Goal: Task Accomplishment & Management: Manage account settings

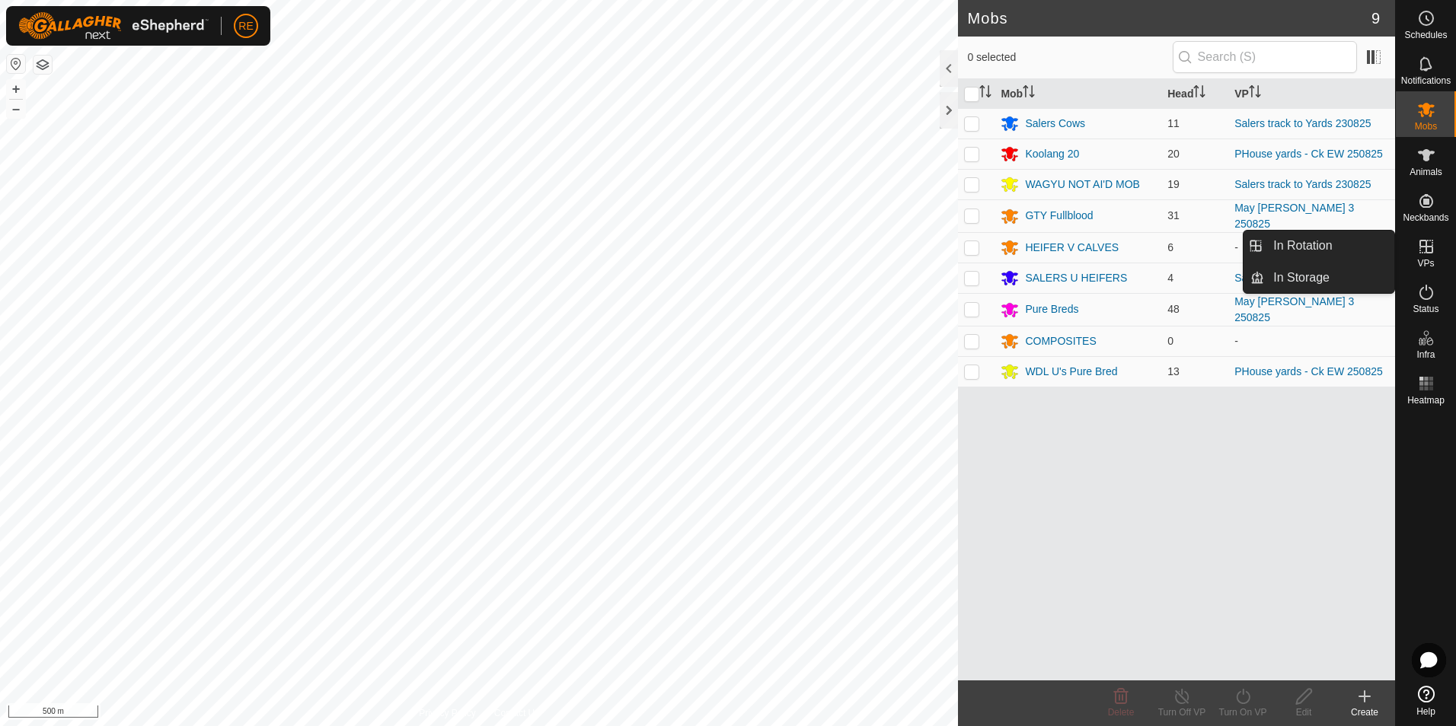
click at [1430, 238] on icon at bounding box center [1426, 247] width 18 height 18
click at [1315, 238] on link "In Rotation" at bounding box center [1329, 246] width 130 height 30
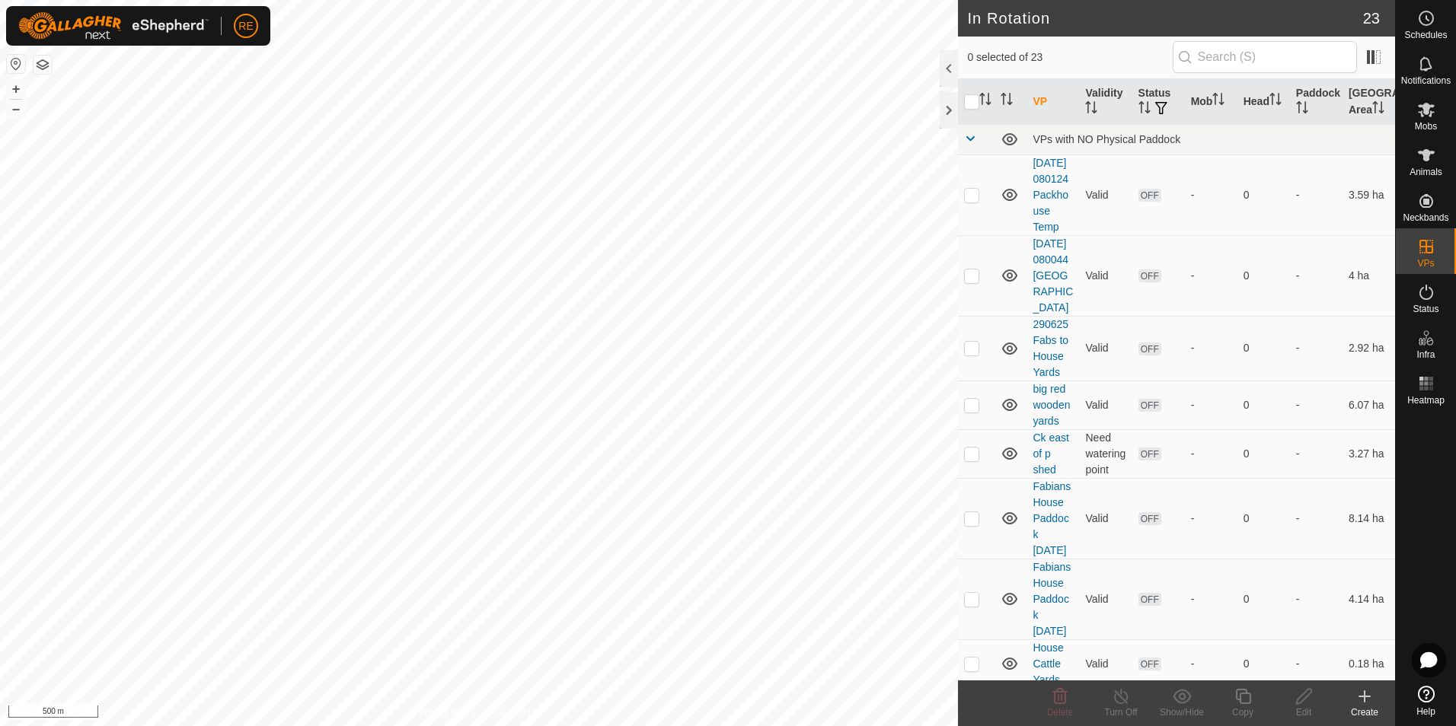
click at [18, 65] on button "button" at bounding box center [16, 64] width 18 height 18
checkbox input "true"
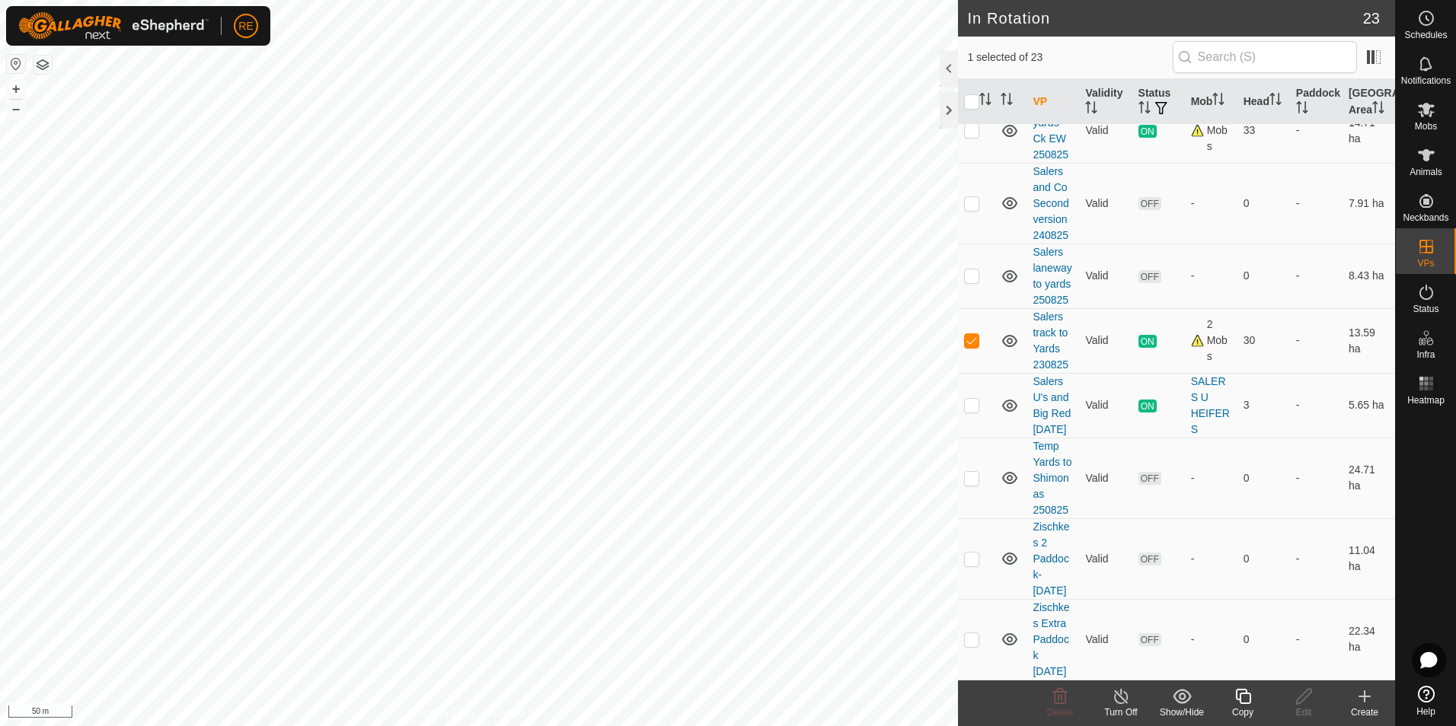
scroll to position [1315, 0]
click at [1059, 246] on link "Salers laneway to yards 250825" at bounding box center [1051, 276] width 39 height 60
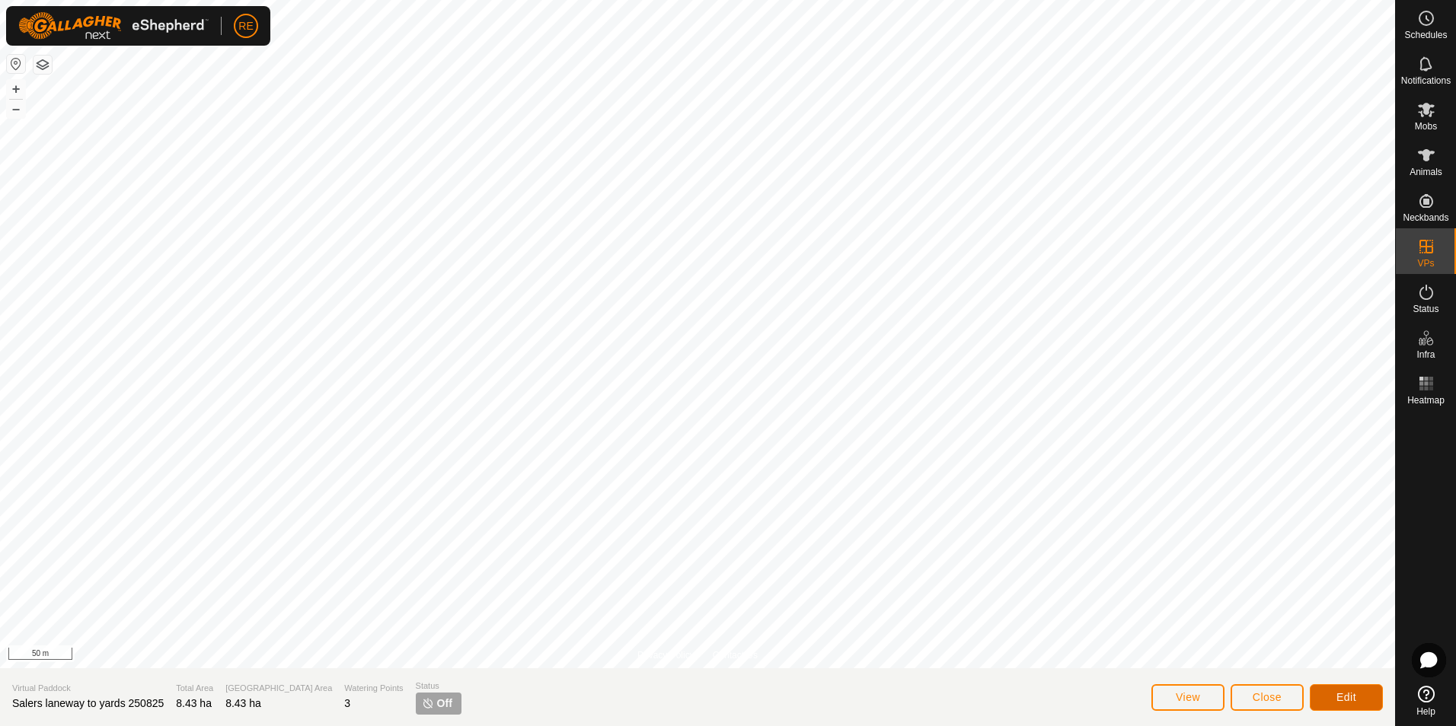
click at [1342, 699] on span "Edit" at bounding box center [1346, 697] width 20 height 12
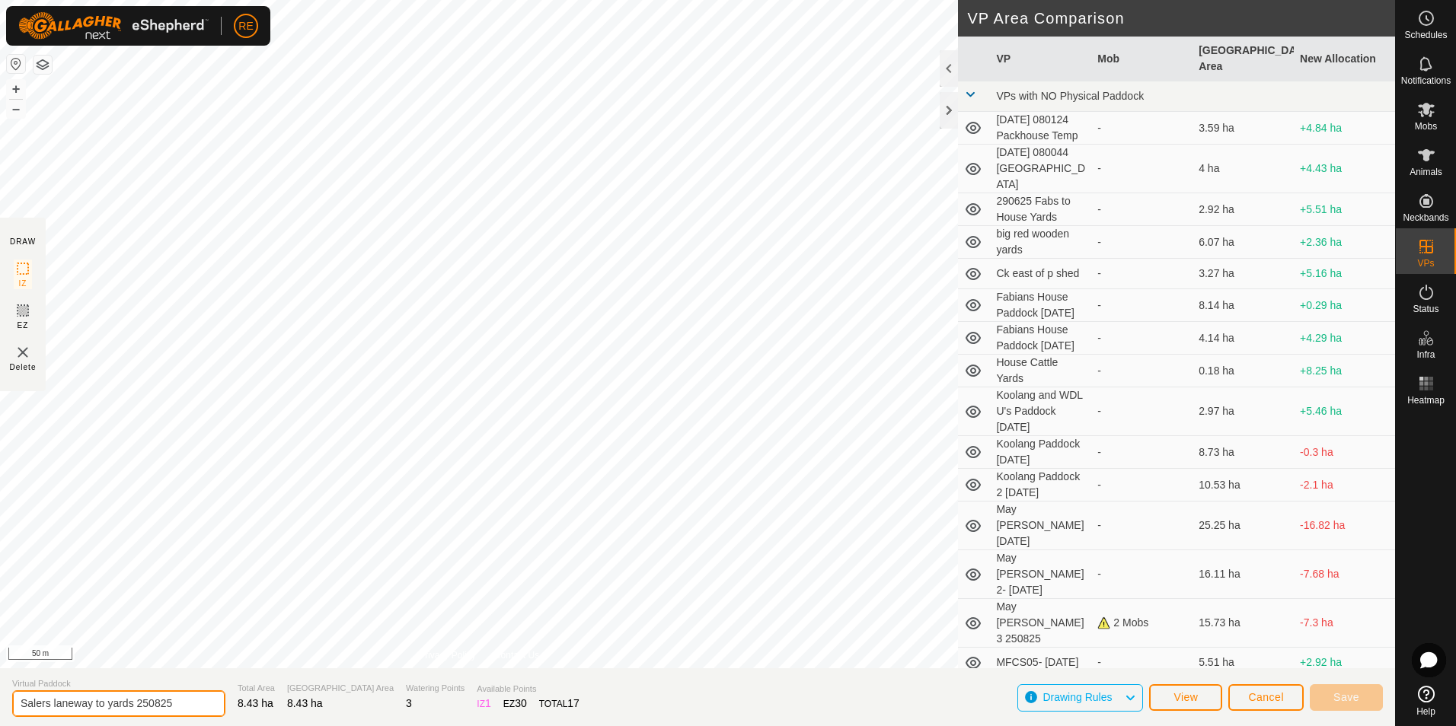
click at [143, 703] on input "Salers laneway to yards 250825" at bounding box center [118, 704] width 213 height 27
type input "[GEOGRAPHIC_DATA] to yards [DATE]"
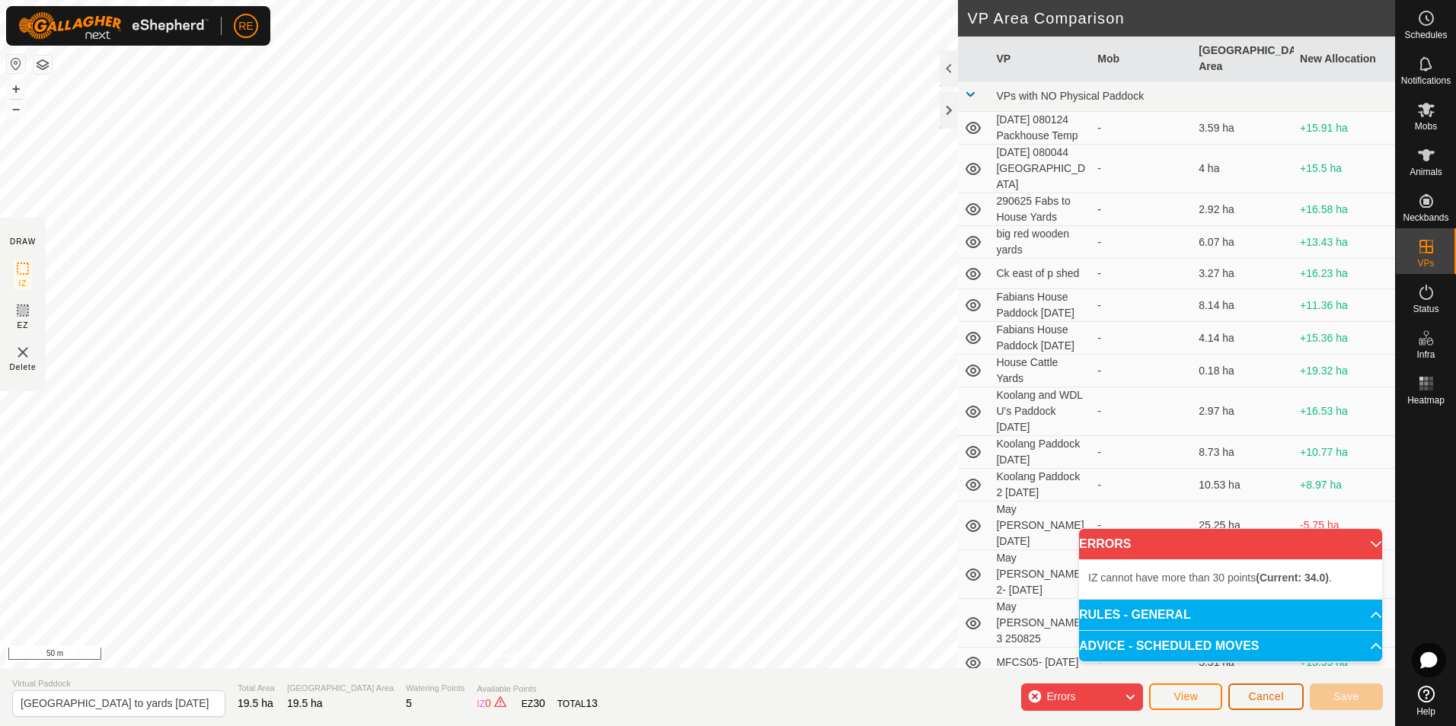
click at [1260, 699] on span "Cancel" at bounding box center [1266, 697] width 36 height 12
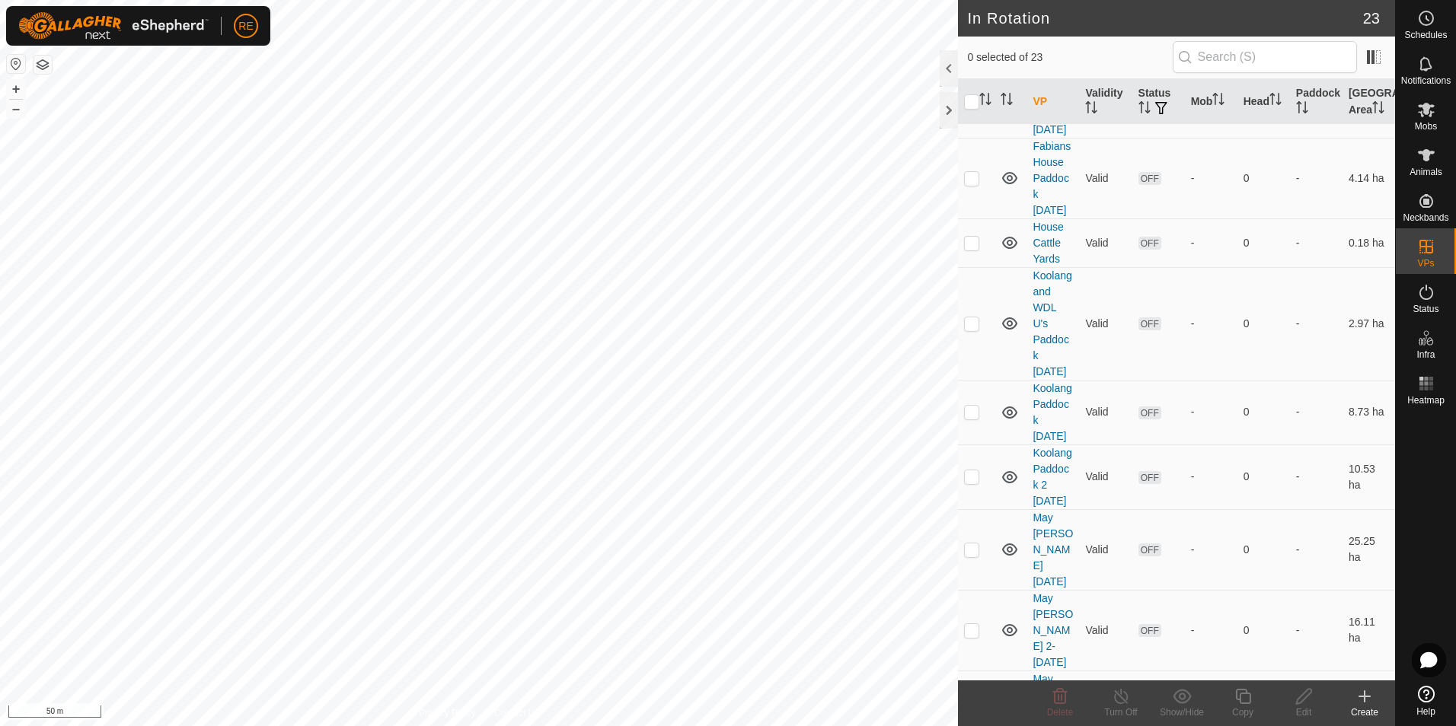
scroll to position [457, 0]
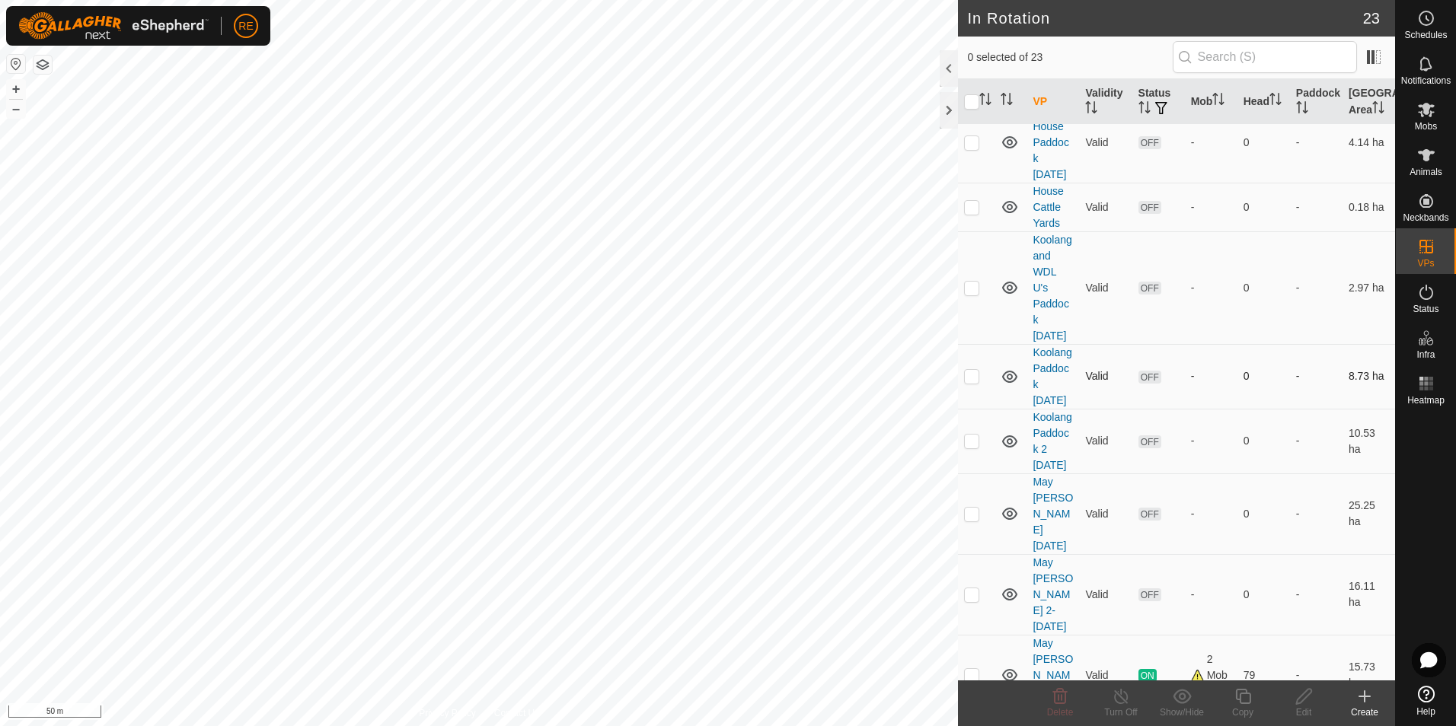
checkbox input "true"
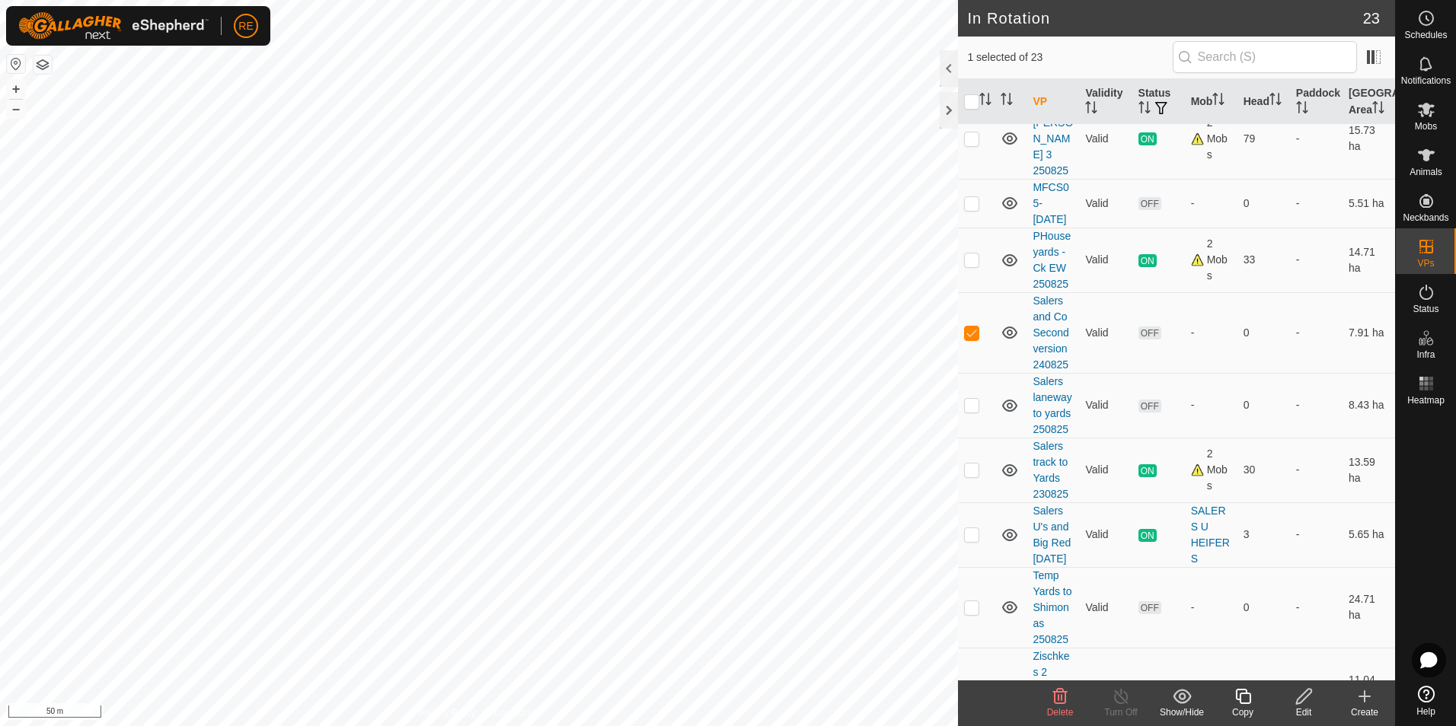
scroll to position [1066, 0]
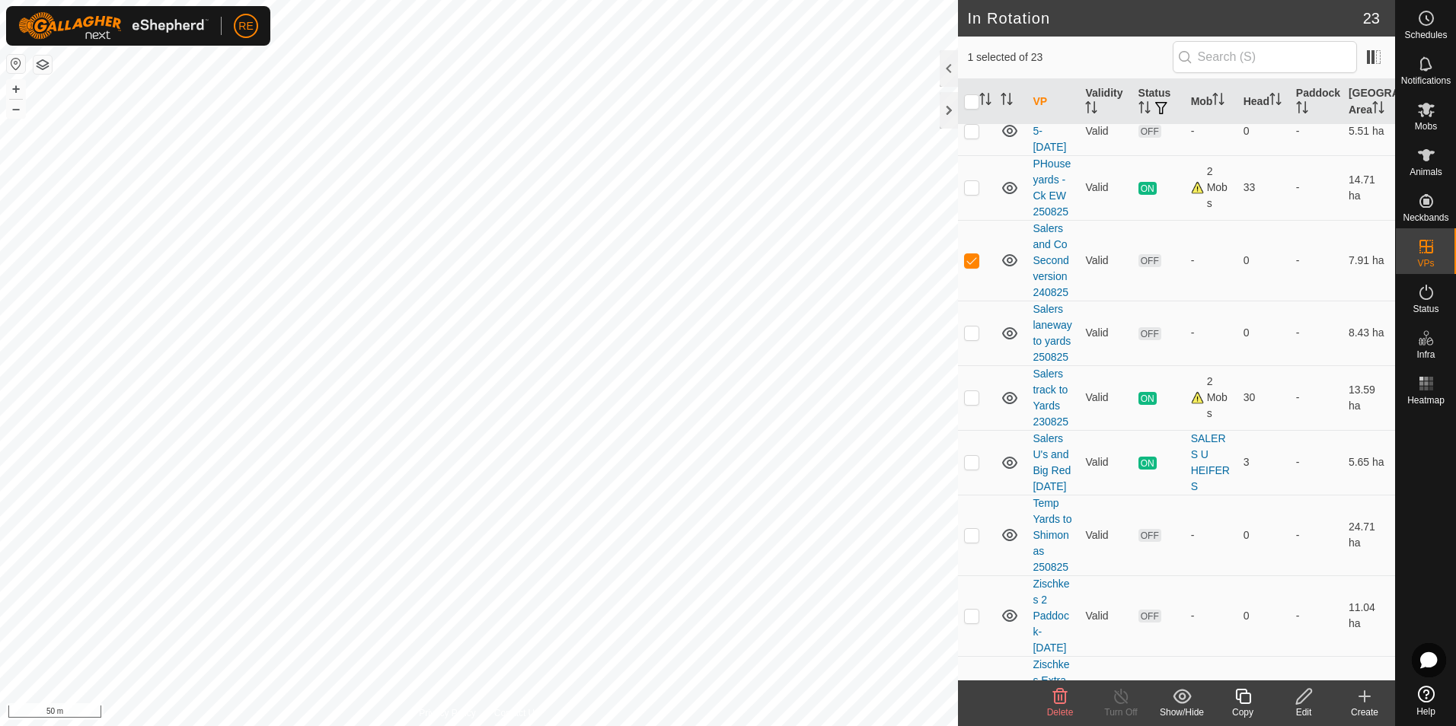
click at [1298, 704] on icon at bounding box center [1303, 696] width 15 height 15
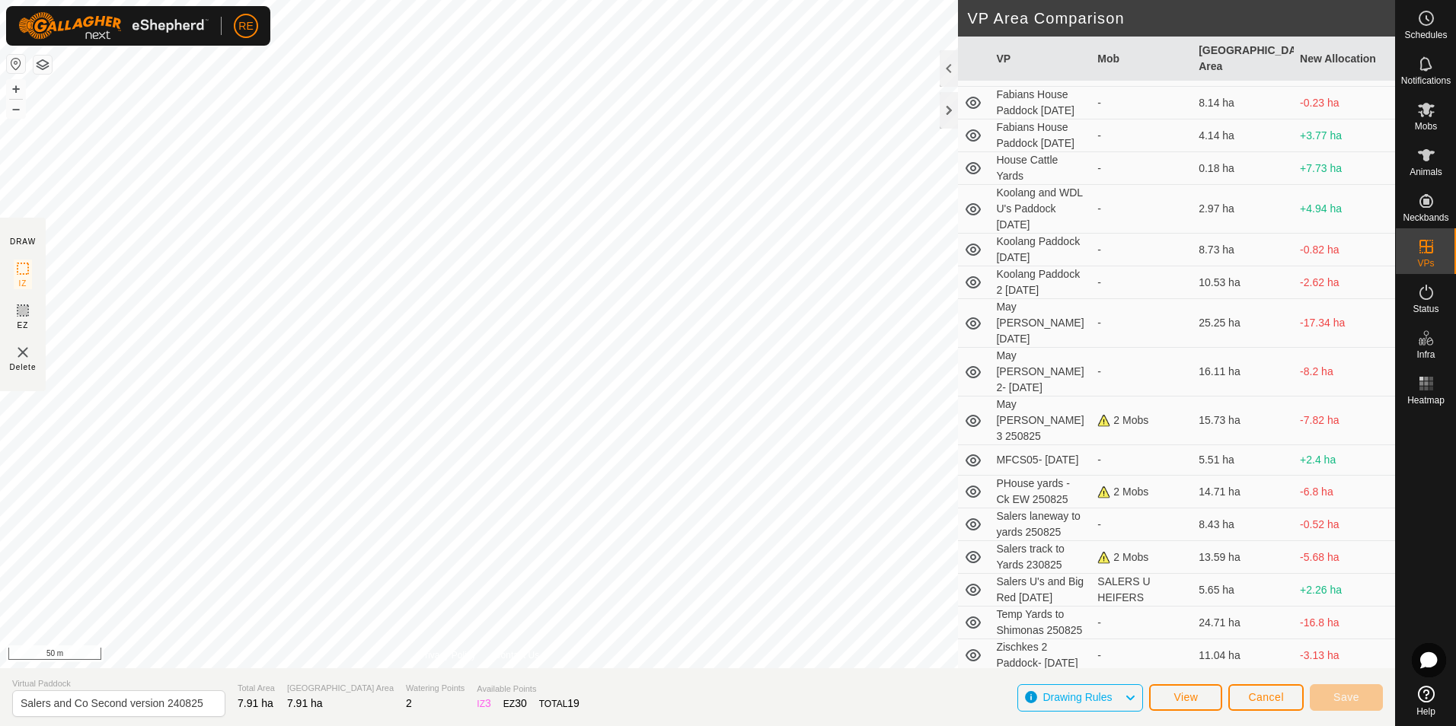
scroll to position [221, 0]
drag, startPoint x: 160, startPoint y: 704, endPoint x: 54, endPoint y: 704, distance: 105.8
click at [54, 704] on input "Salers and Co Second version 240825" at bounding box center [118, 704] width 213 height 27
type input "[GEOGRAPHIC_DATA] to yards [DATE]"
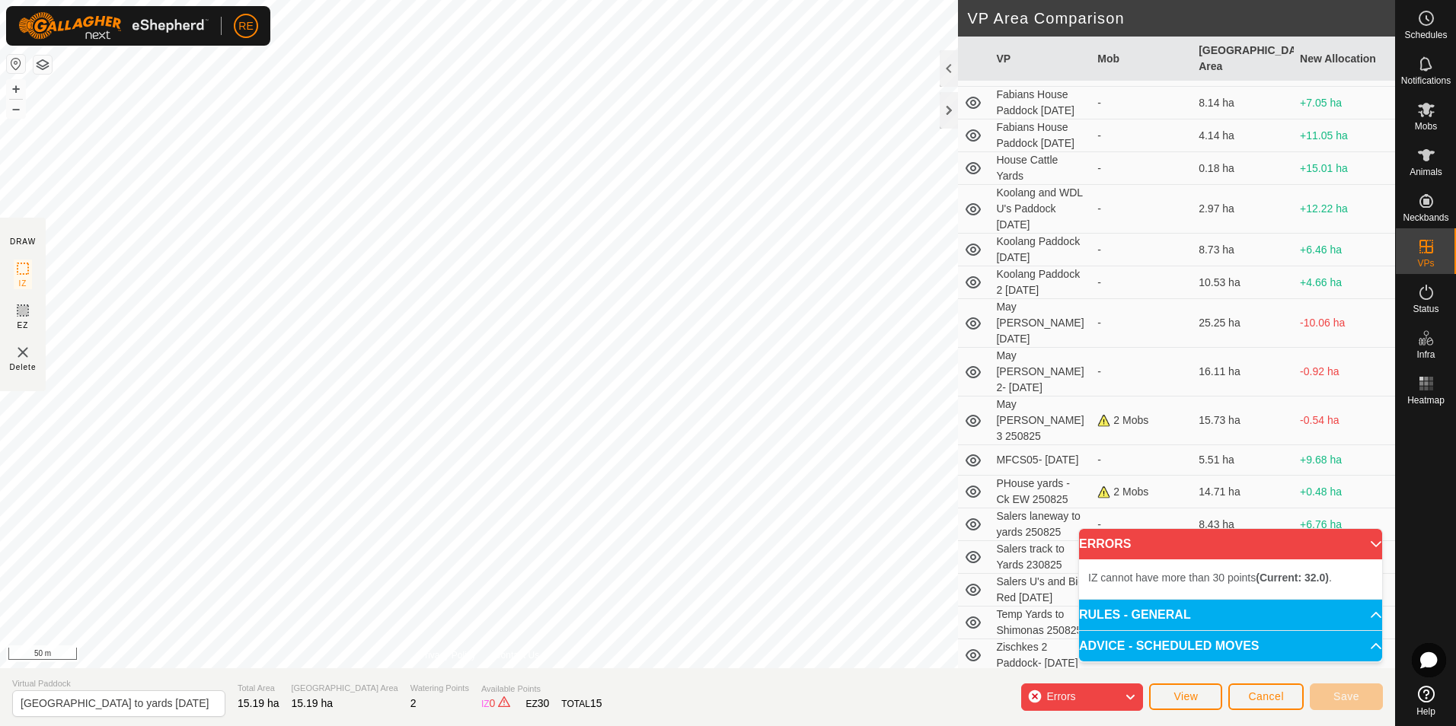
click at [1102, 702] on div "Errors" at bounding box center [1082, 697] width 122 height 27
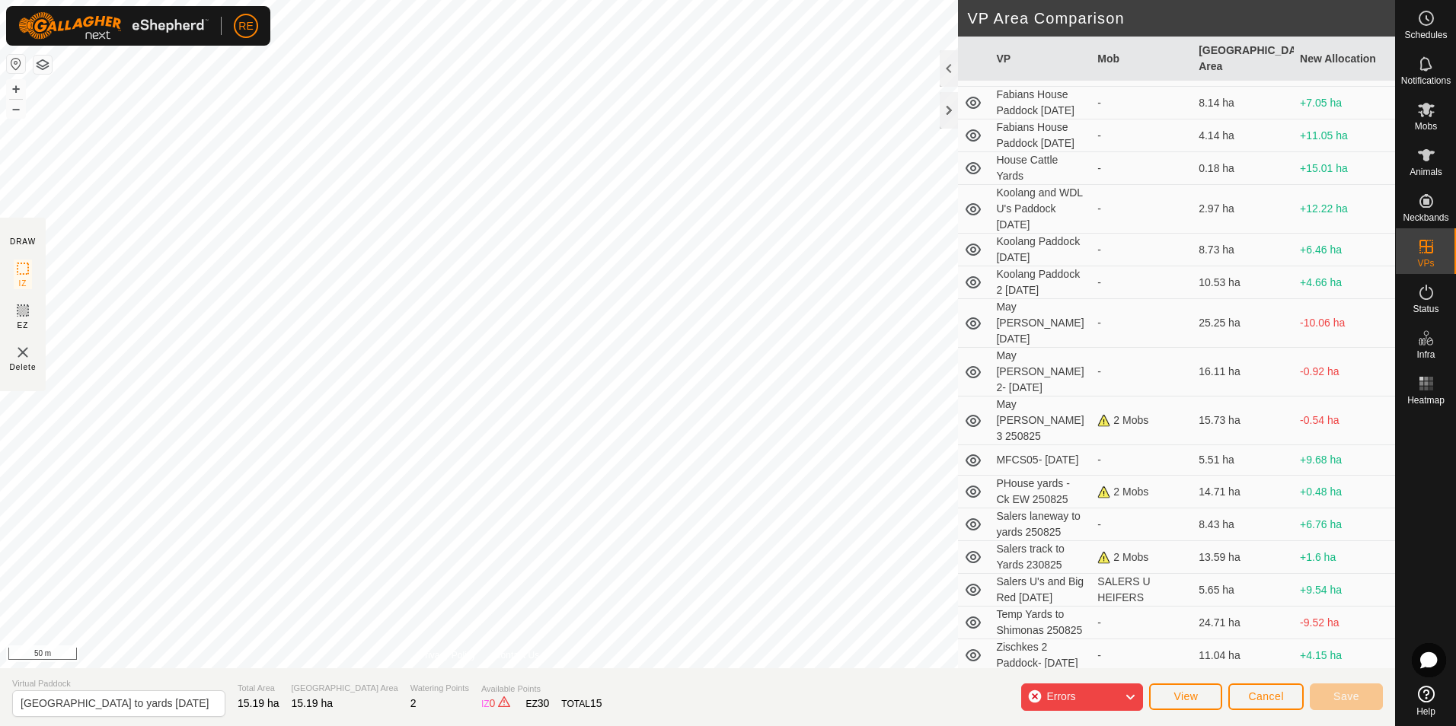
click at [1102, 702] on div "Errors" at bounding box center [1082, 697] width 122 height 27
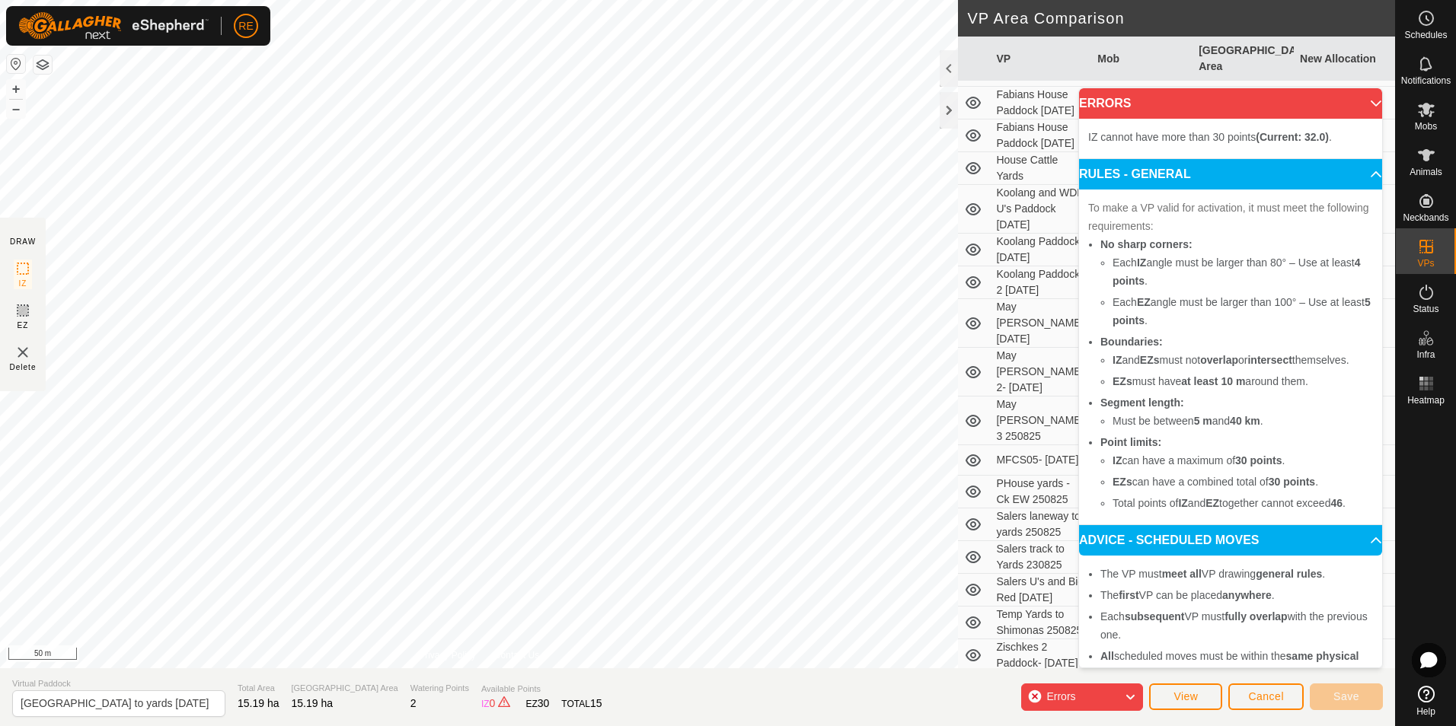
click at [1102, 702] on div "Errors" at bounding box center [1082, 697] width 122 height 27
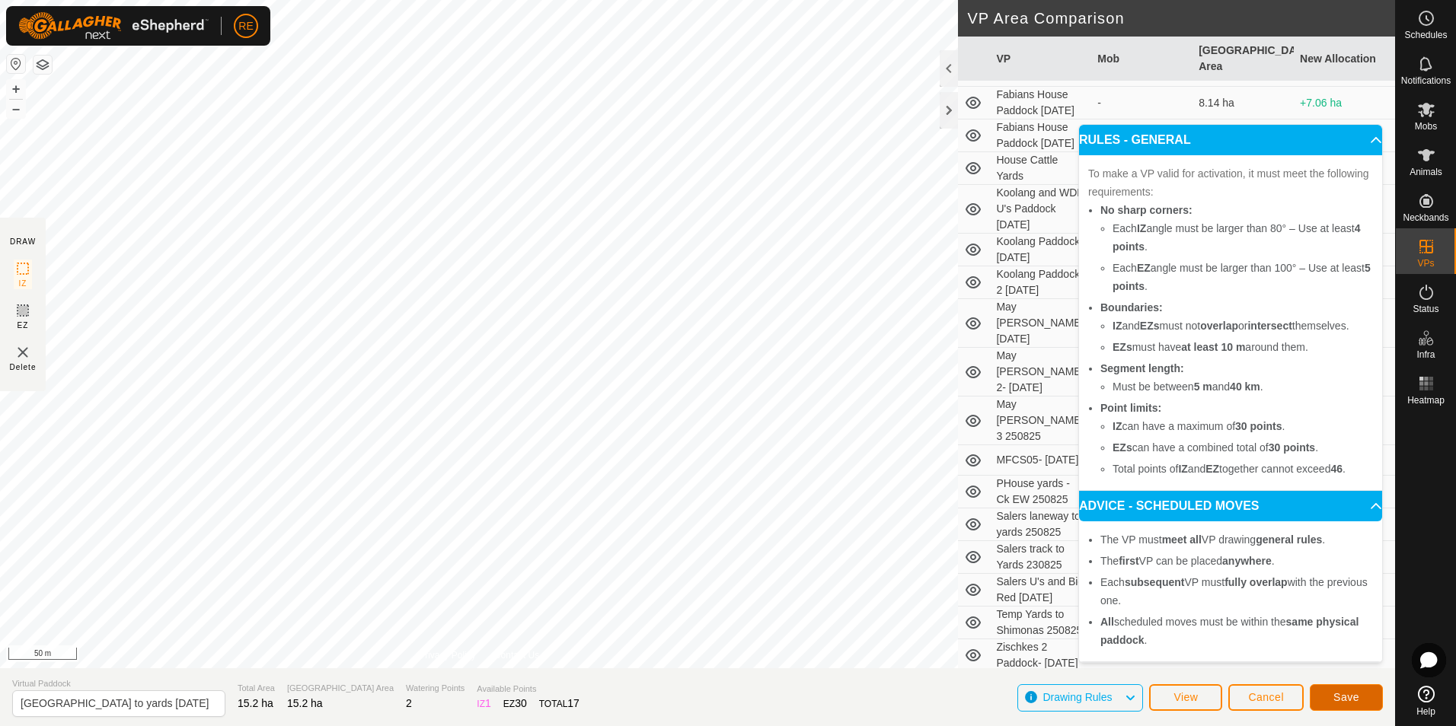
click at [1351, 696] on span "Save" at bounding box center [1346, 697] width 26 height 12
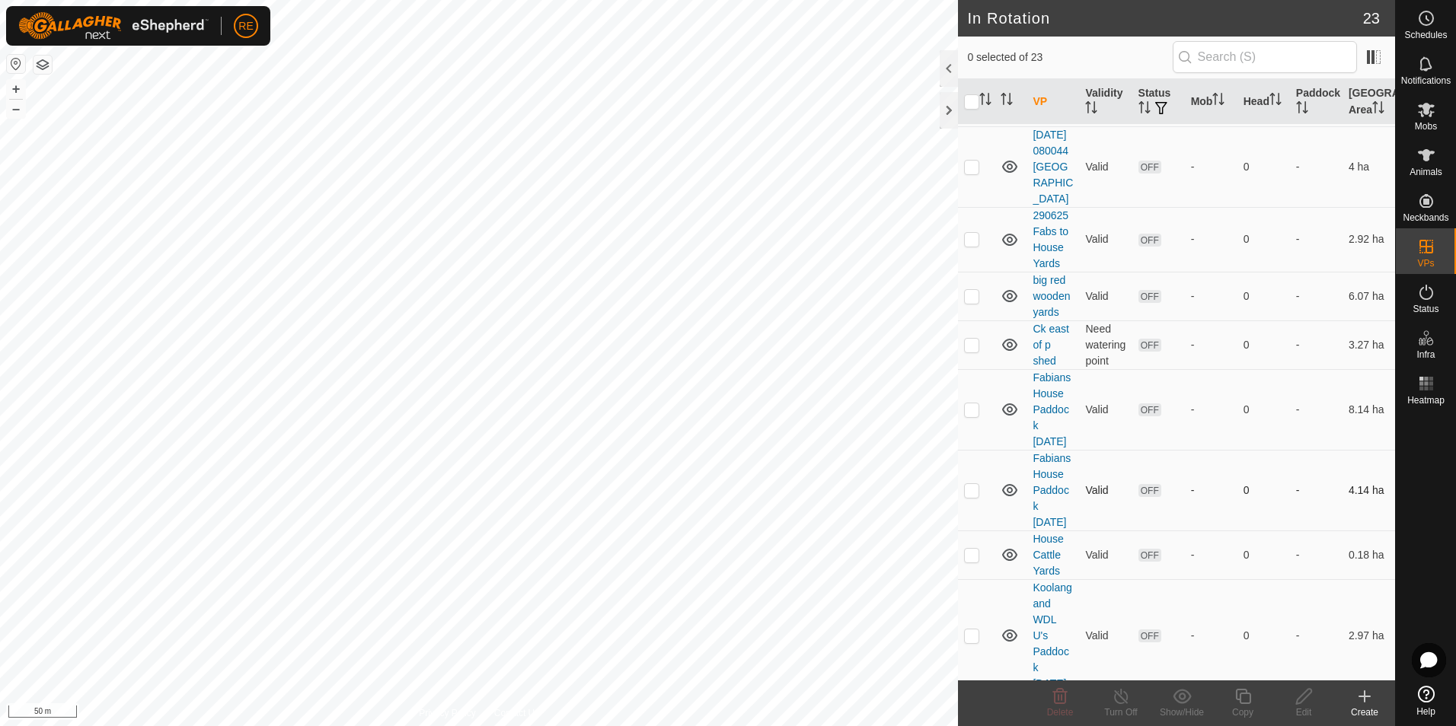
scroll to position [457, 0]
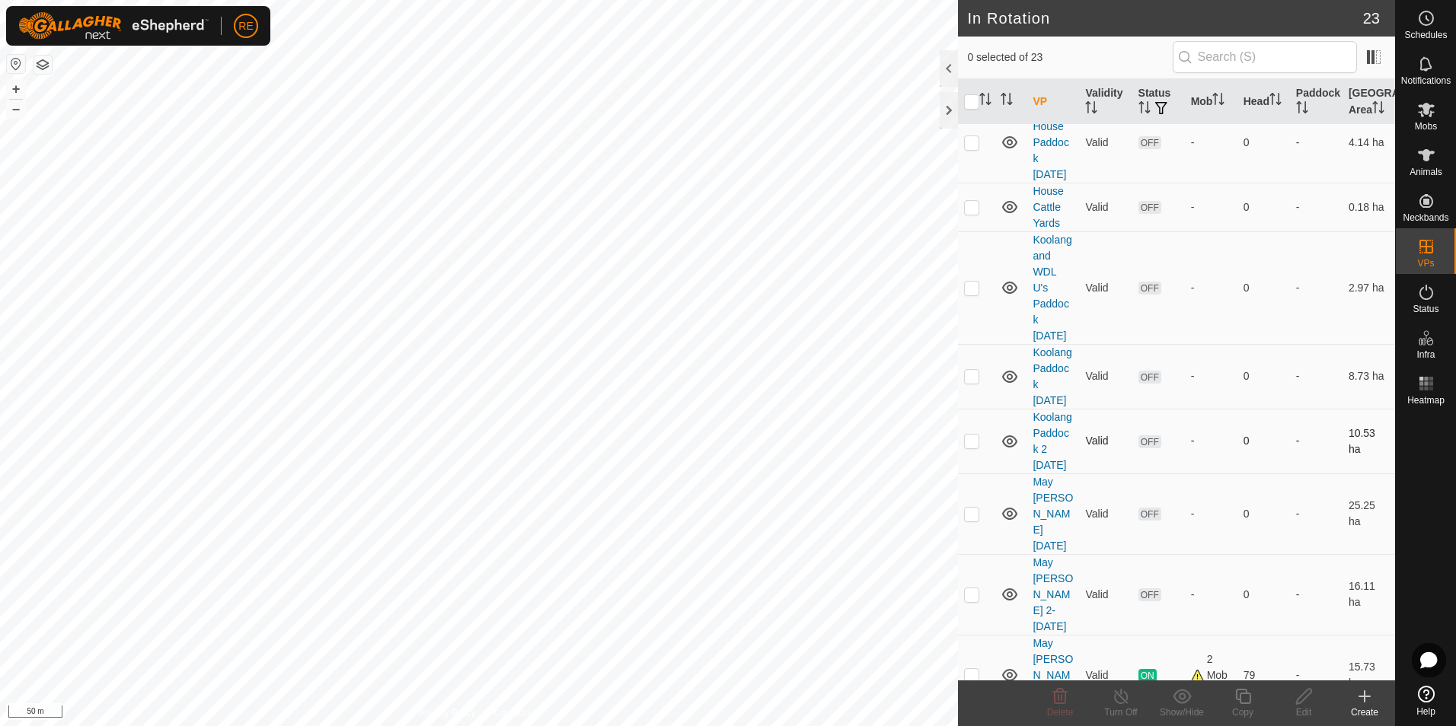
checkbox input "true"
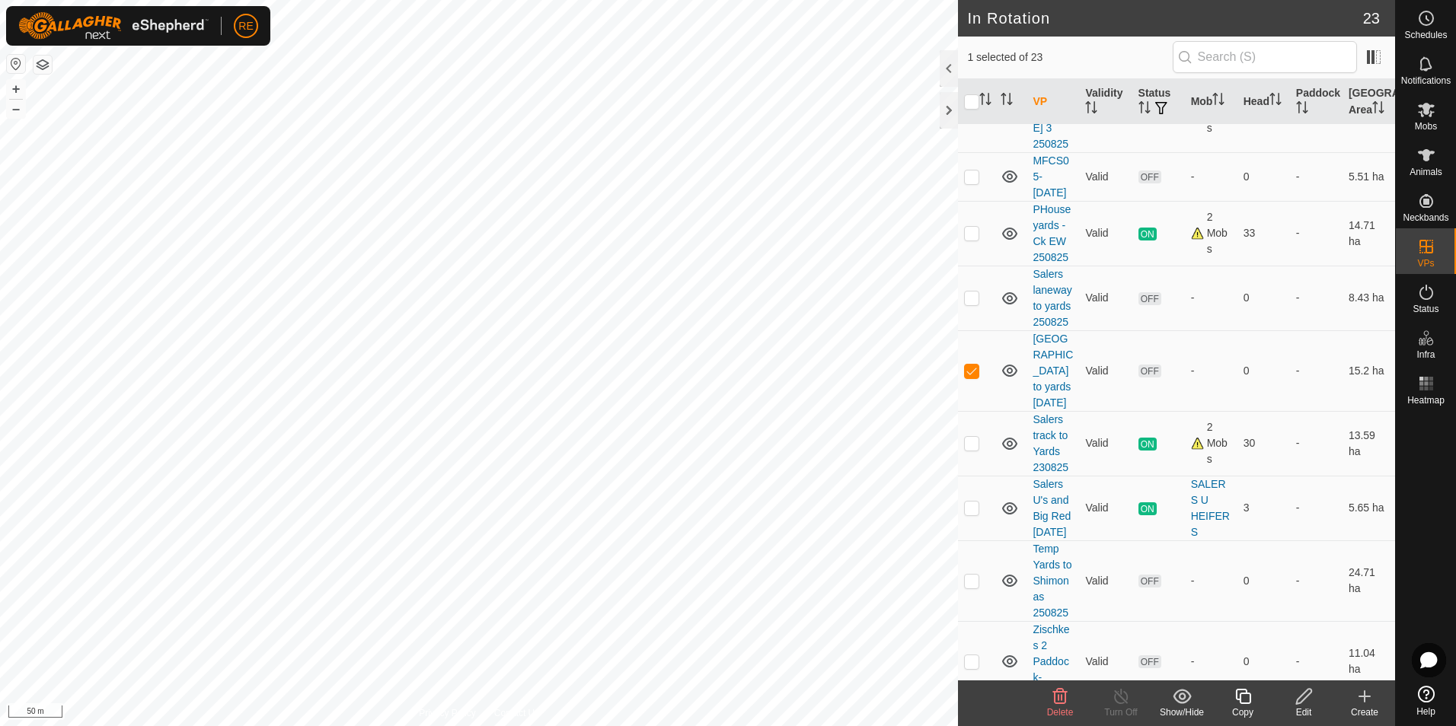
scroll to position [1066, 0]
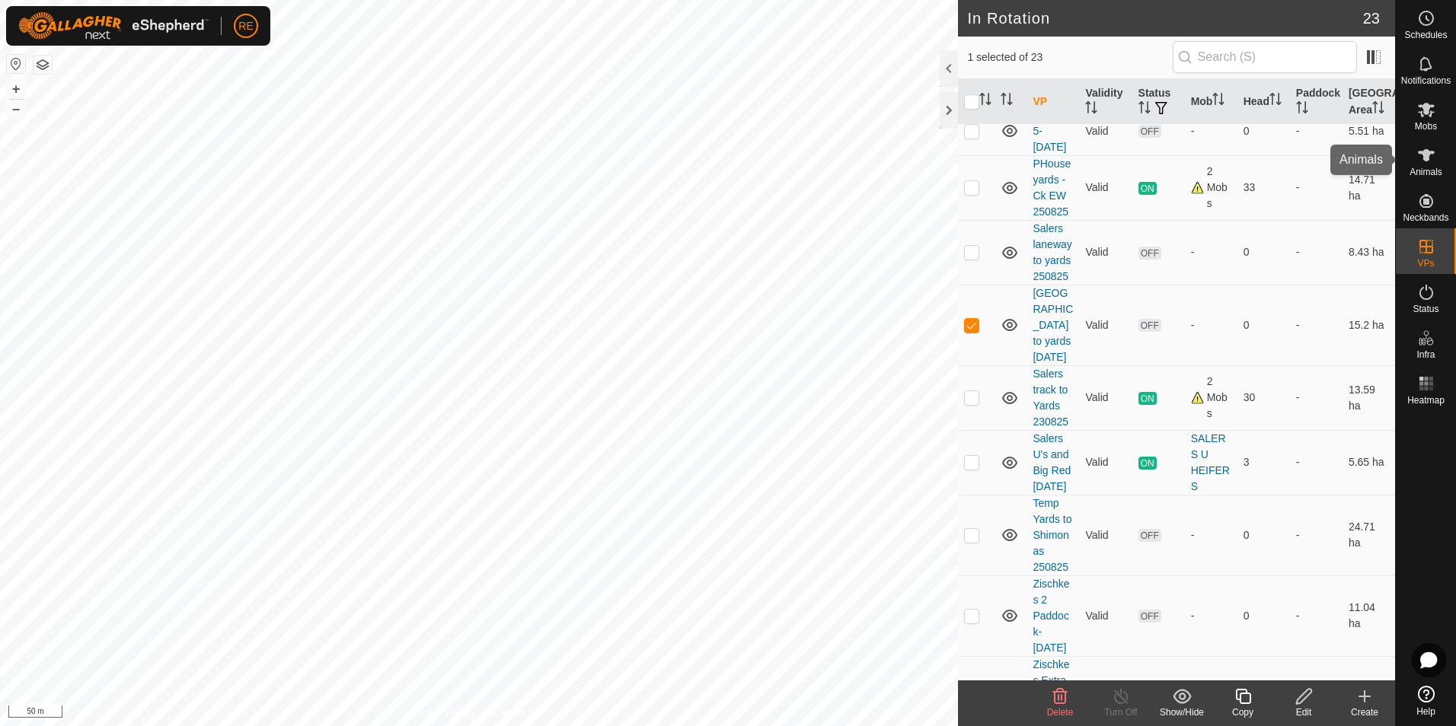
click at [1431, 171] on span "Animals" at bounding box center [1425, 172] width 33 height 9
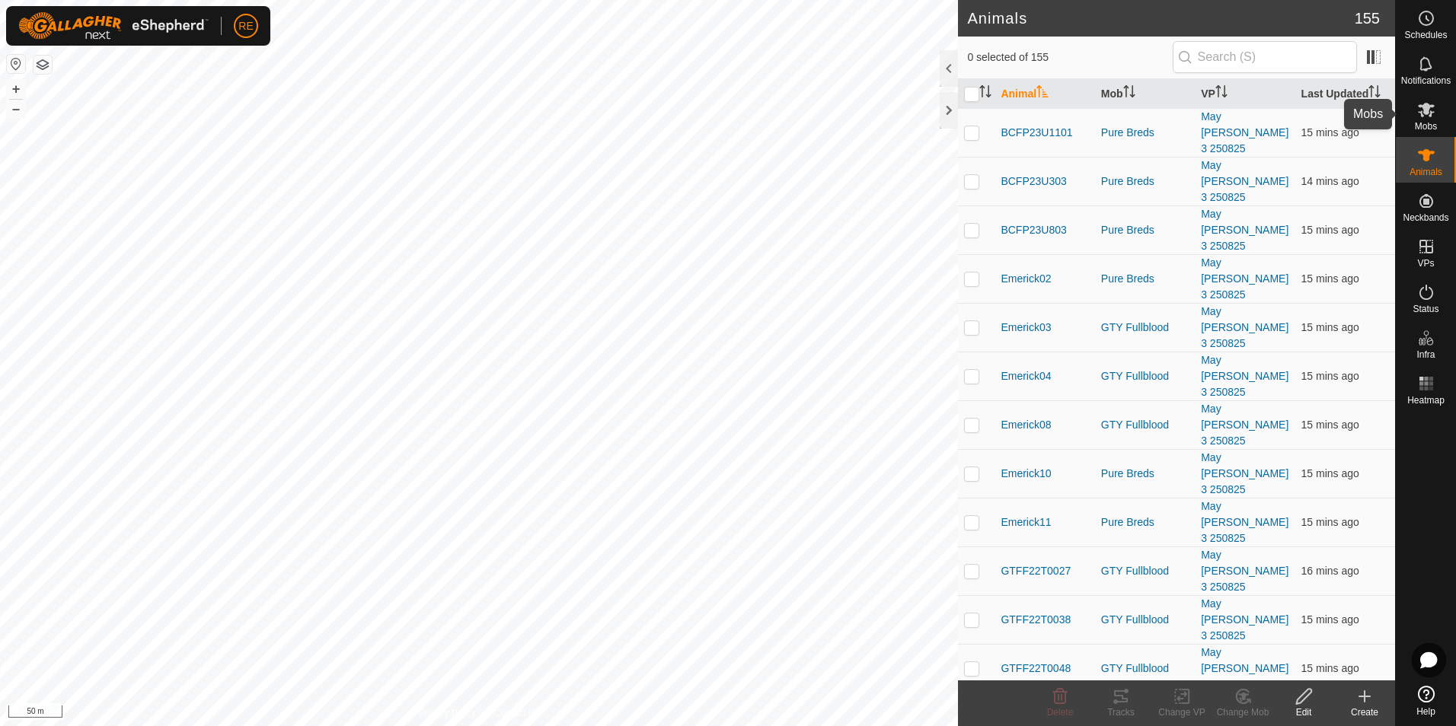
click at [1427, 116] on icon at bounding box center [1426, 110] width 18 height 18
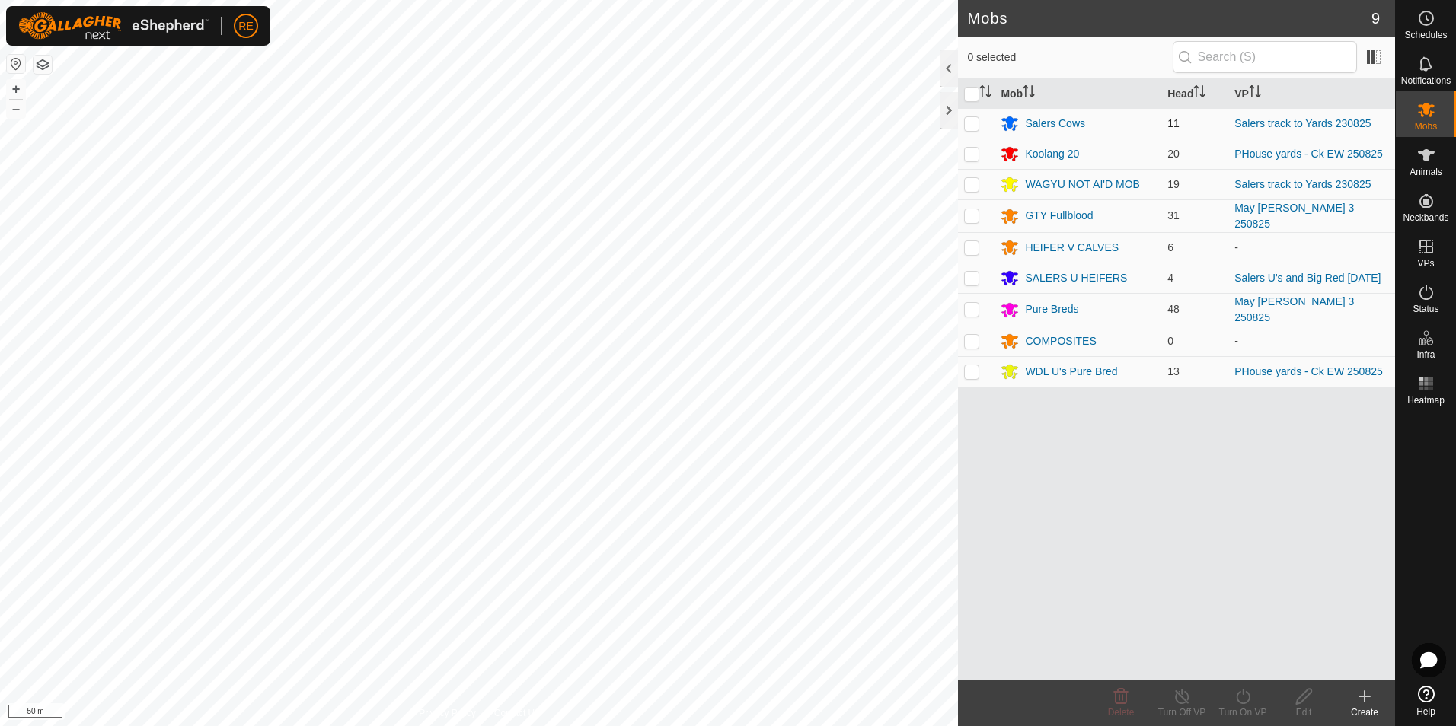
click at [971, 123] on p-checkbox at bounding box center [971, 123] width 15 height 12
checkbox input "true"
click at [973, 184] on p-checkbox at bounding box center [971, 184] width 15 height 12
checkbox input "true"
click at [1240, 707] on div "Turn On VP" at bounding box center [1242, 713] width 61 height 14
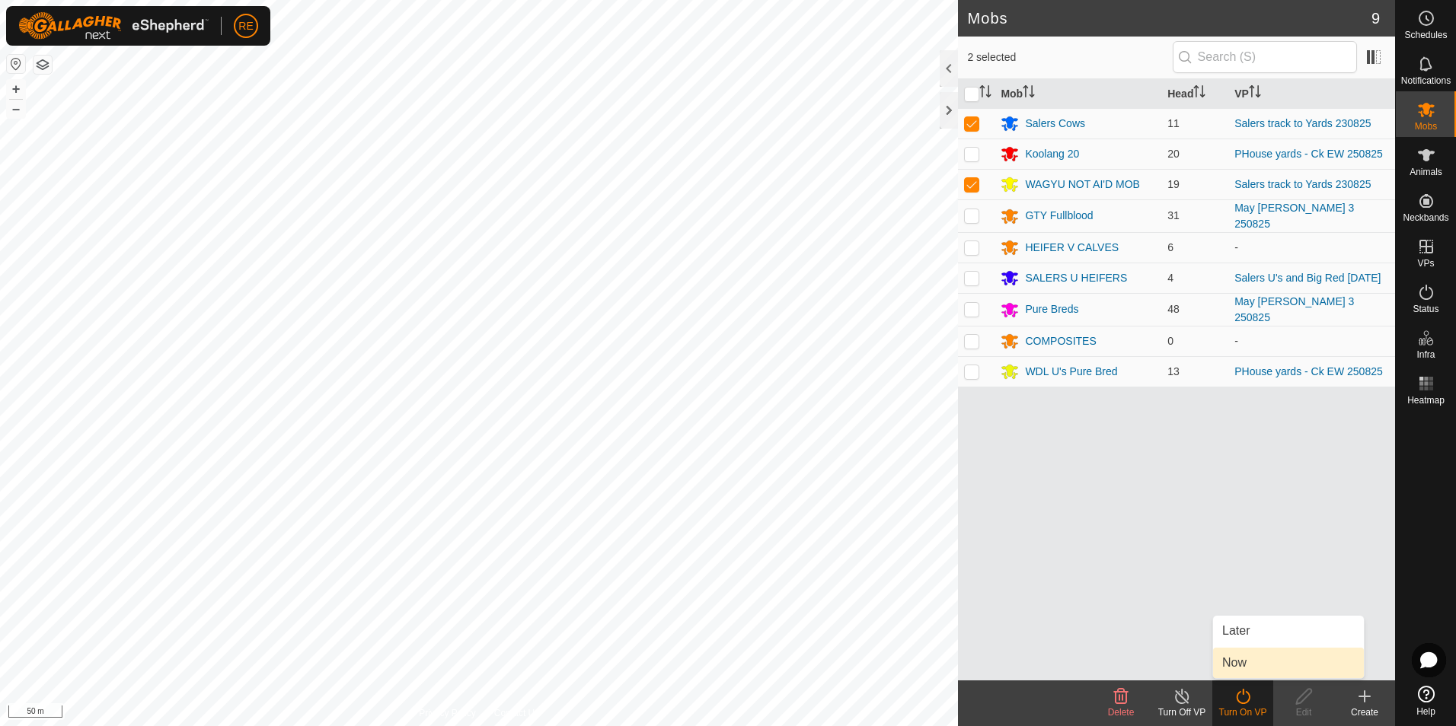
click at [1278, 668] on link "Now" at bounding box center [1288, 663] width 151 height 30
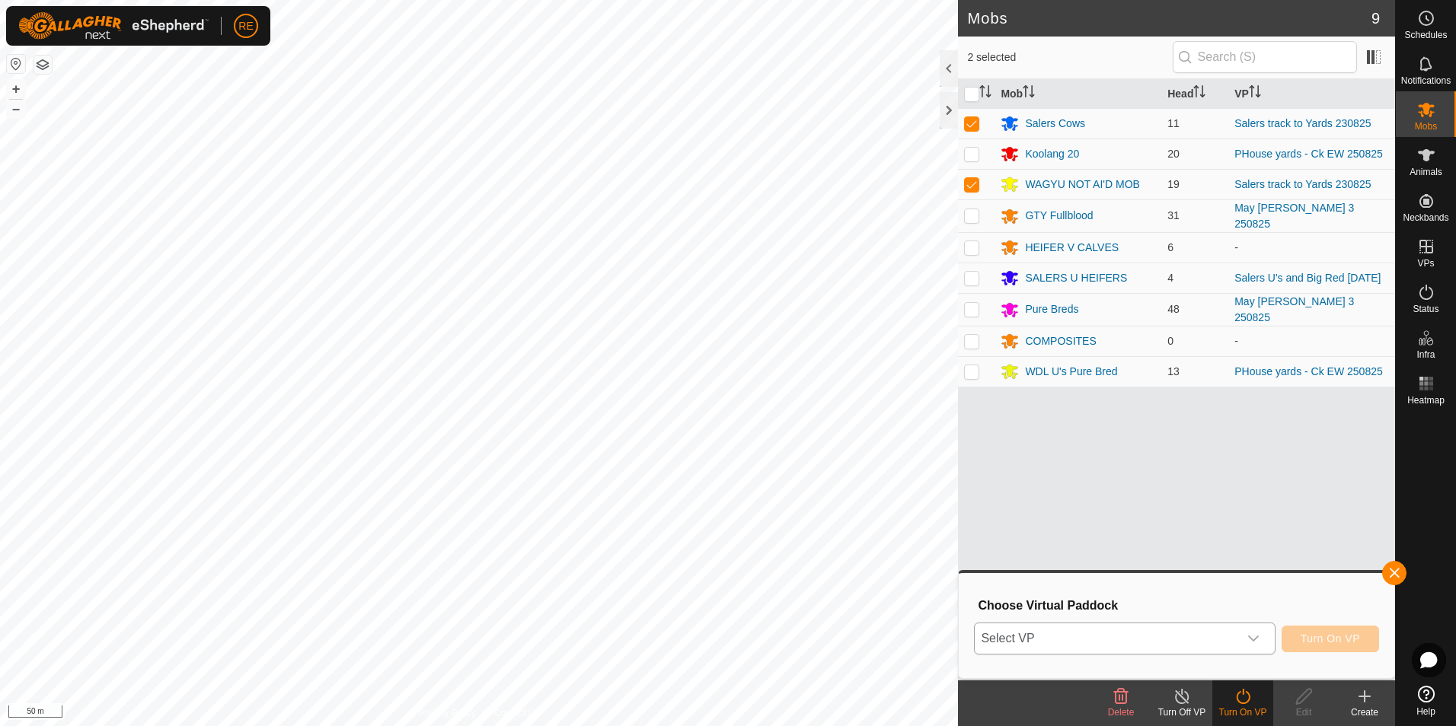
click at [1259, 639] on icon "dropdown trigger" at bounding box center [1253, 639] width 11 height 6
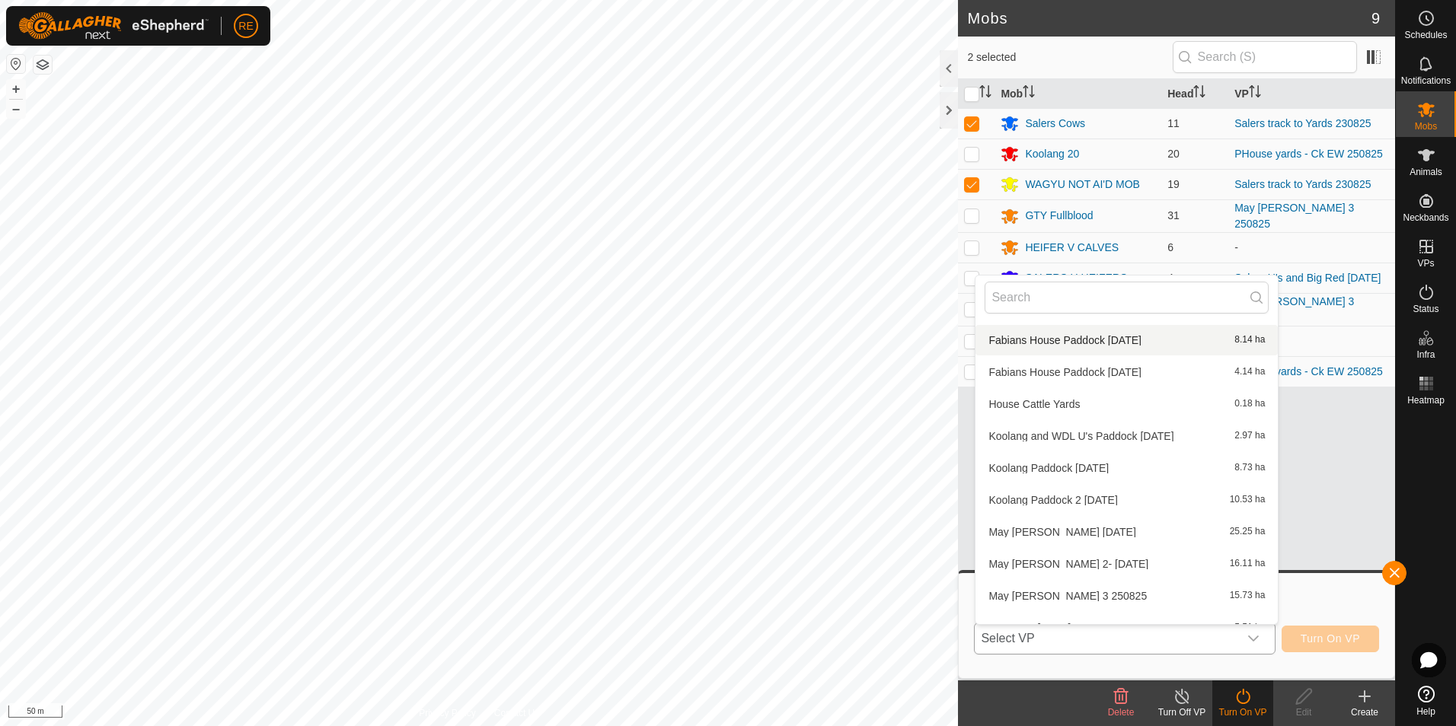
scroll to position [397, 0]
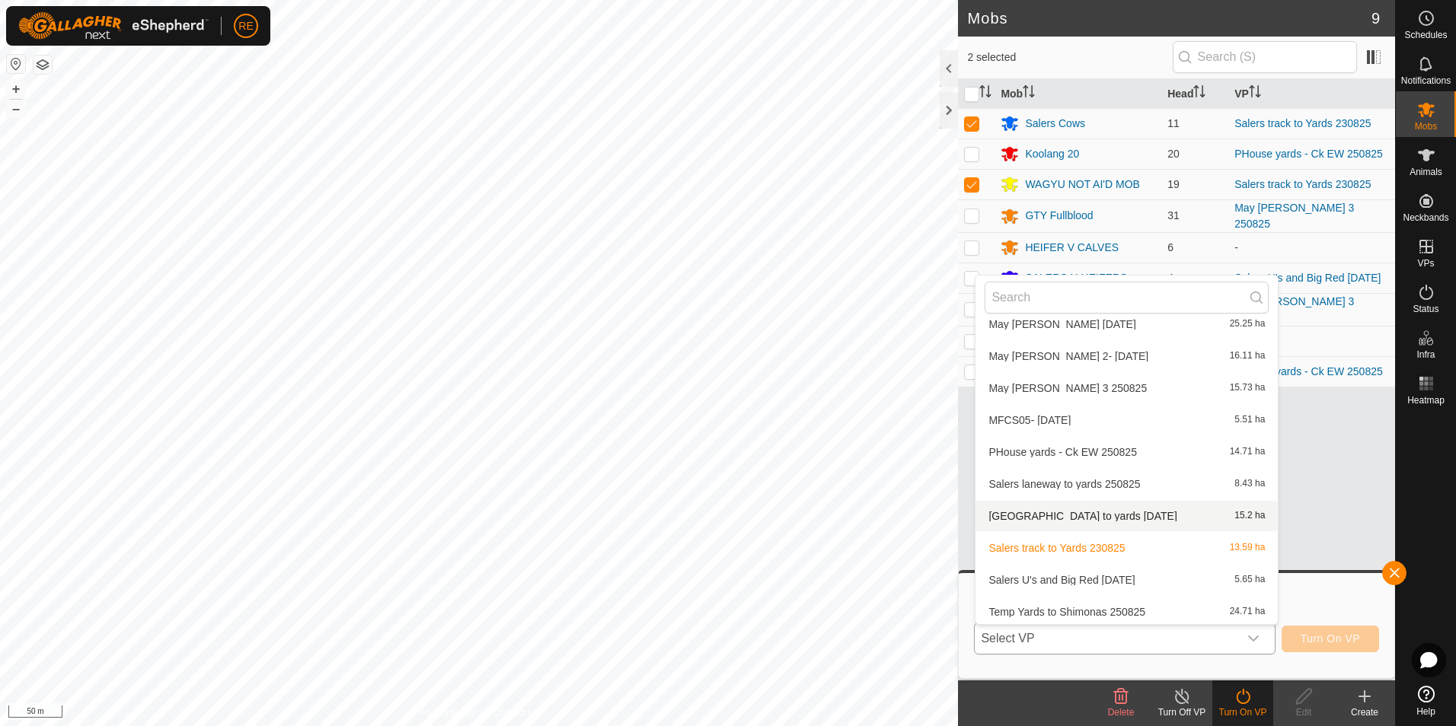
click at [1140, 522] on li "[GEOGRAPHIC_DATA] to yards [DATE] 15.2 ha" at bounding box center [1126, 516] width 302 height 30
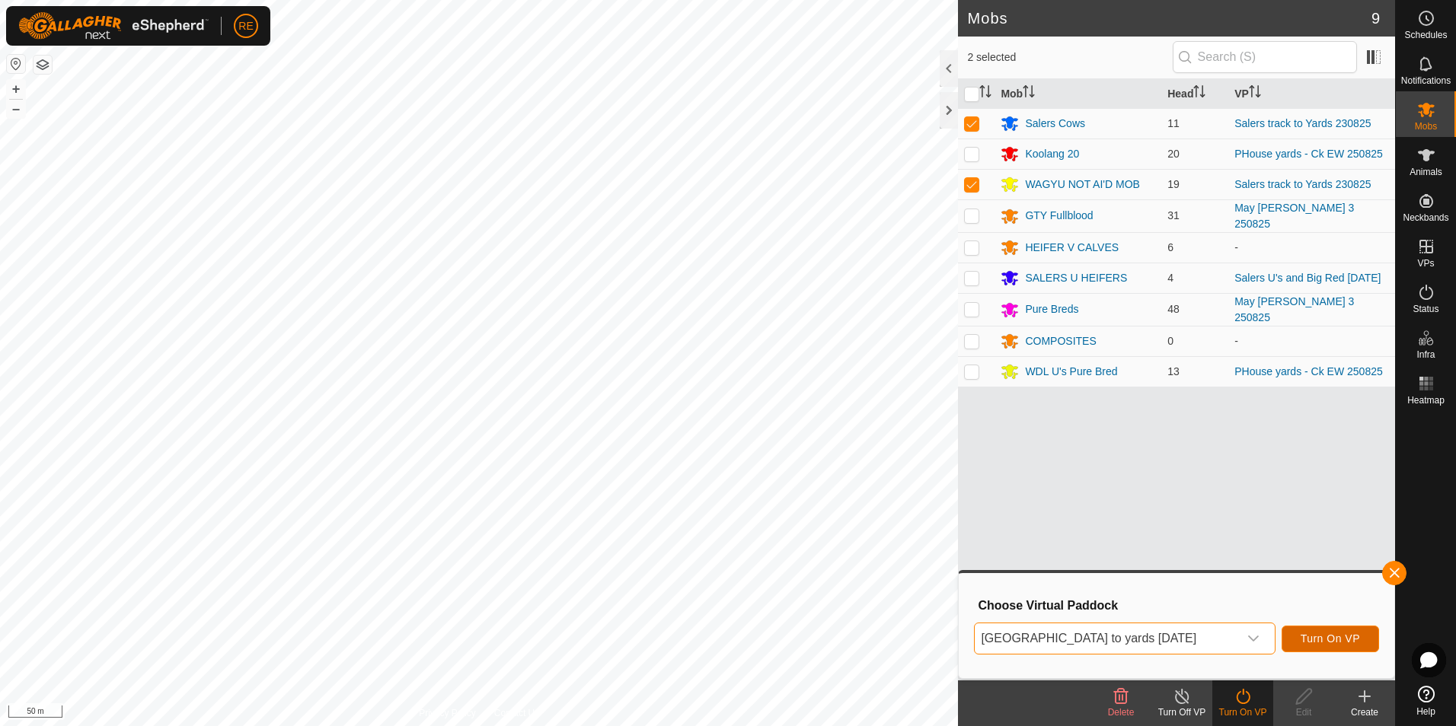
click at [1343, 646] on button "Turn On VP" at bounding box center [1329, 639] width 97 height 27
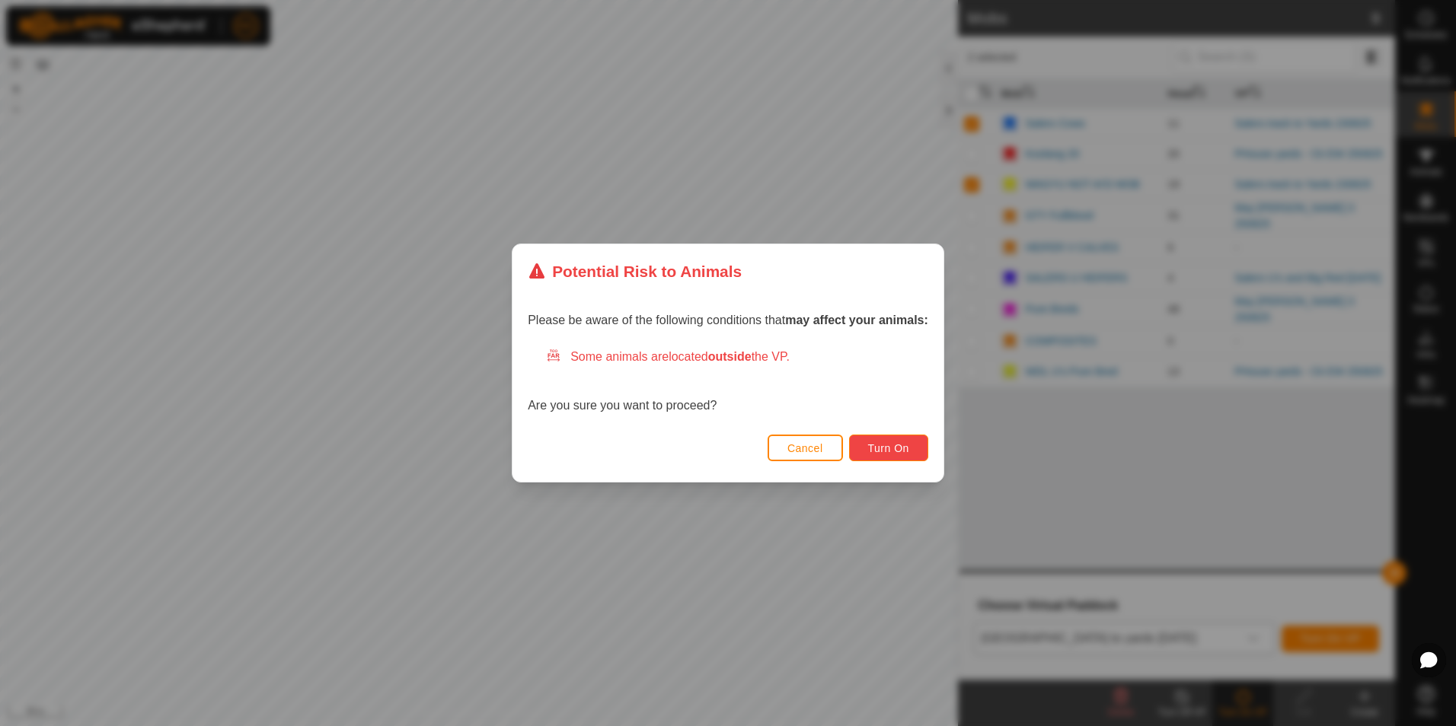
click at [898, 446] on span "Turn On" at bounding box center [888, 448] width 41 height 12
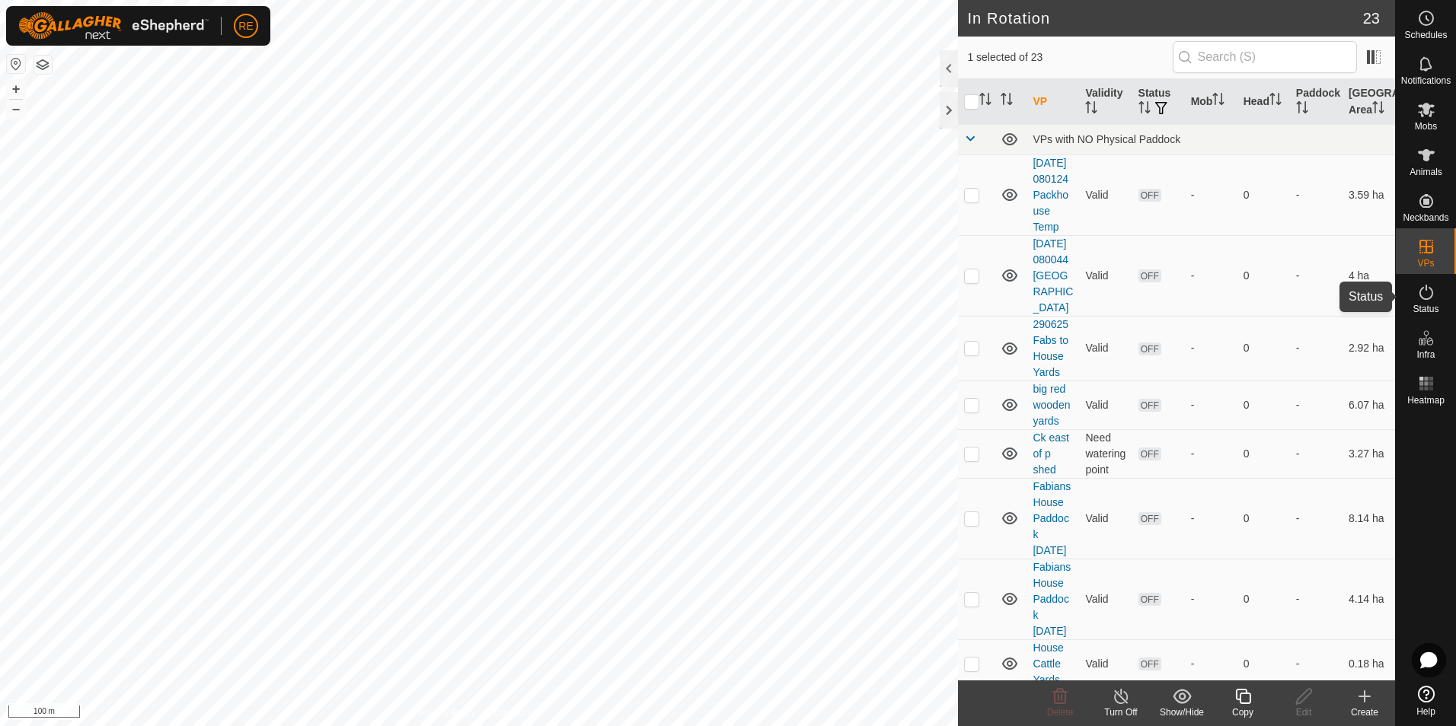
click at [1430, 288] on icon at bounding box center [1426, 292] width 18 height 18
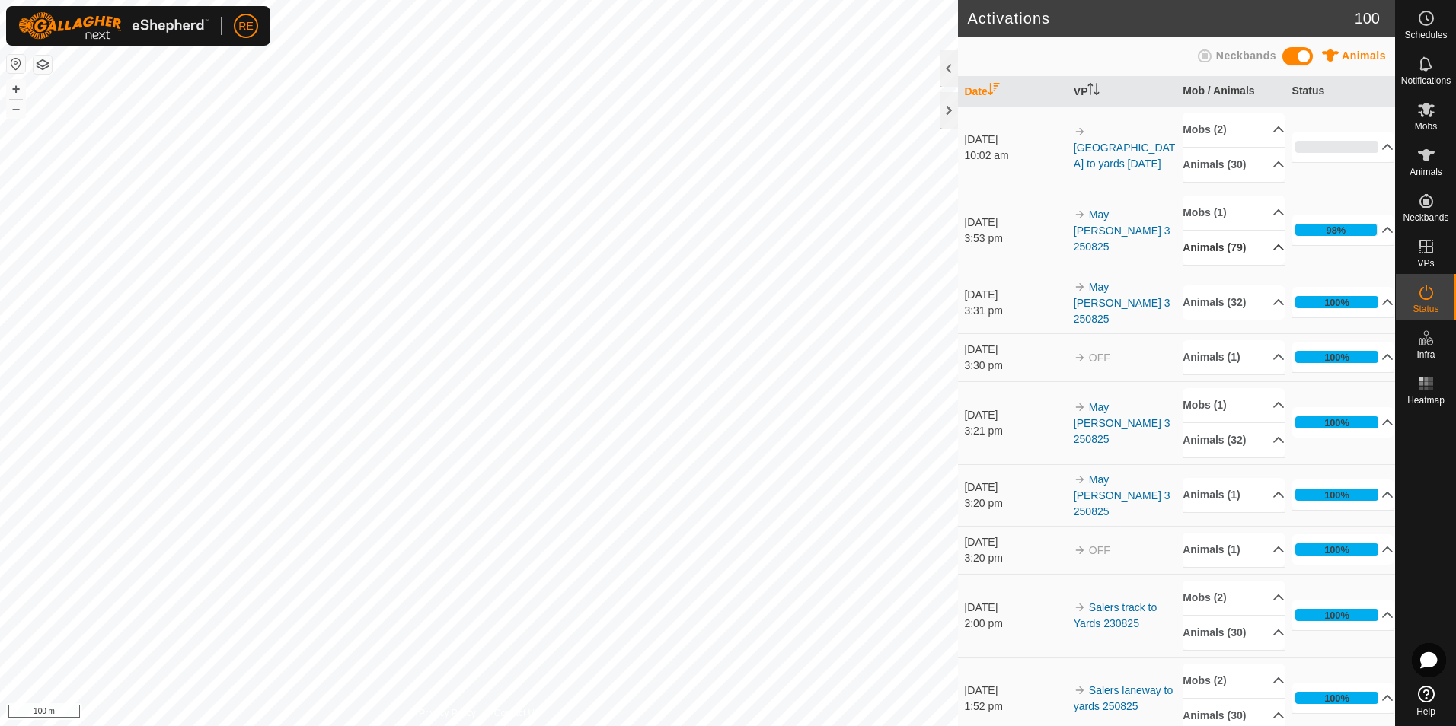
click at [1261, 246] on p-accordion-header "Animals (79)" at bounding box center [1233, 248] width 102 height 34
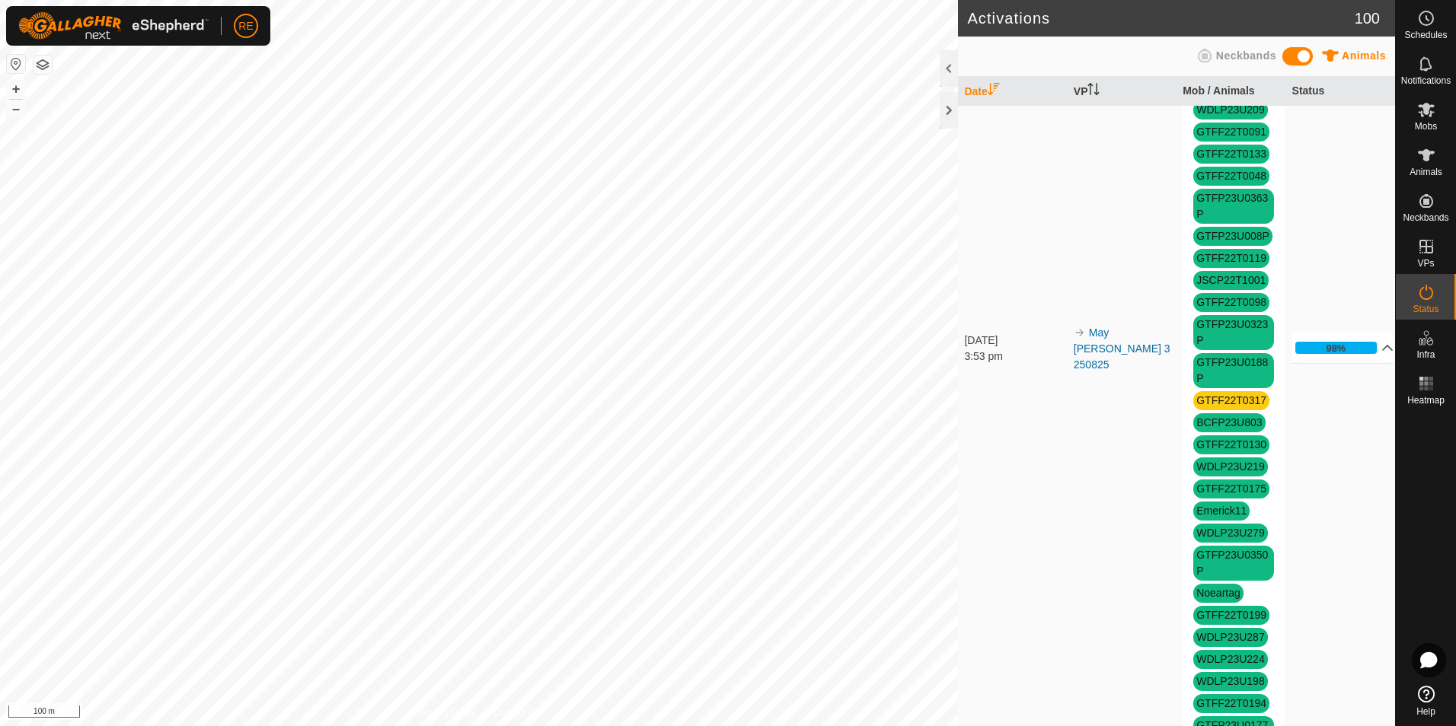
scroll to position [914, 0]
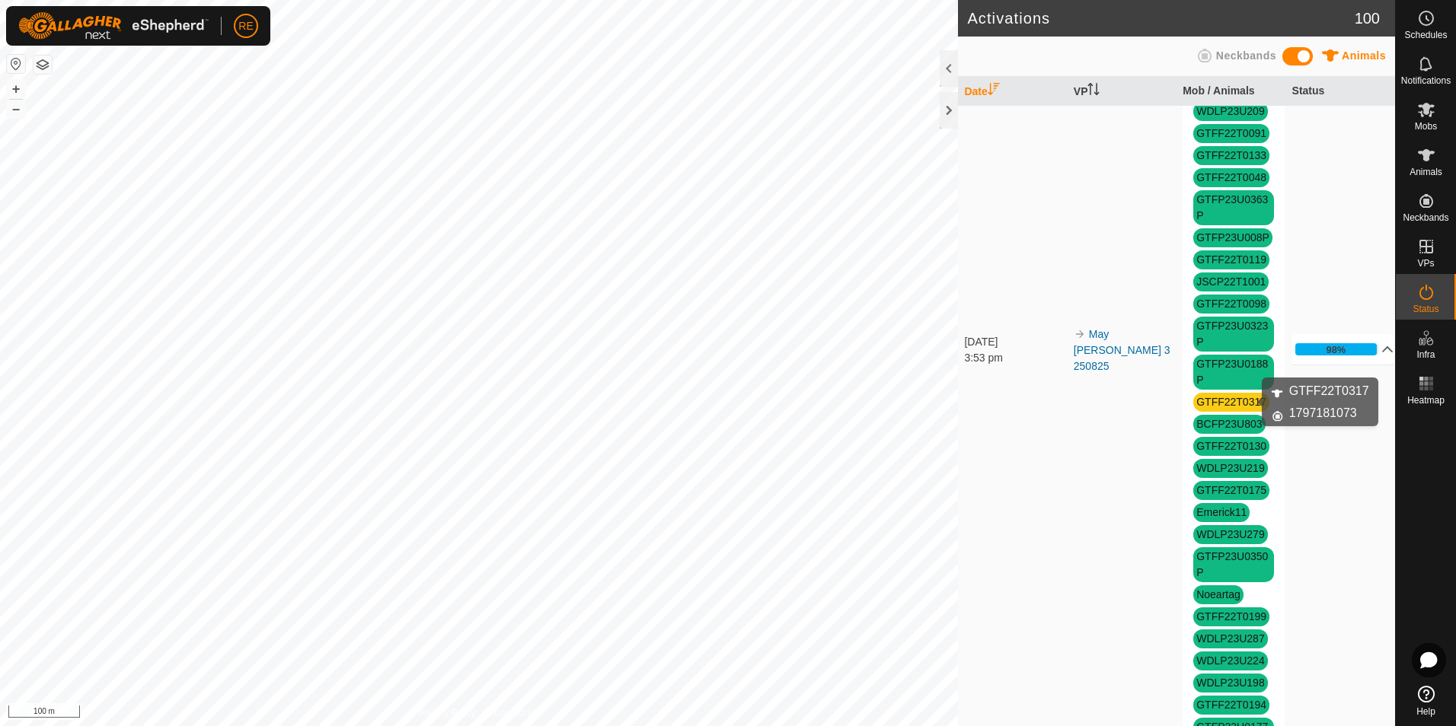
click at [1236, 404] on link "GTFF22T0317" at bounding box center [1231, 402] width 70 height 12
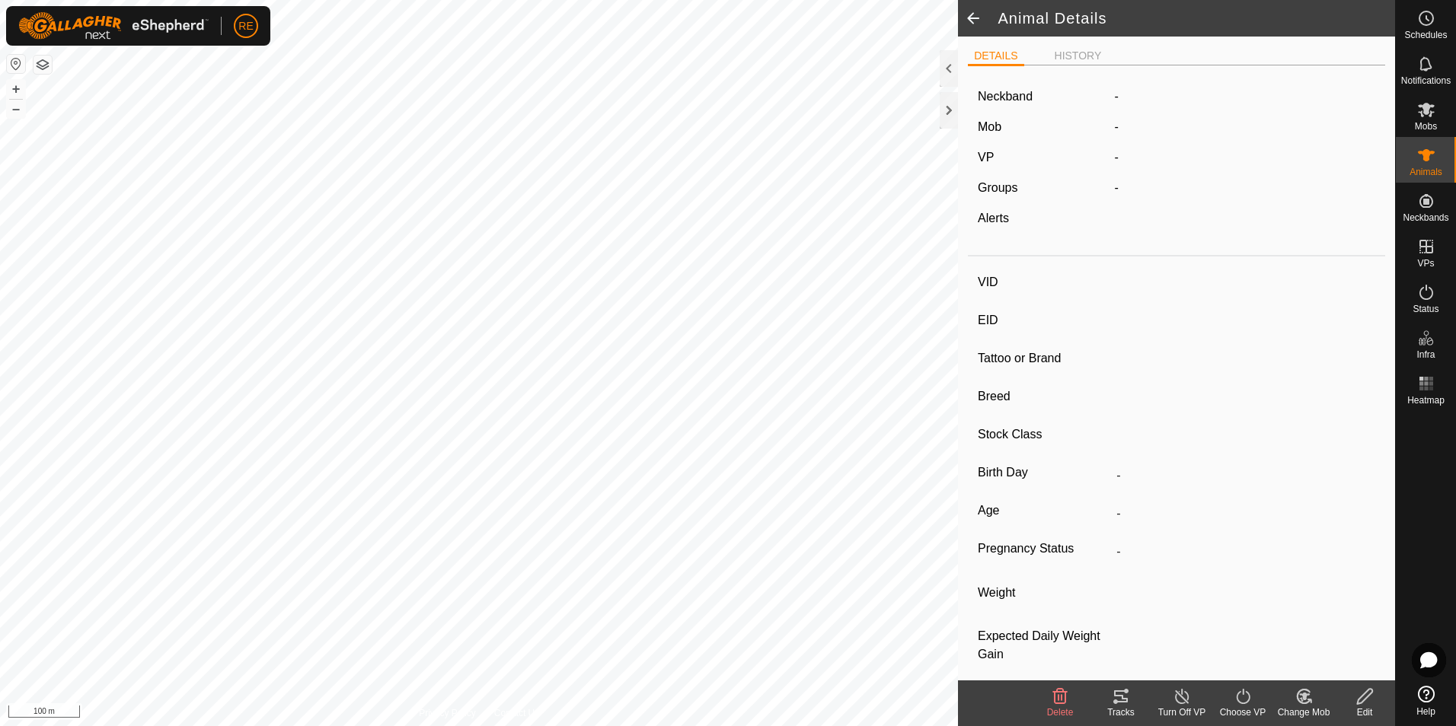
type input "GTFF22T0317"
type input "982123796135190"
type input "-"
type input "Wagyu"
type input "FB"
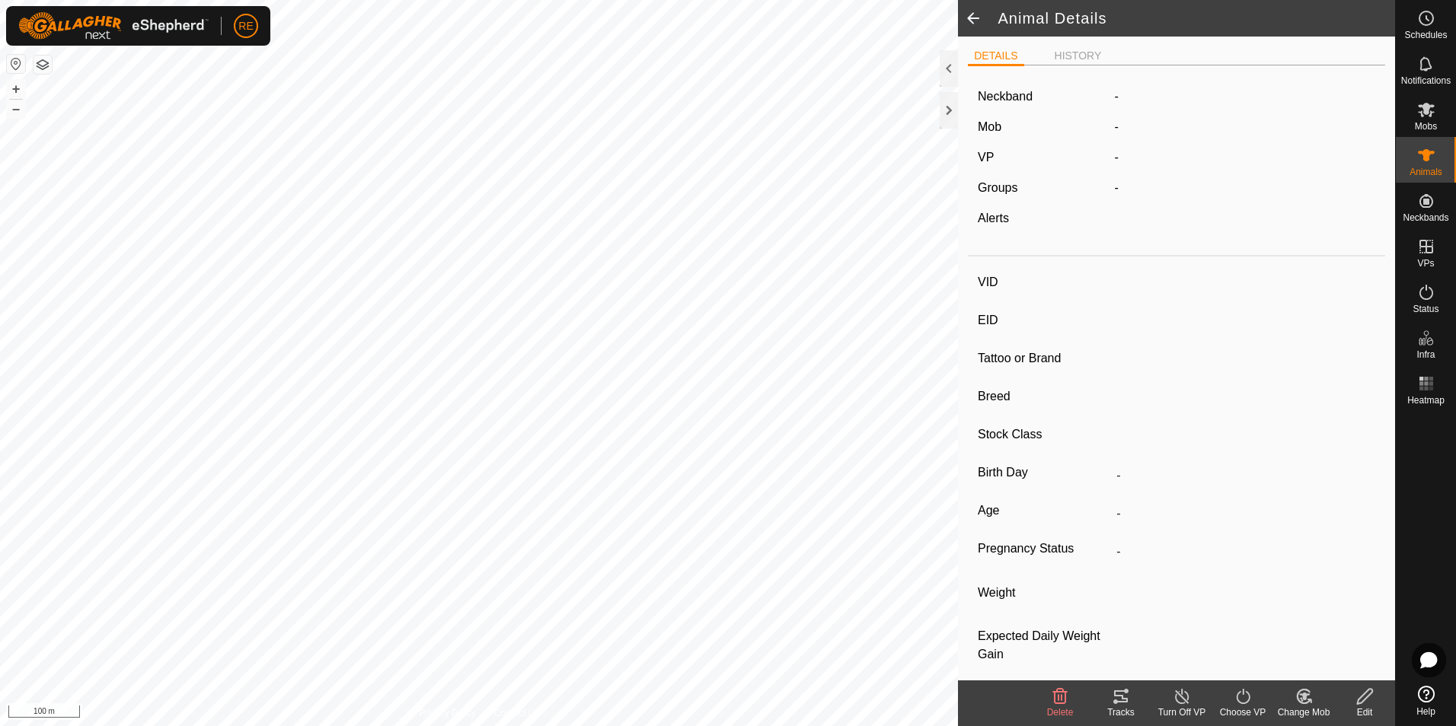
type input "11/2022"
type input "2 years 10 months"
type input "Pregnant"
type input "0 kg"
type input "-"
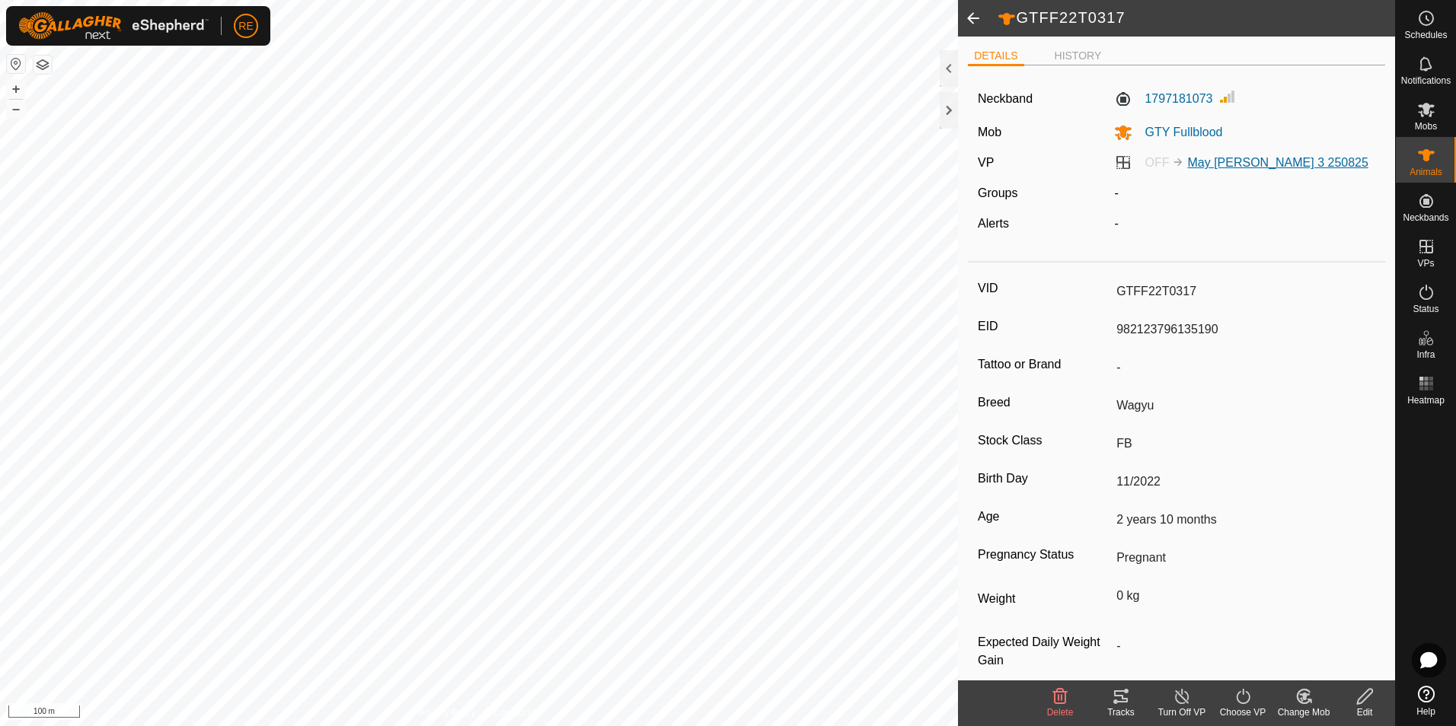
click at [1212, 160] on link "May [PERSON_NAME] 3 250825" at bounding box center [1277, 162] width 180 height 13
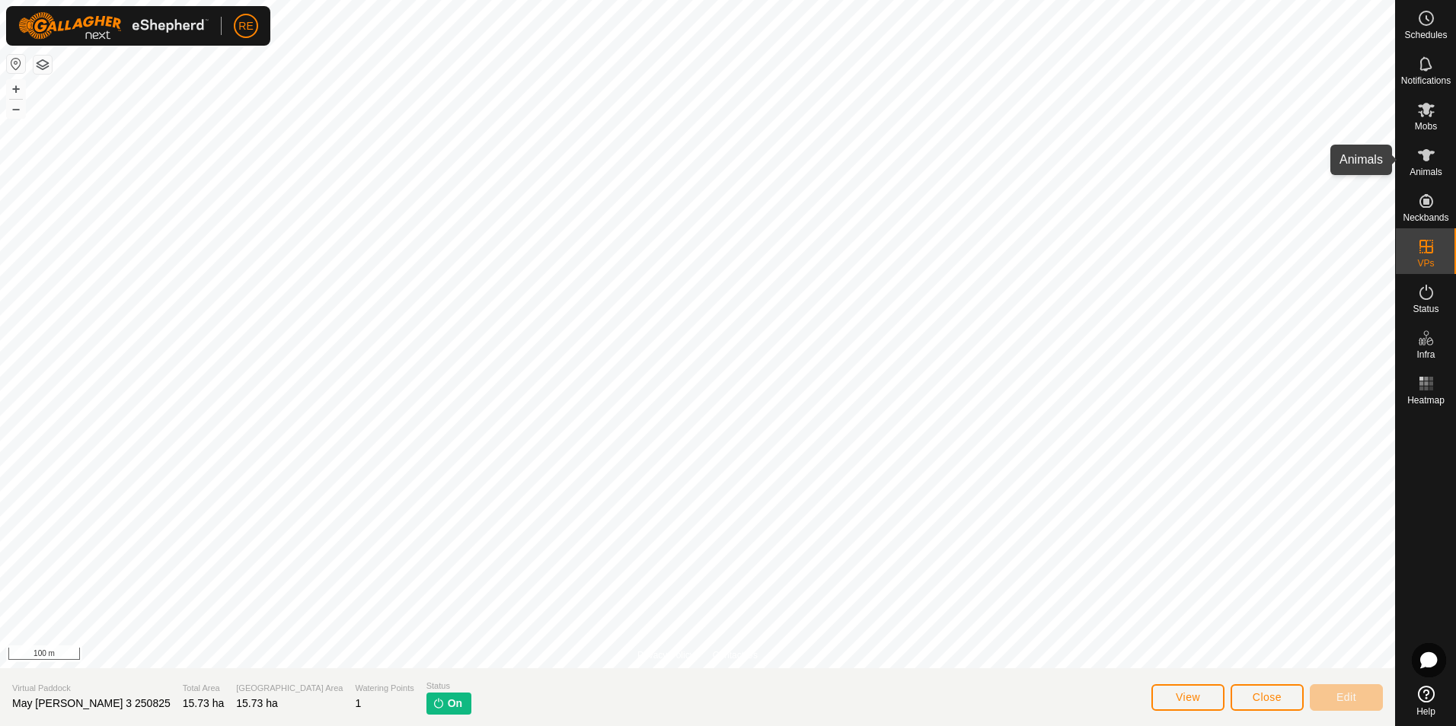
click at [1426, 161] on icon at bounding box center [1426, 155] width 18 height 18
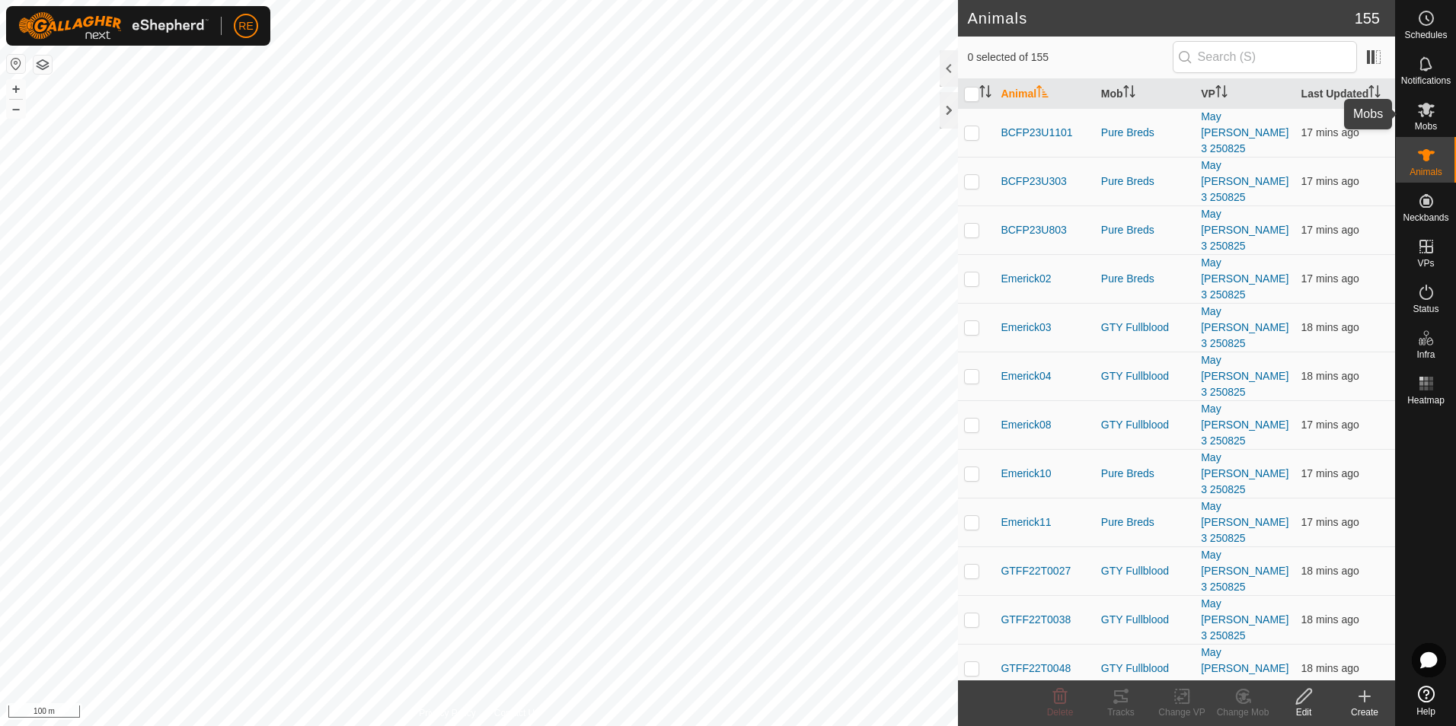
click at [1439, 113] on es-mob-svg-icon at bounding box center [1425, 109] width 27 height 24
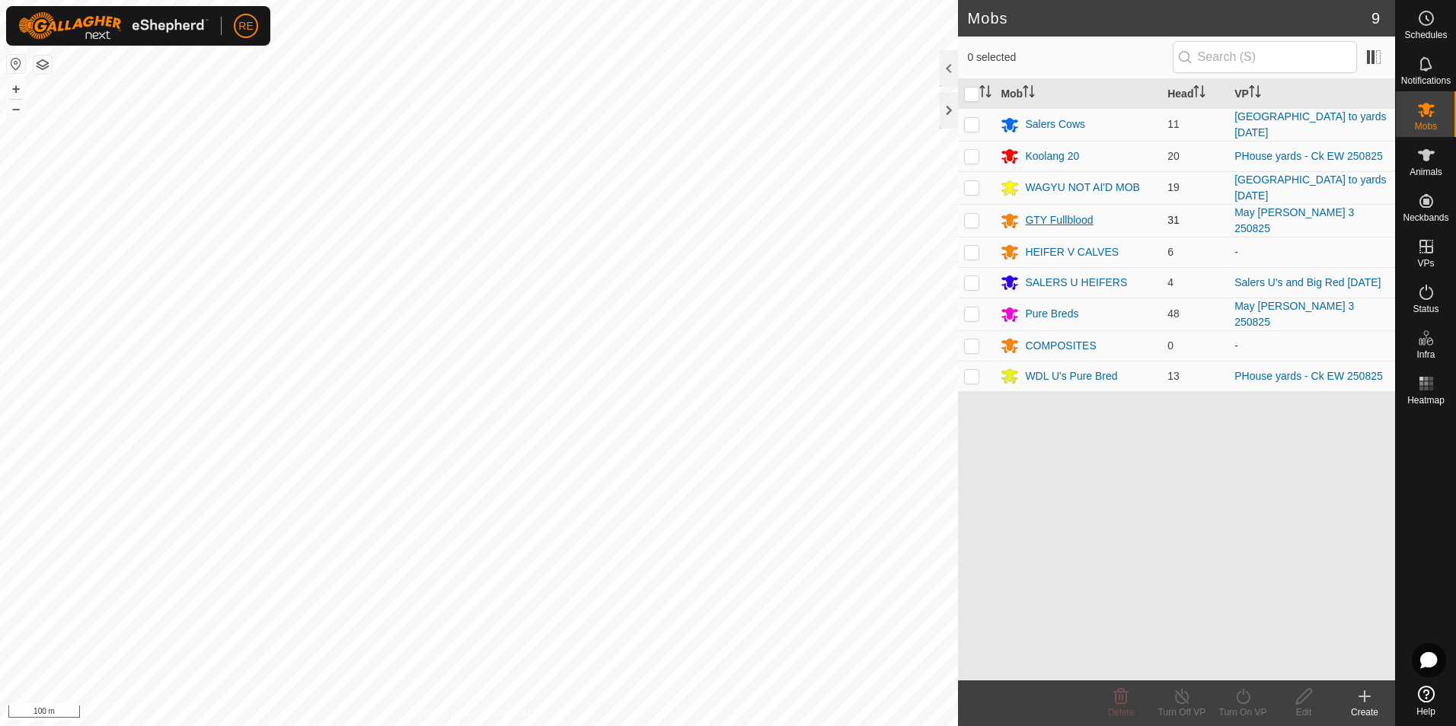
click at [1077, 216] on div "GTY Fullblood" at bounding box center [1059, 220] width 68 height 16
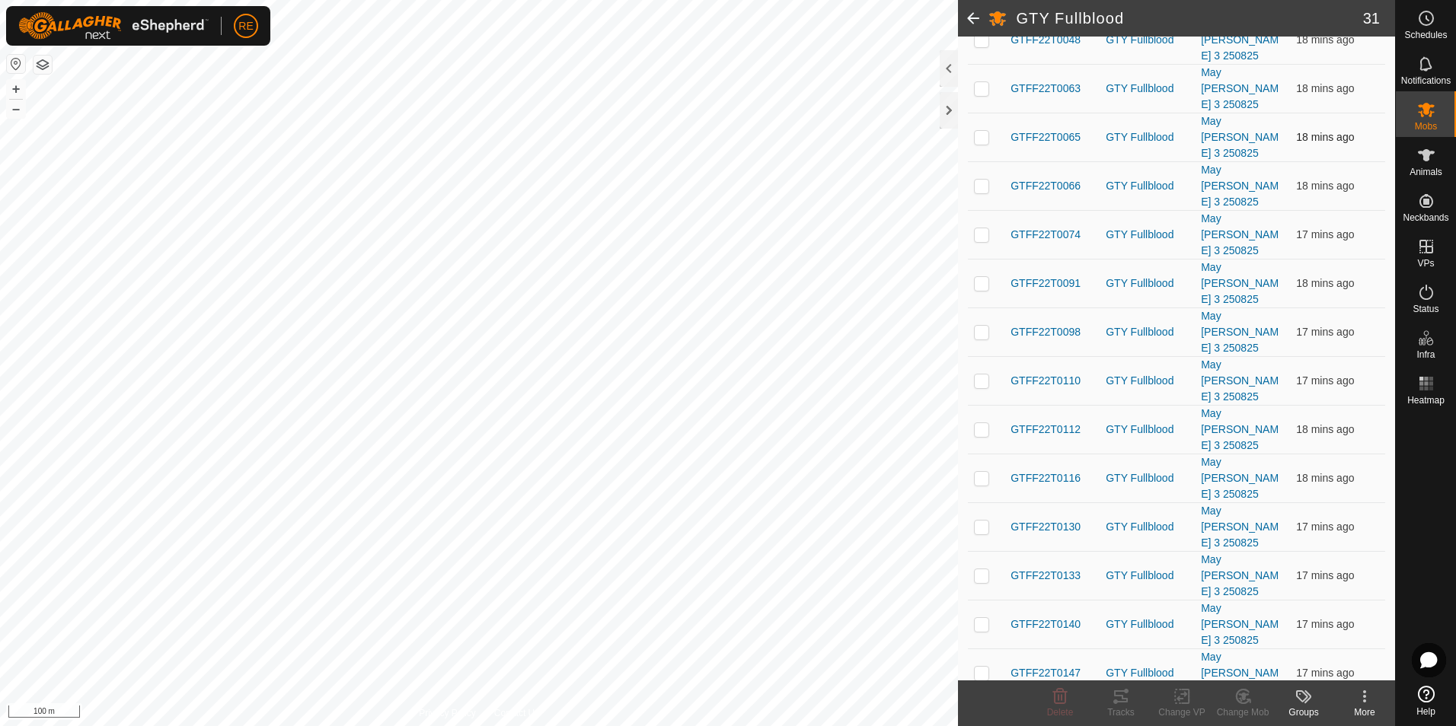
scroll to position [580, 0]
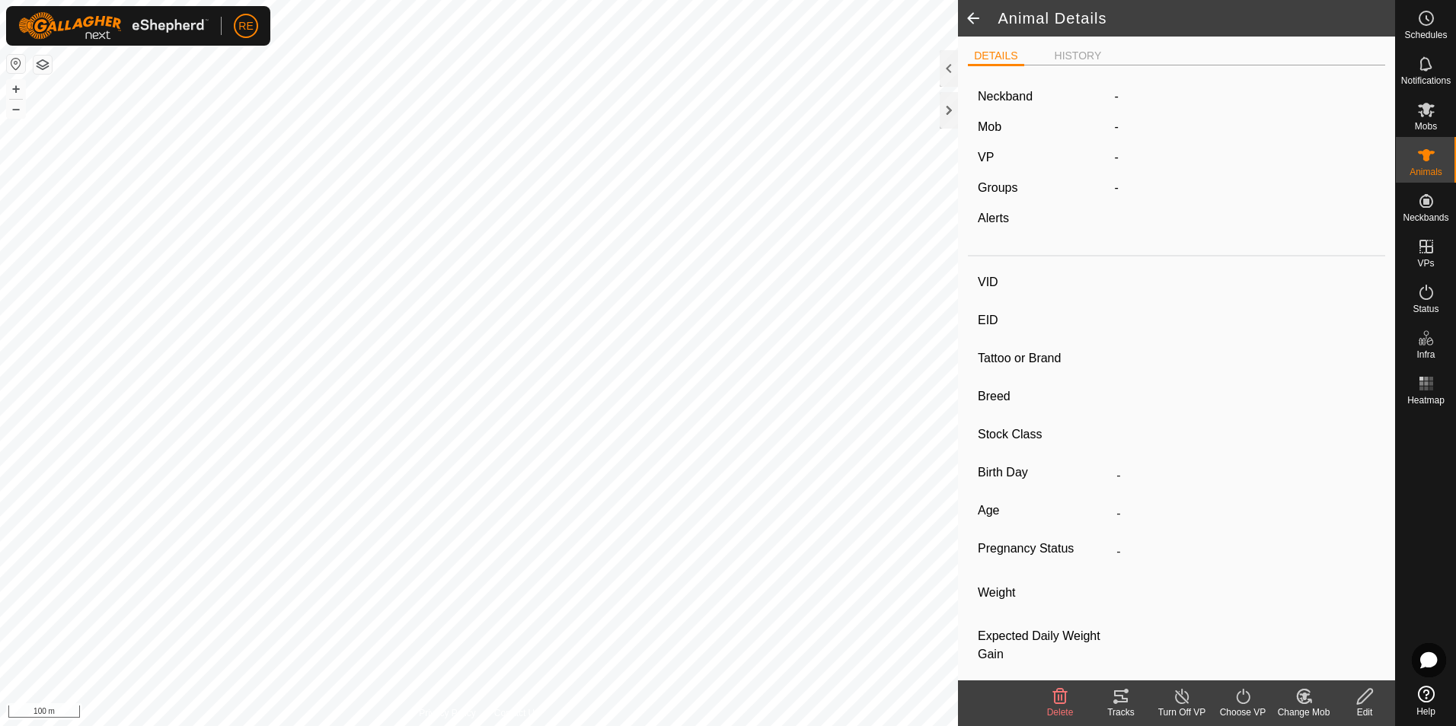
type input "GTFF22T0317"
type input "982123796135190"
type input "-"
type input "Wagyu"
type input "FB"
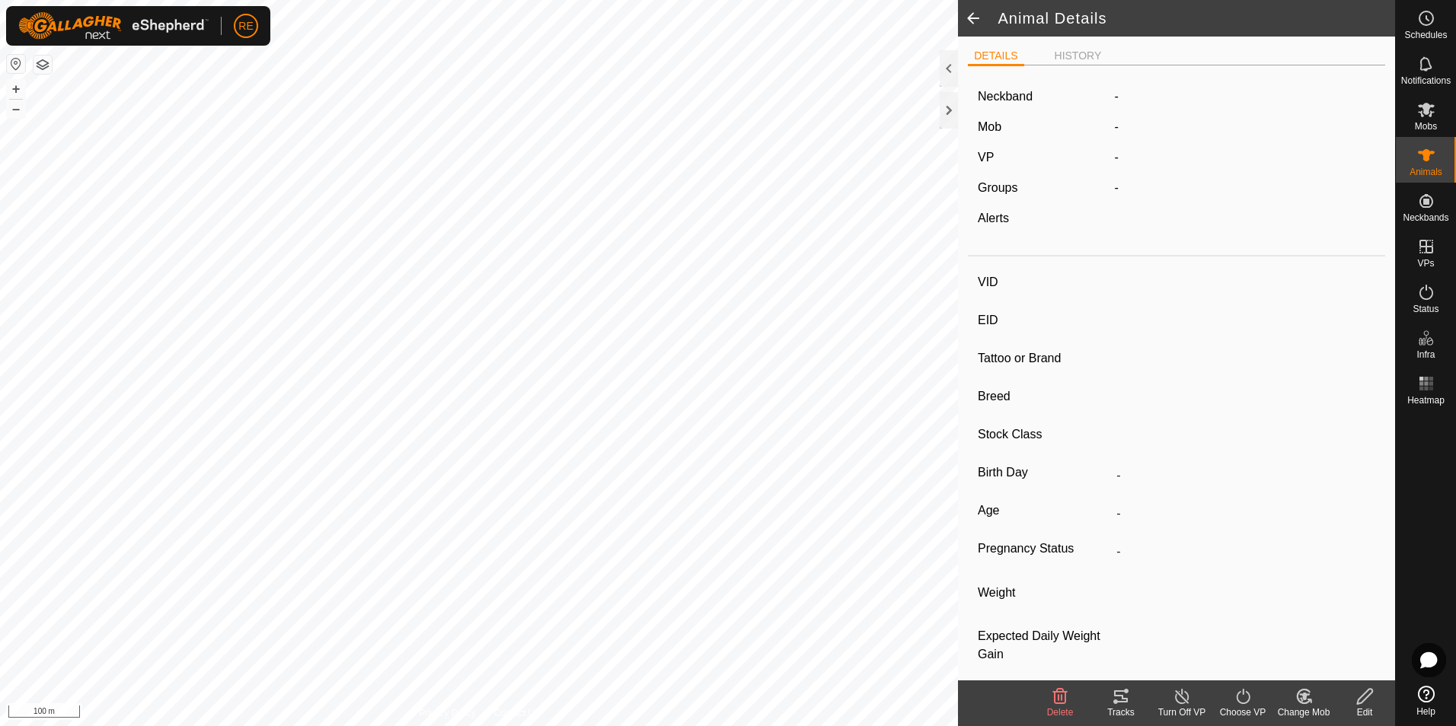
type input "11/2022"
type input "2 years 10 months"
type input "Pregnant"
type input "0 kg"
type input "-"
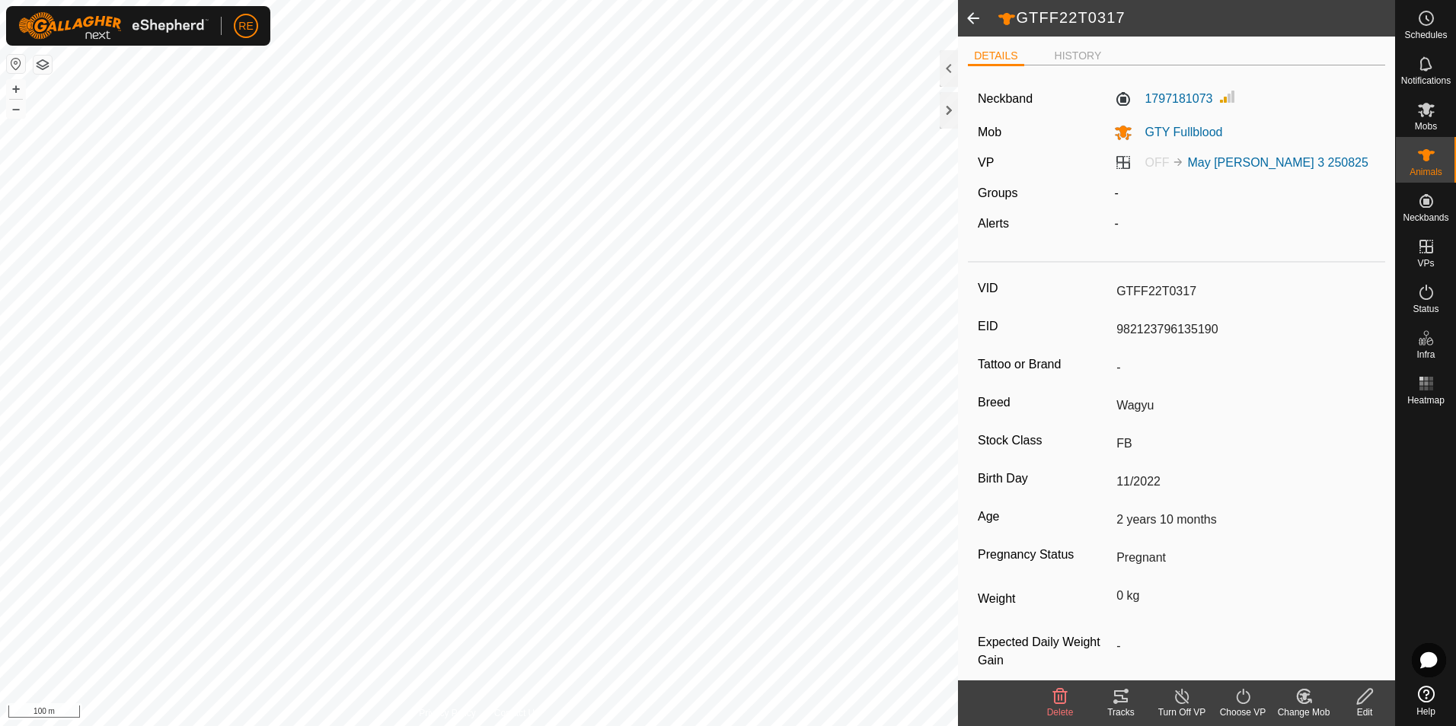
click at [967, 20] on span at bounding box center [973, 18] width 30 height 37
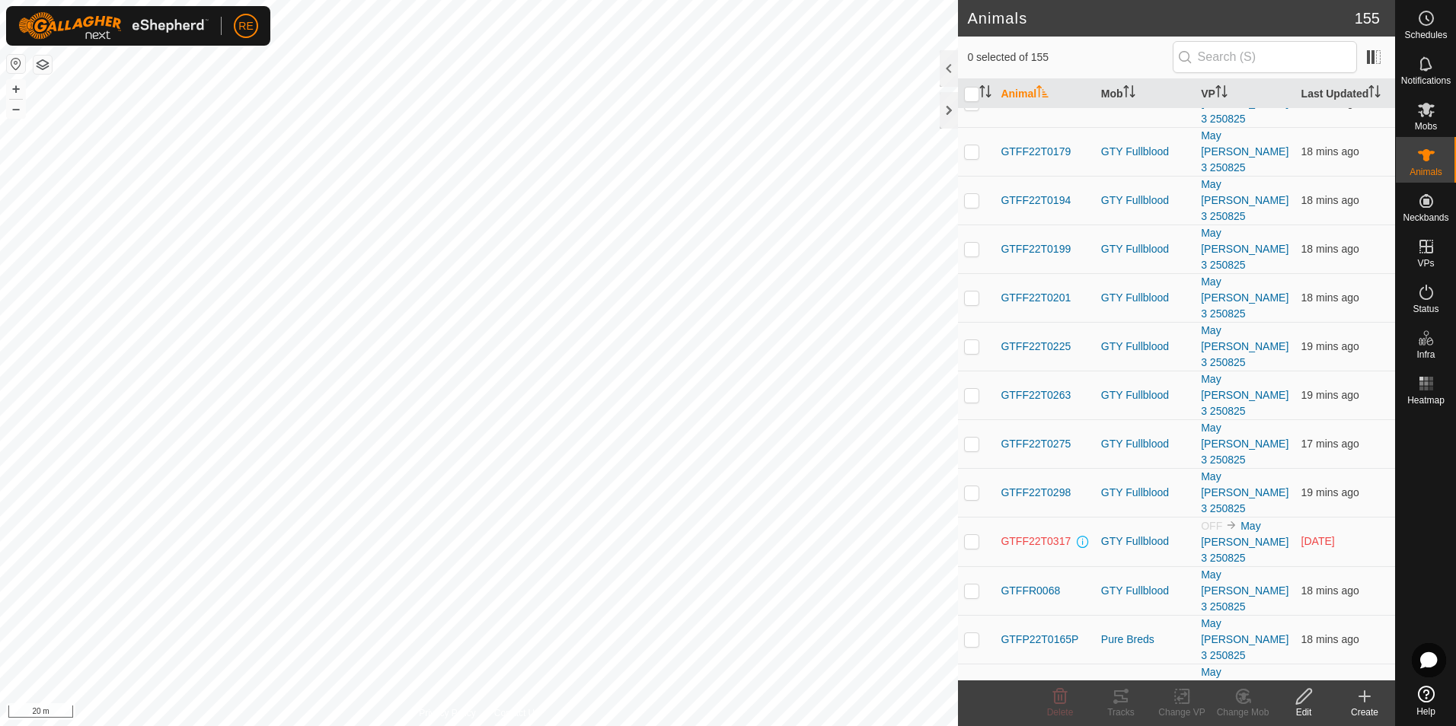
scroll to position [1218, 0]
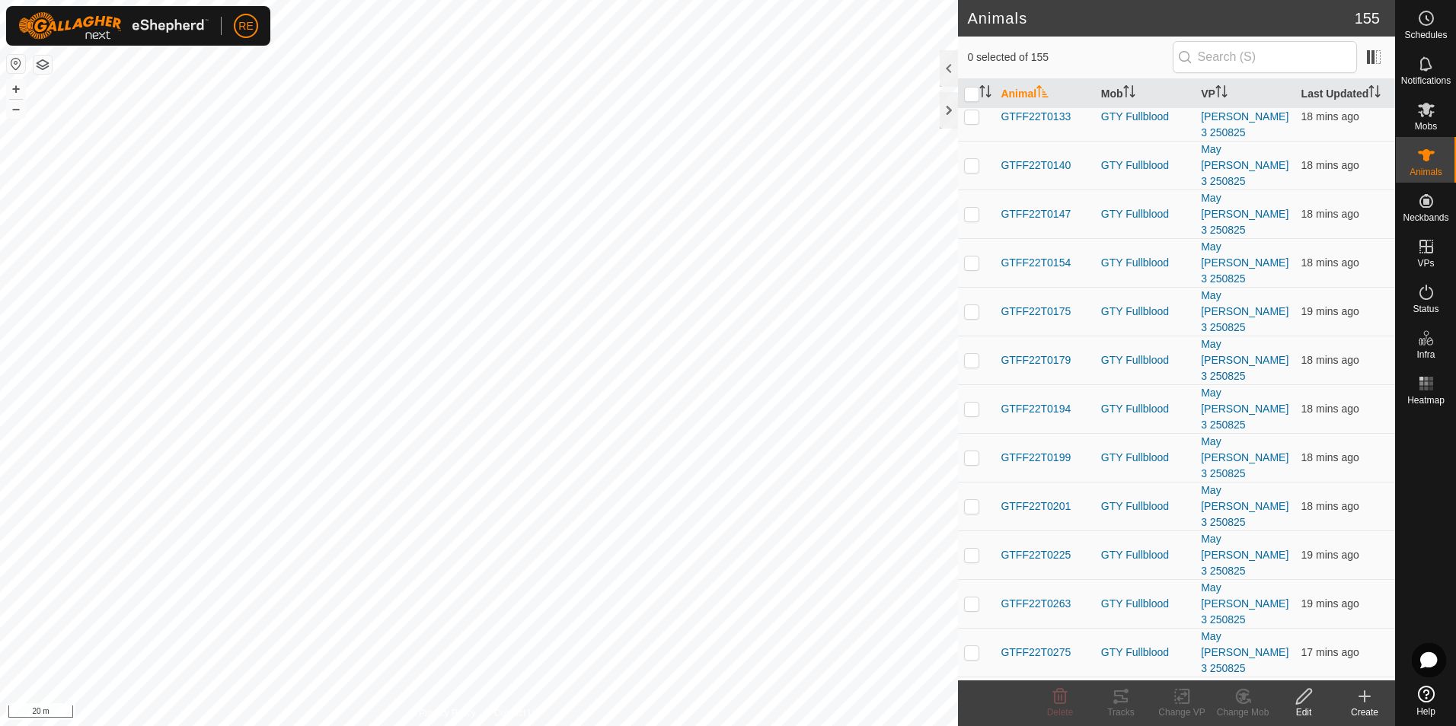
checkbox input "false"
drag, startPoint x: 1387, startPoint y: 219, endPoint x: 1333, endPoint y: 235, distance: 55.6
click at [1333, 235] on link "Monitor Neckbands" at bounding box center [1318, 229] width 151 height 30
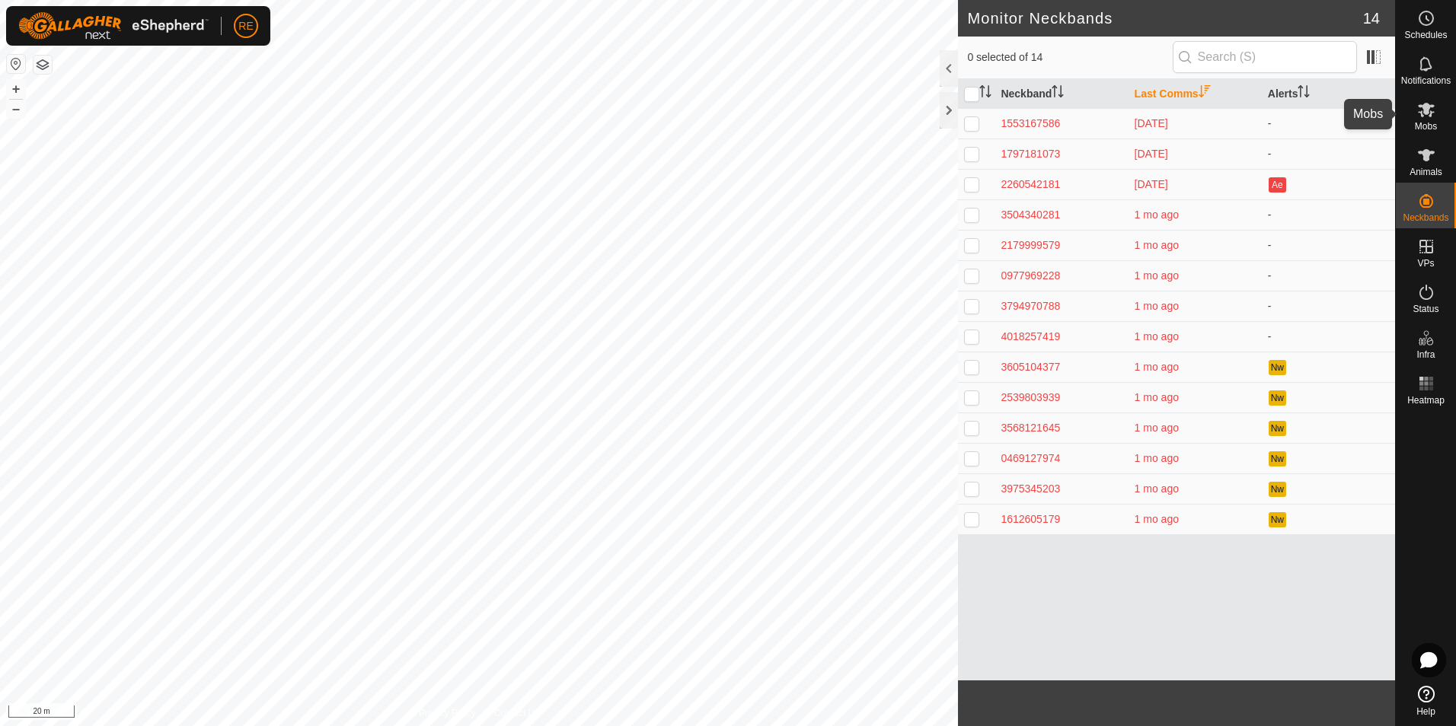
click at [1431, 122] on span "Mobs" at bounding box center [1426, 126] width 22 height 9
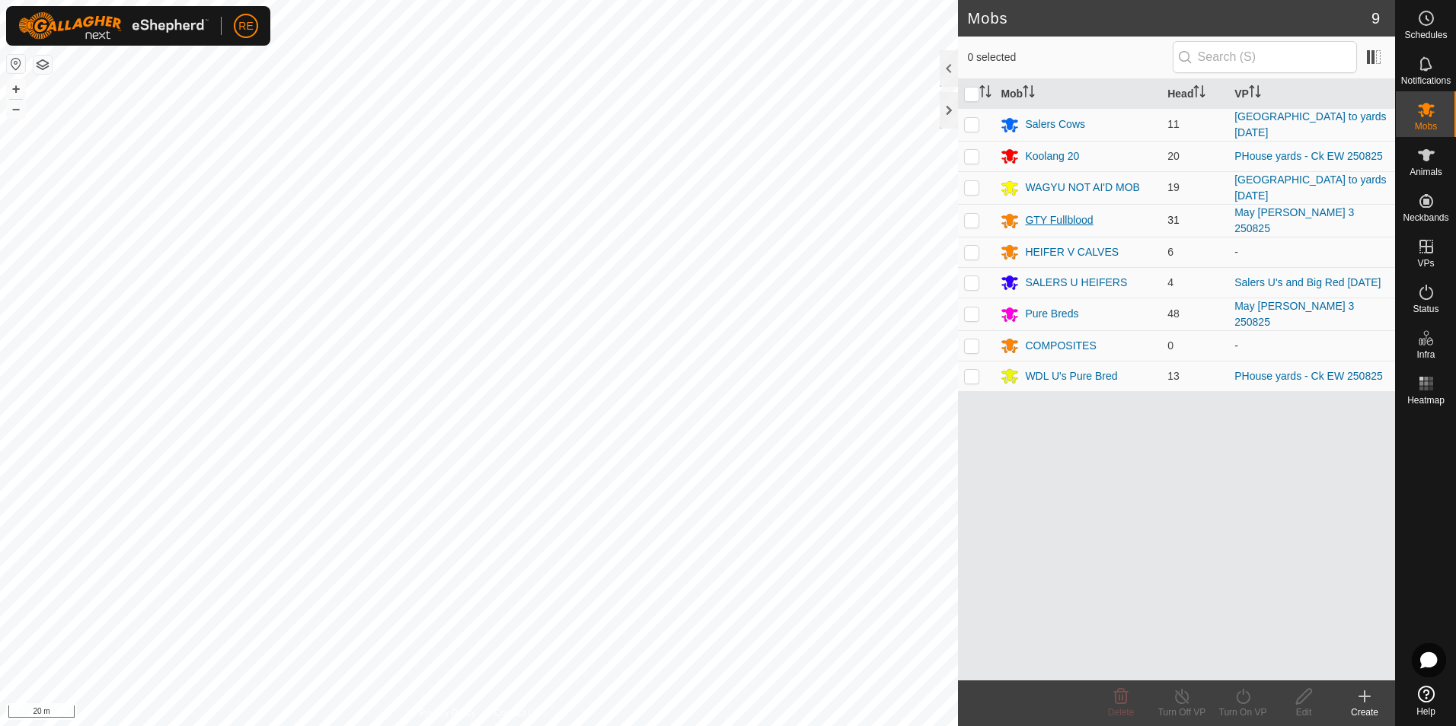
click at [1071, 225] on div "GTY Fullblood" at bounding box center [1059, 220] width 68 height 16
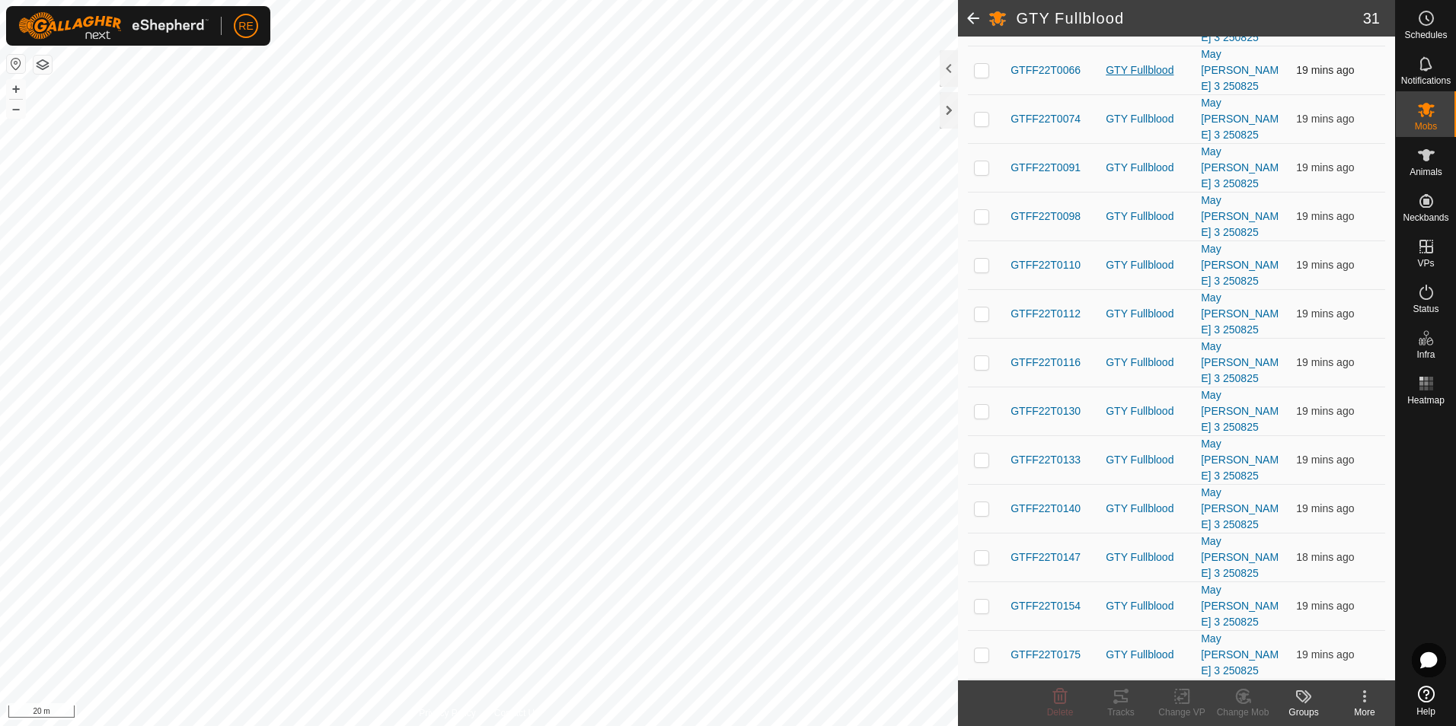
scroll to position [580, 0]
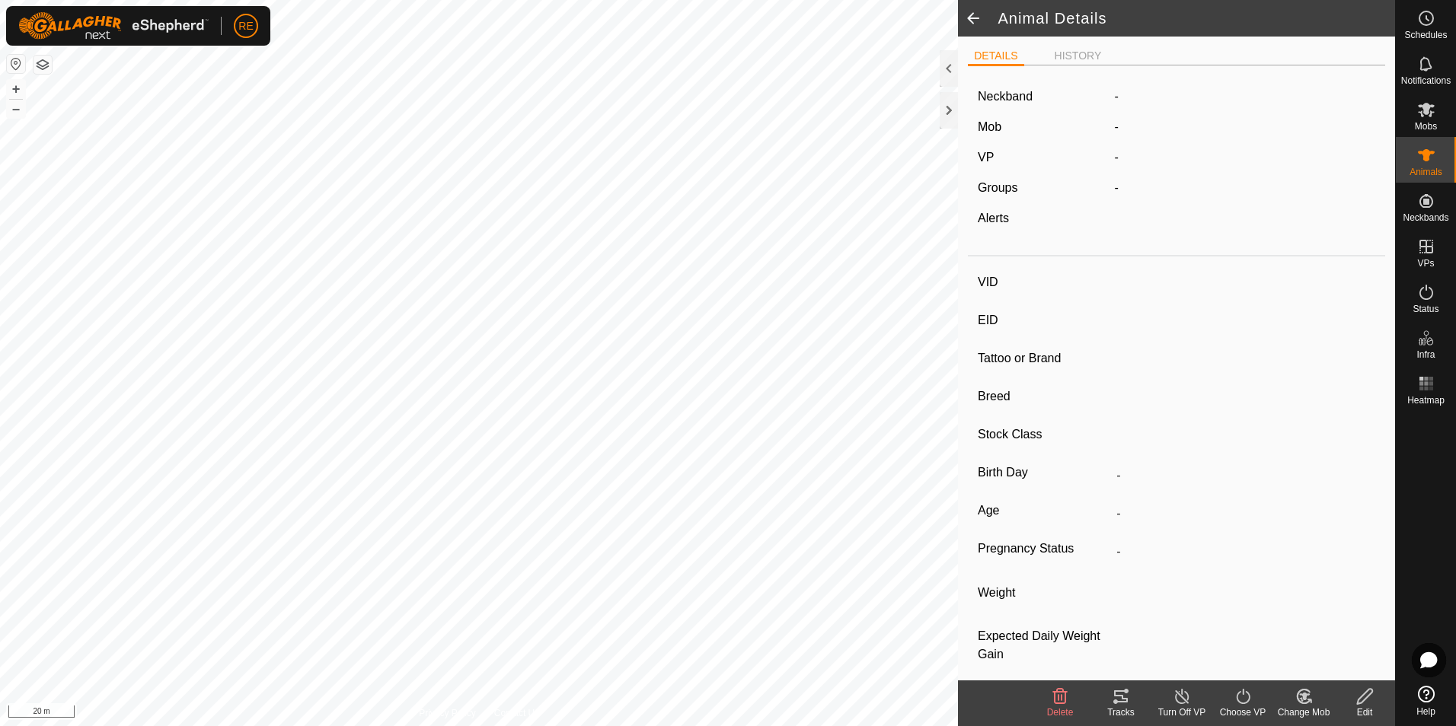
type input "GTFF22T0317"
type input "982123796135190"
type input "-"
type input "Wagyu"
type input "FB"
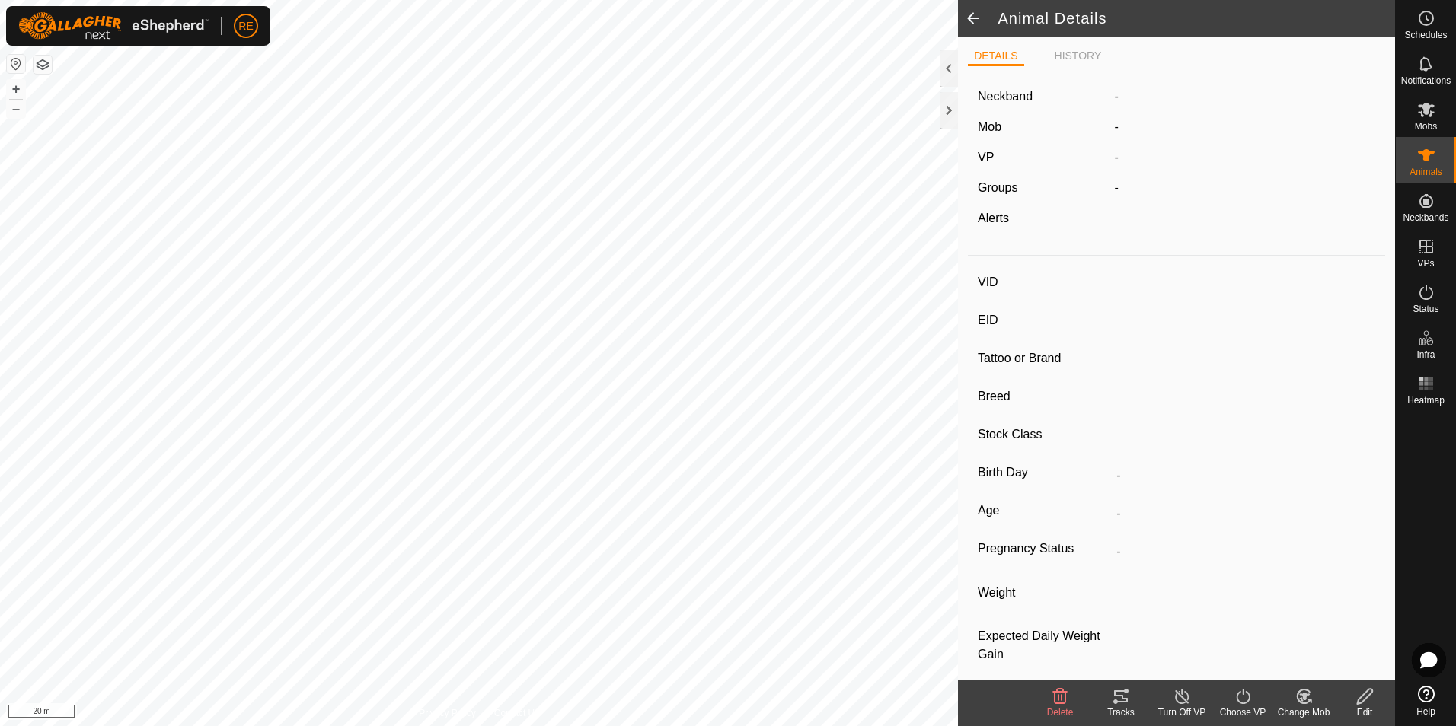
type input "11/2022"
type input "2 years 10 months"
type input "Pregnant"
type input "0 kg"
type input "-"
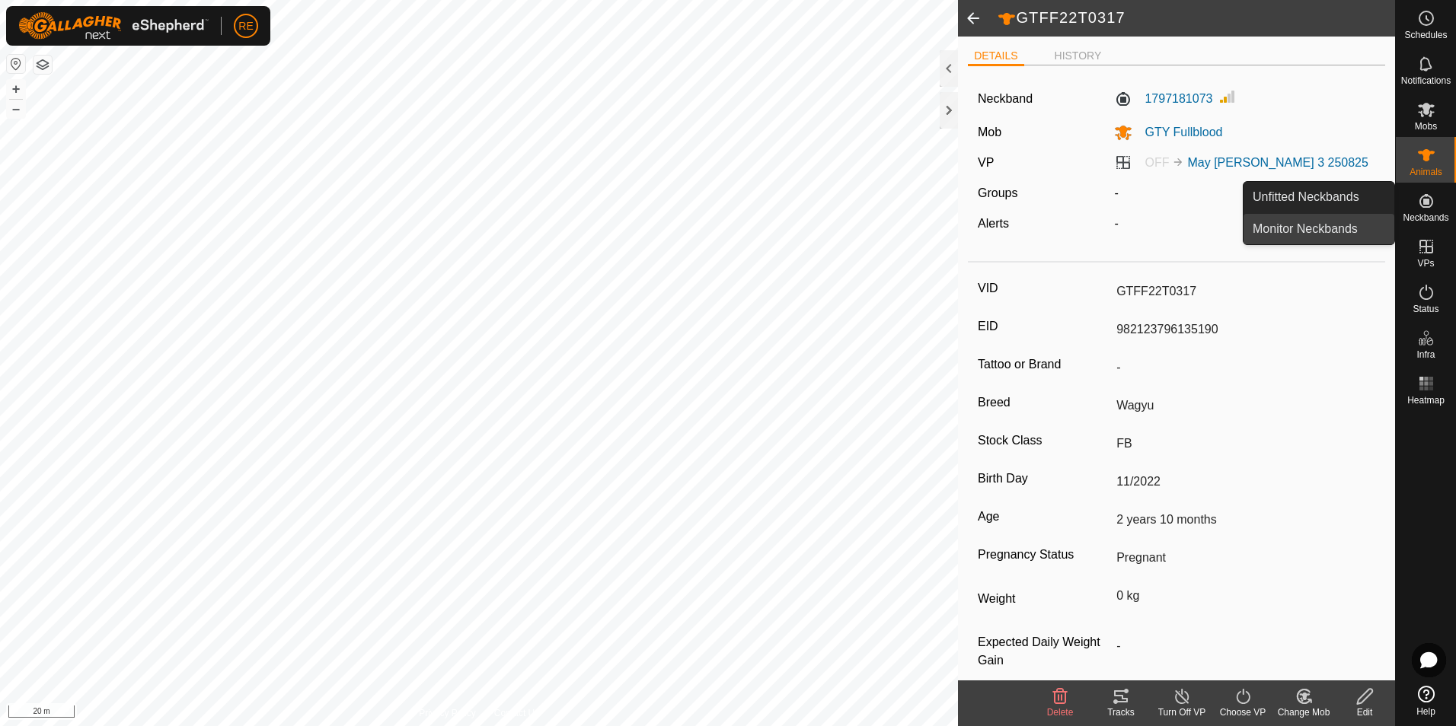
click at [1370, 223] on link "Monitor Neckbands" at bounding box center [1318, 229] width 151 height 30
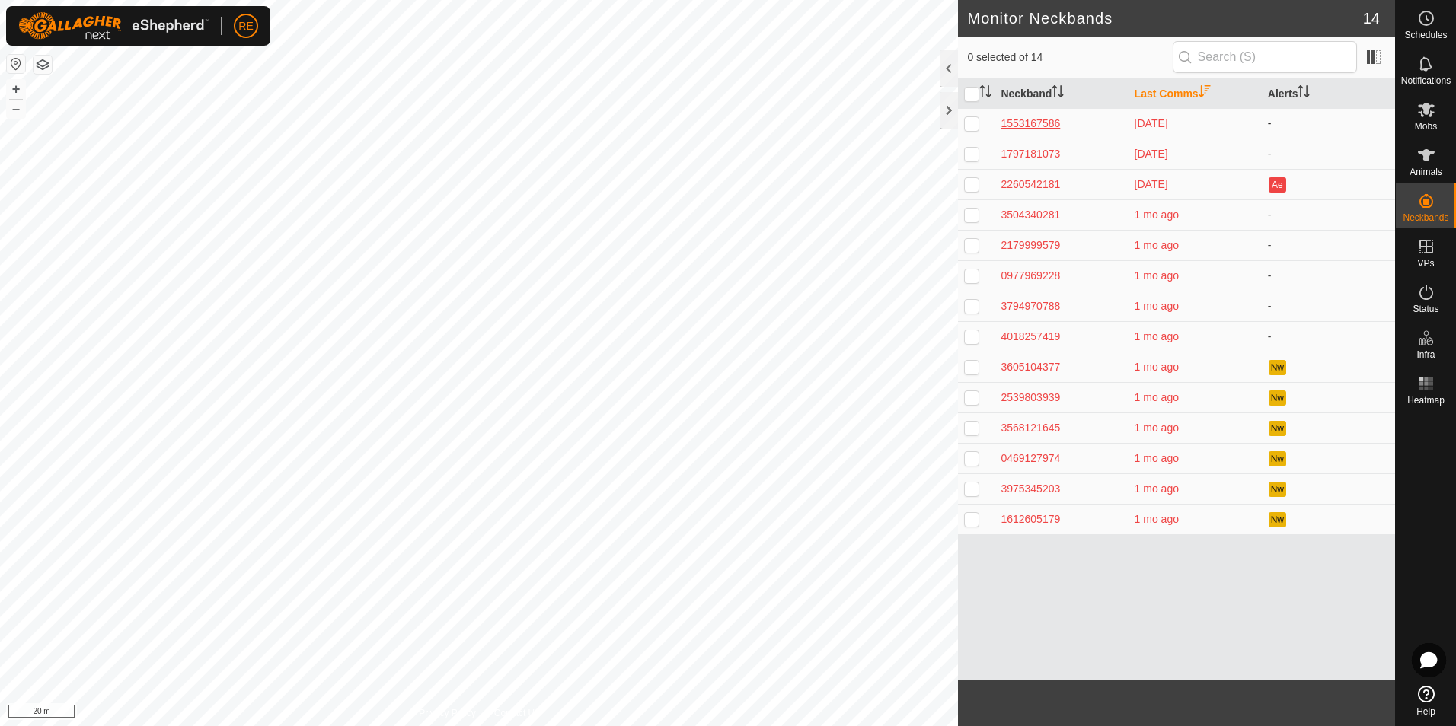
click at [1032, 120] on div "1553167586" at bounding box center [1061, 124] width 121 height 16
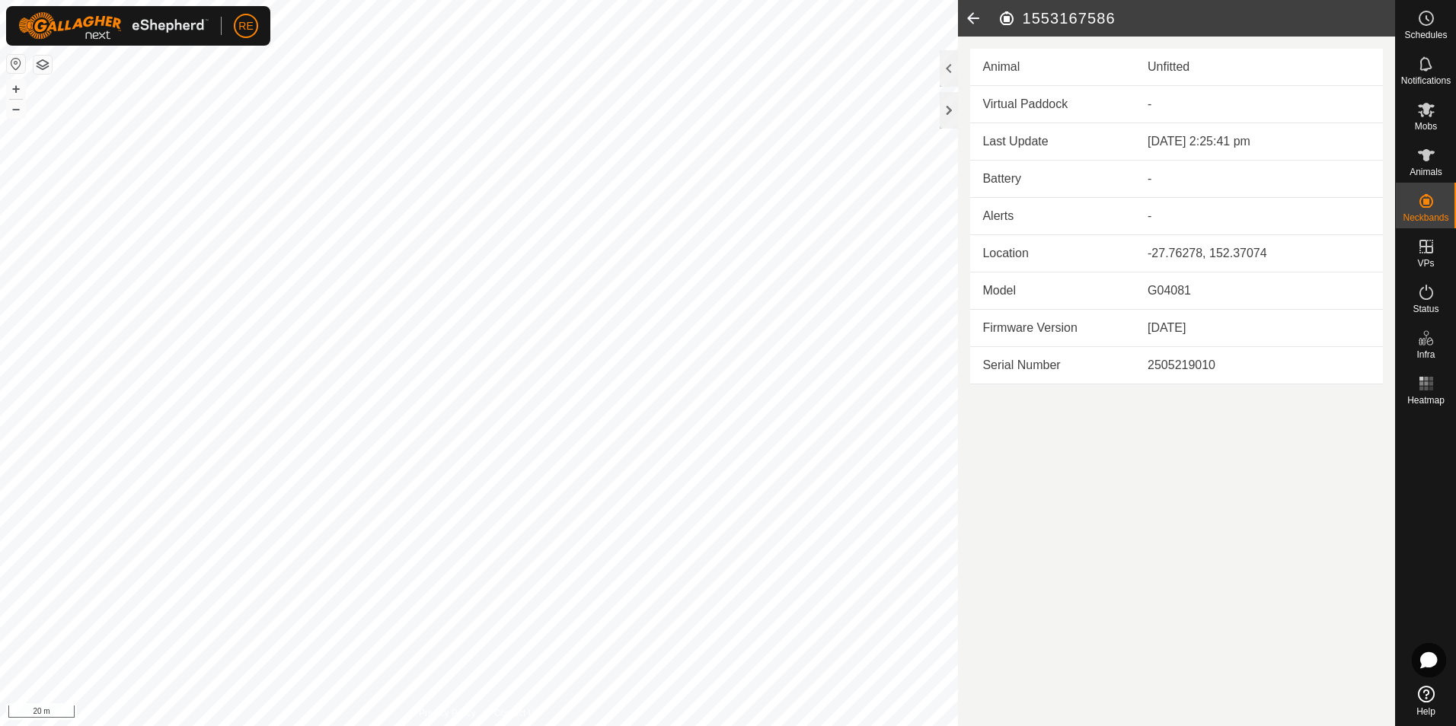
click at [975, 17] on icon at bounding box center [973, 18] width 30 height 37
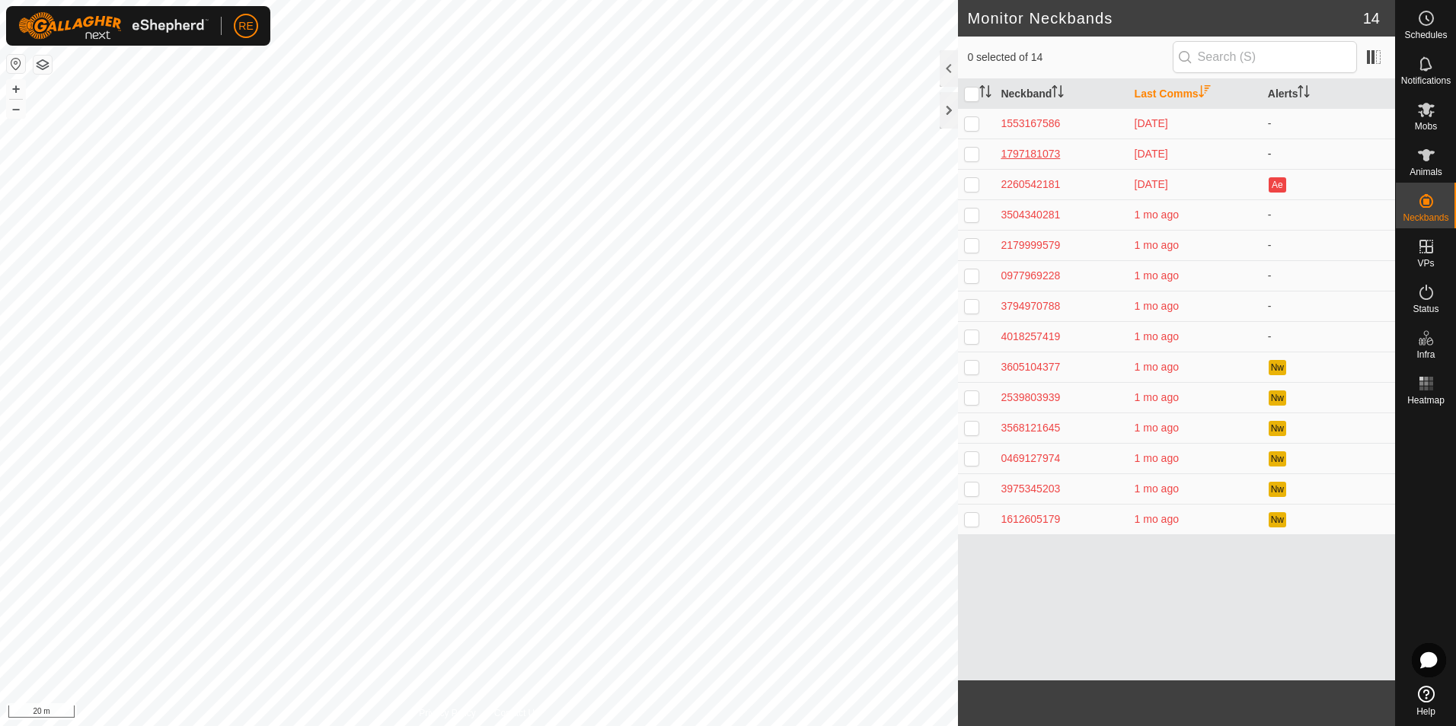
click at [1055, 156] on div "1797181073" at bounding box center [1061, 154] width 121 height 16
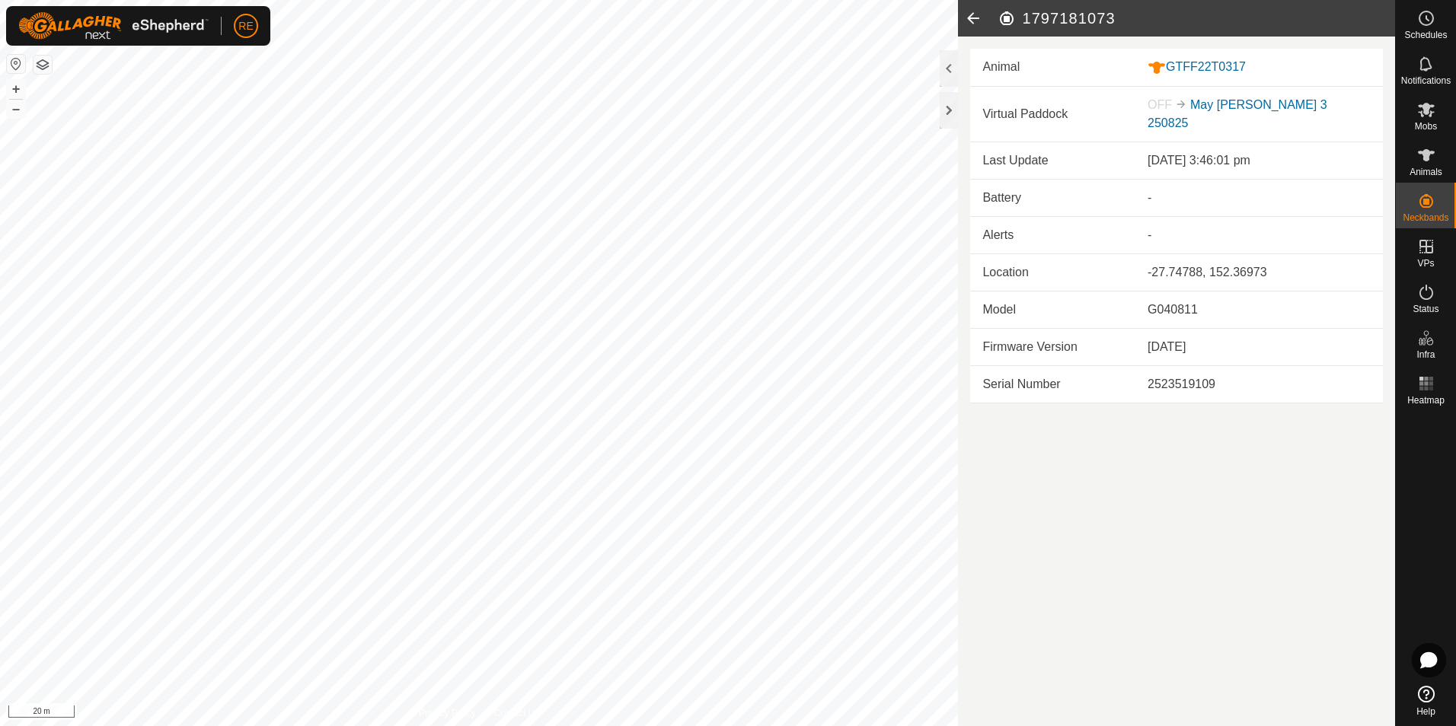
click at [969, 18] on icon at bounding box center [973, 18] width 30 height 37
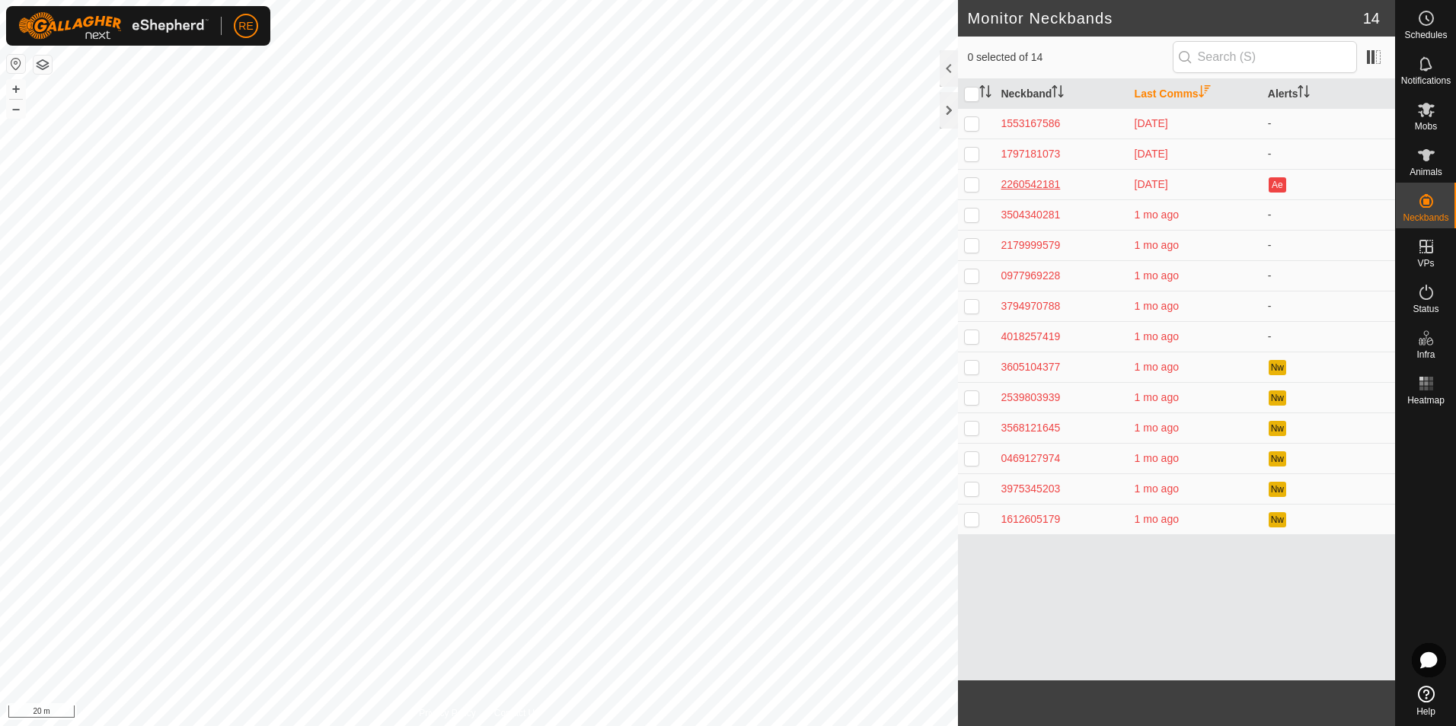
click at [1055, 183] on div "2260542181" at bounding box center [1061, 185] width 121 height 16
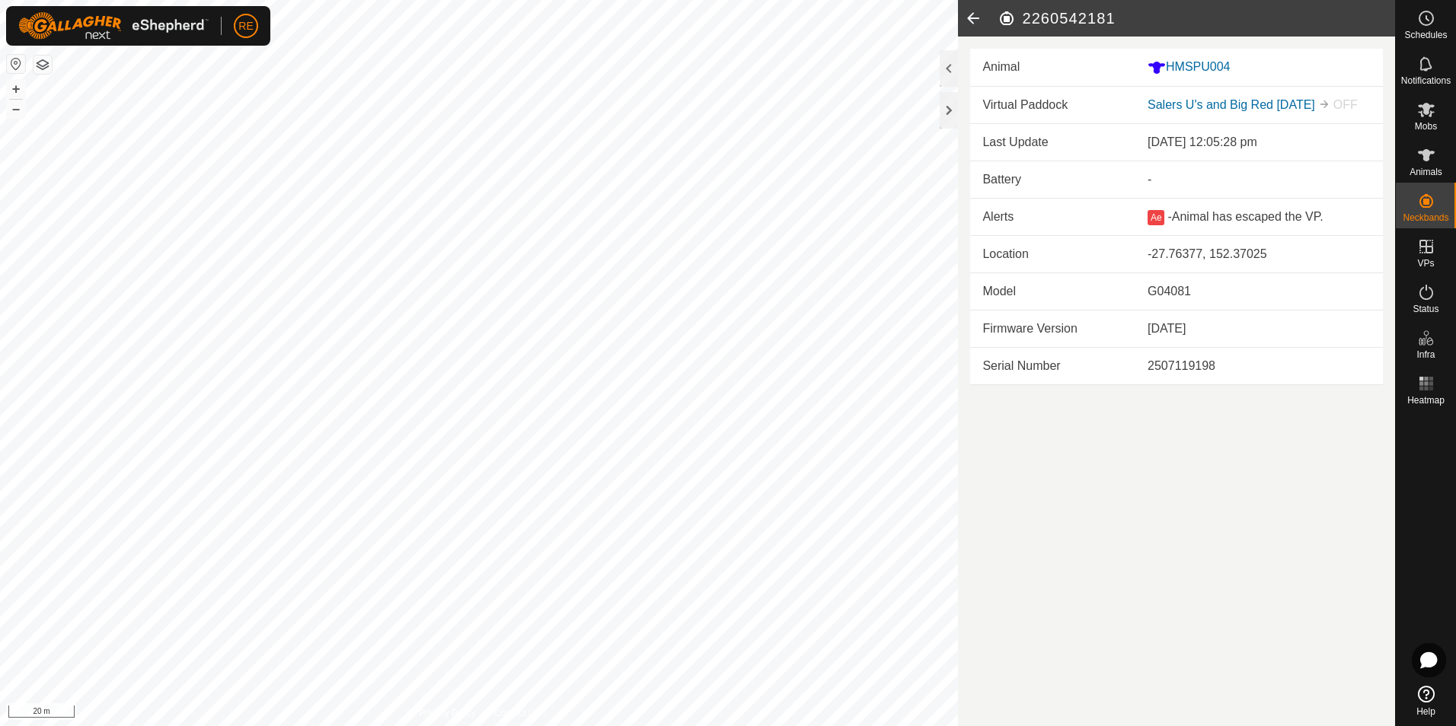
click at [973, 21] on icon at bounding box center [973, 18] width 30 height 37
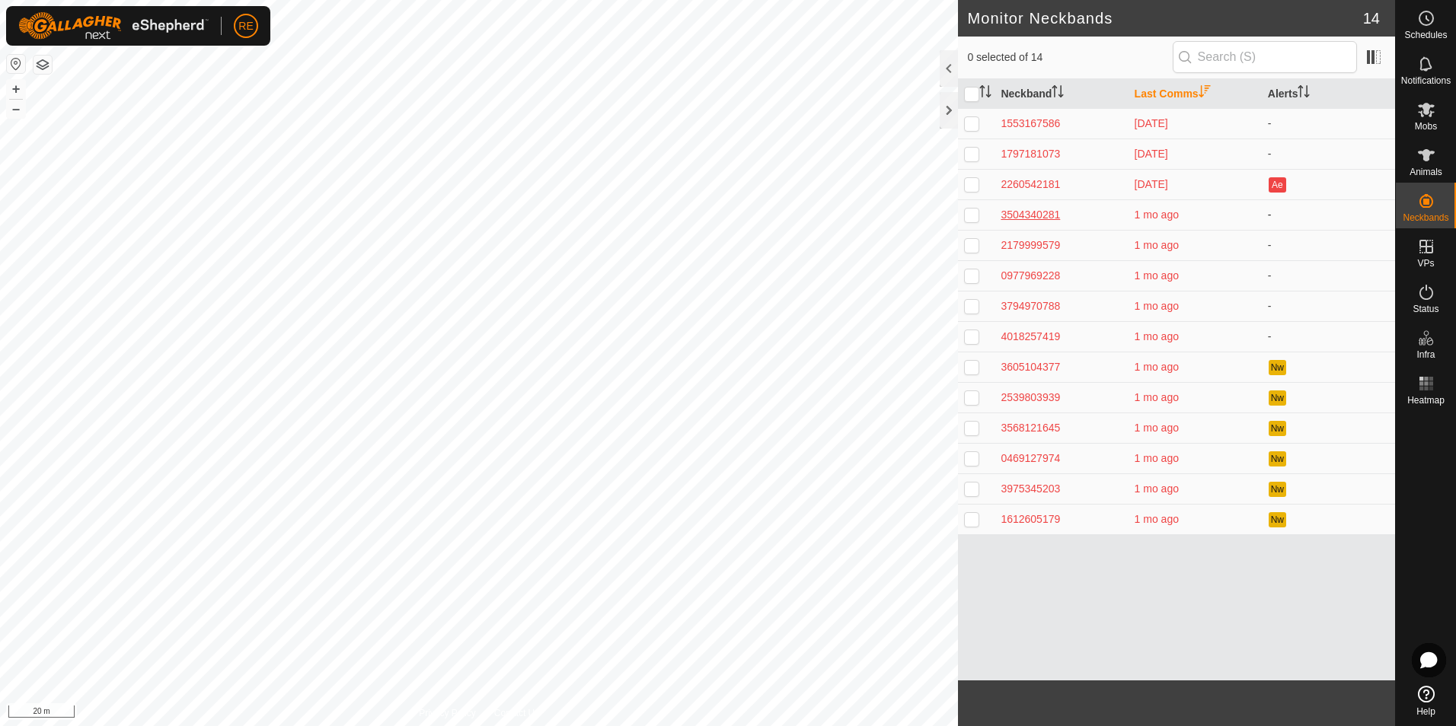
click at [1043, 221] on div "3504340281" at bounding box center [1061, 215] width 121 height 16
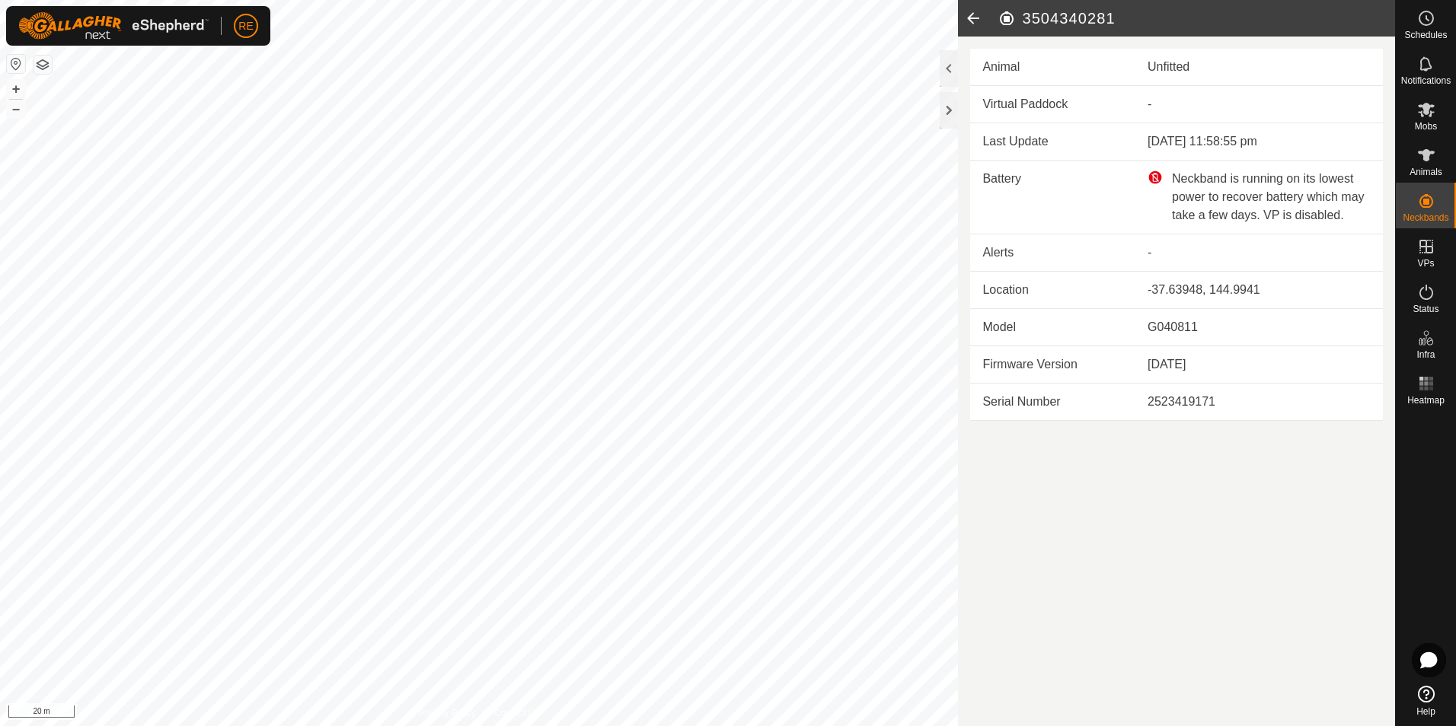
click at [975, 23] on icon at bounding box center [973, 18] width 30 height 37
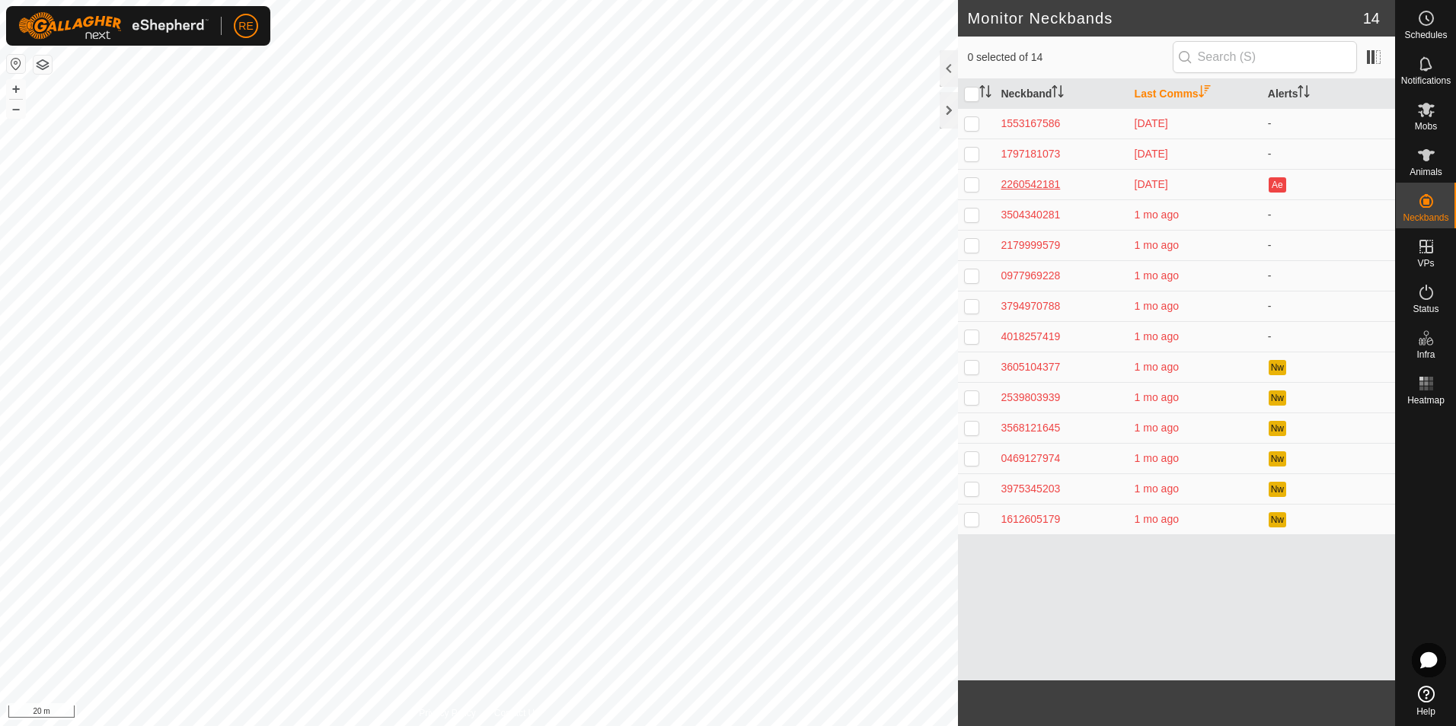
click at [1028, 180] on div "2260542181" at bounding box center [1061, 185] width 121 height 16
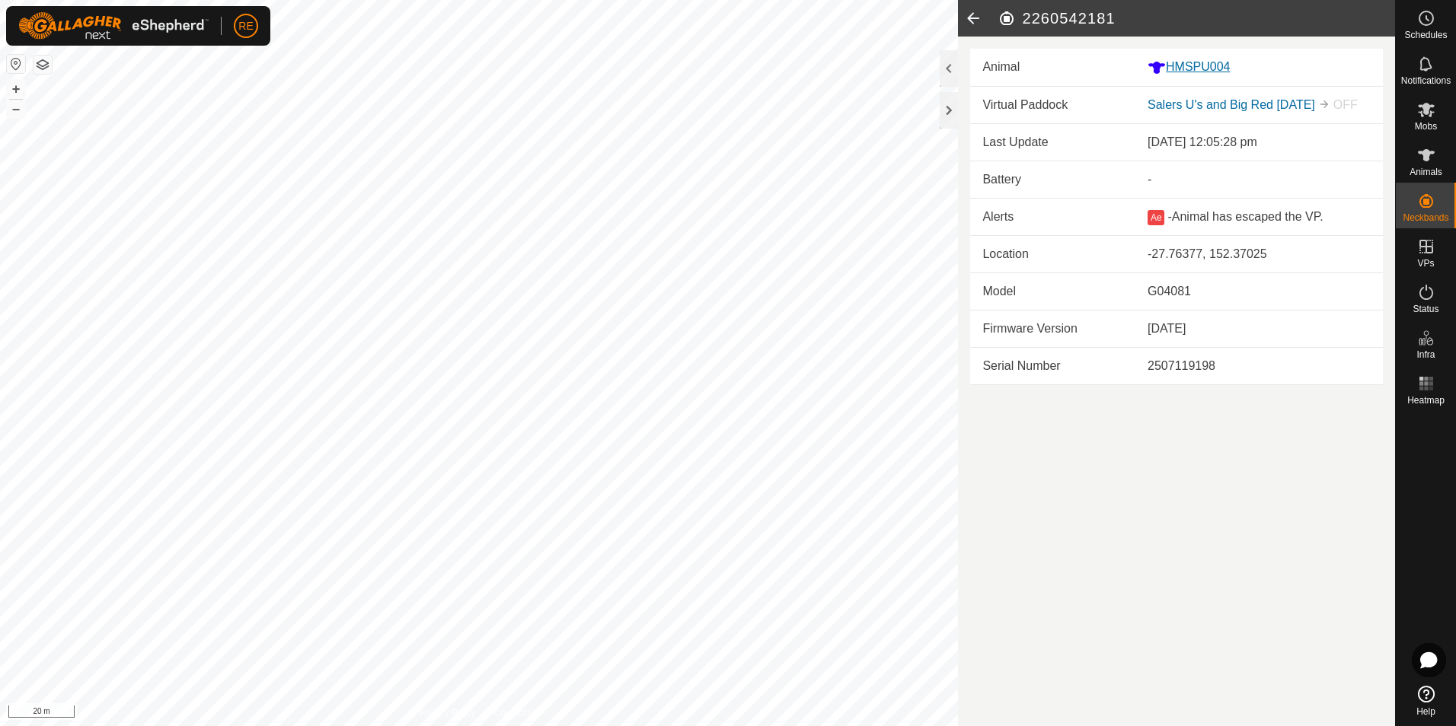
click at [1183, 69] on div "HMSPU004" at bounding box center [1258, 67] width 223 height 19
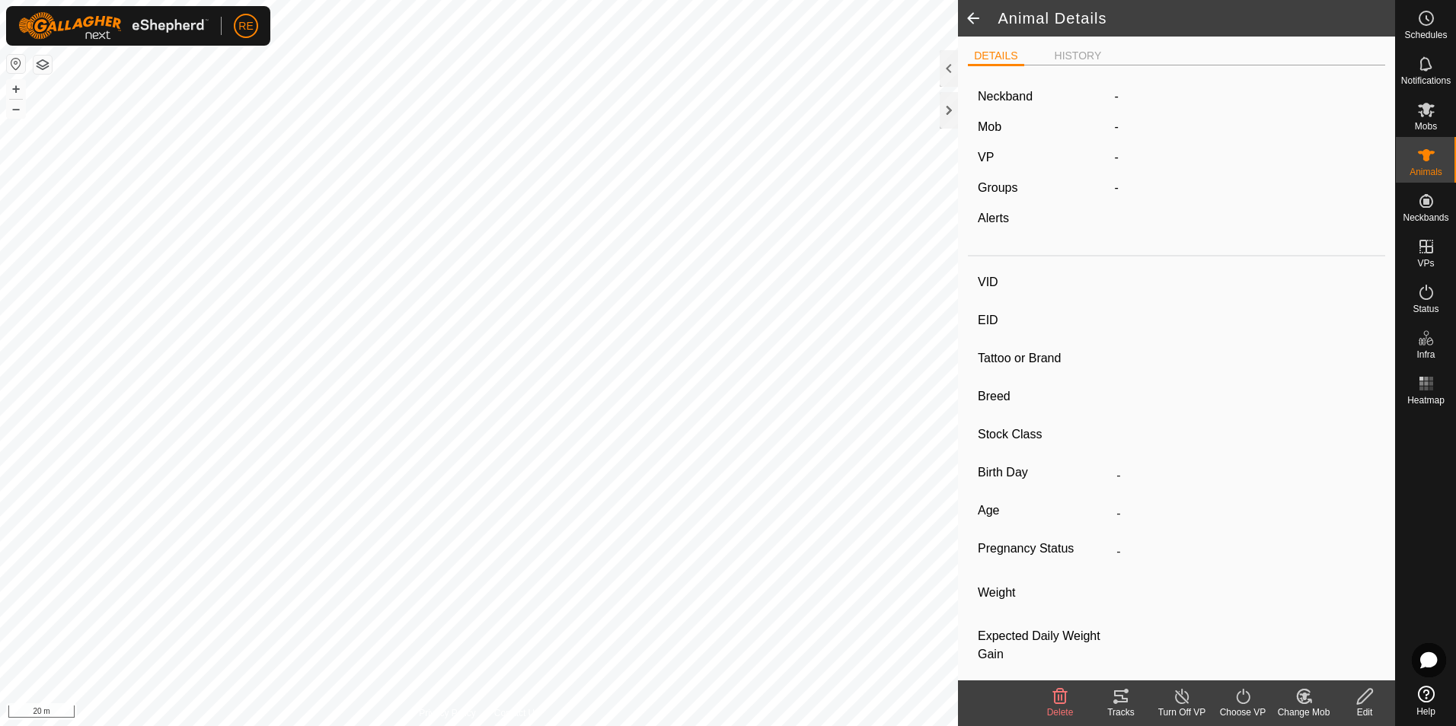
type input "HMSPU004"
type input "982123826379040"
type input "-"
type input "Salers"
type input "-"
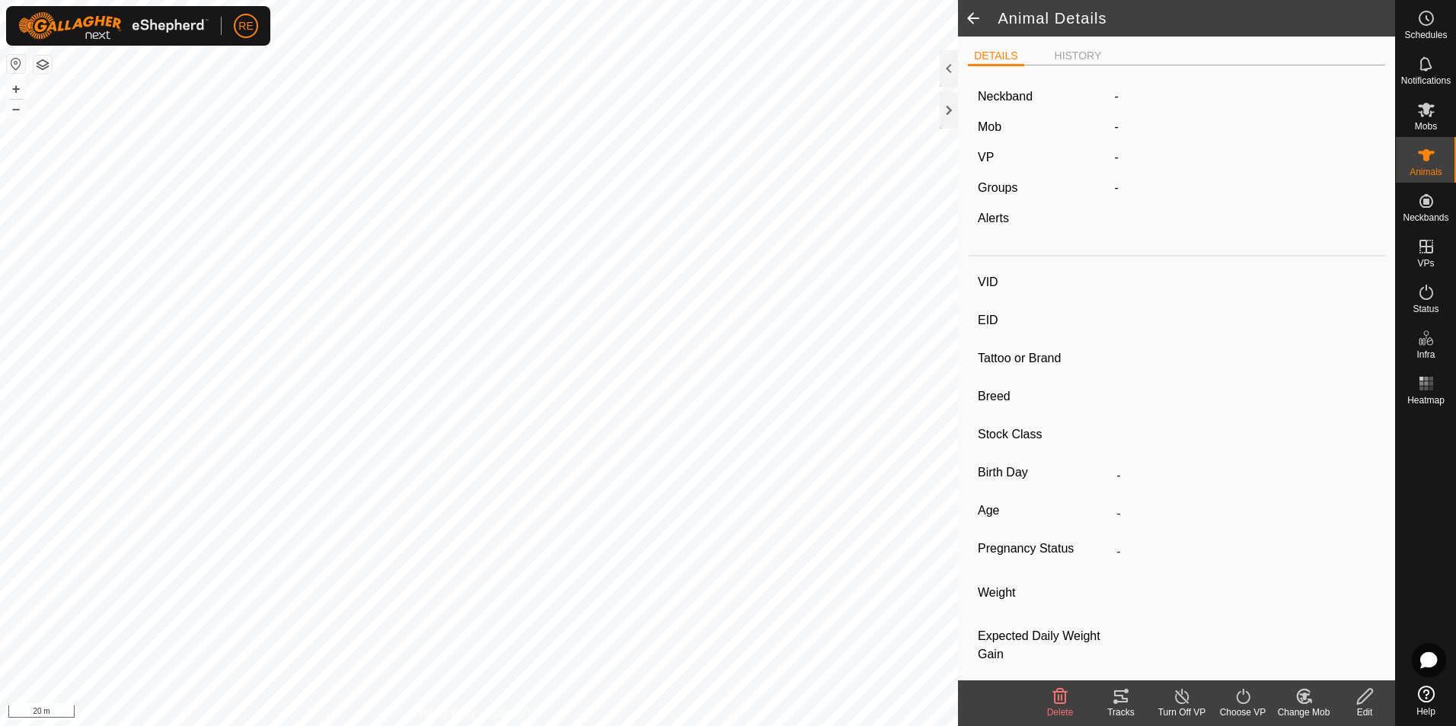
type input "Empty"
type input "0 kg"
type input "-"
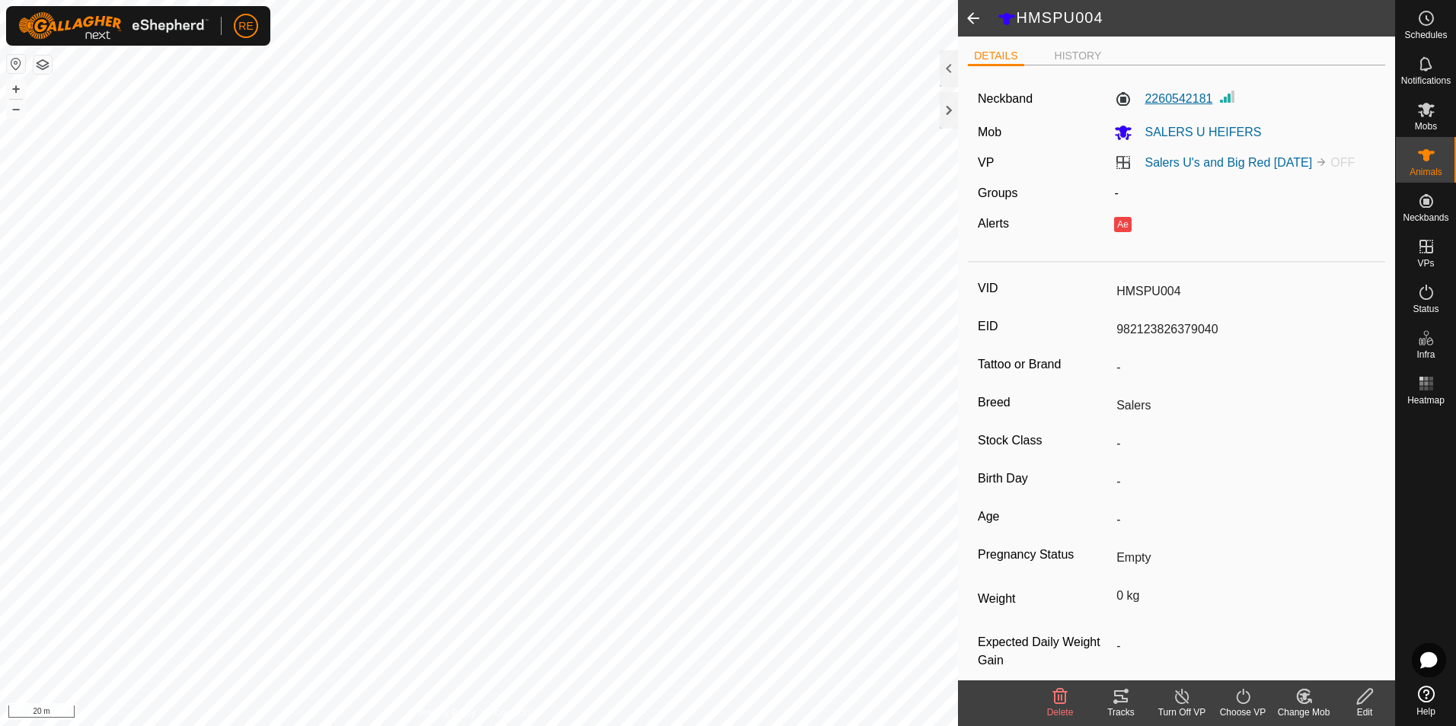
click at [1186, 97] on label "2260542181" at bounding box center [1163, 99] width 98 height 18
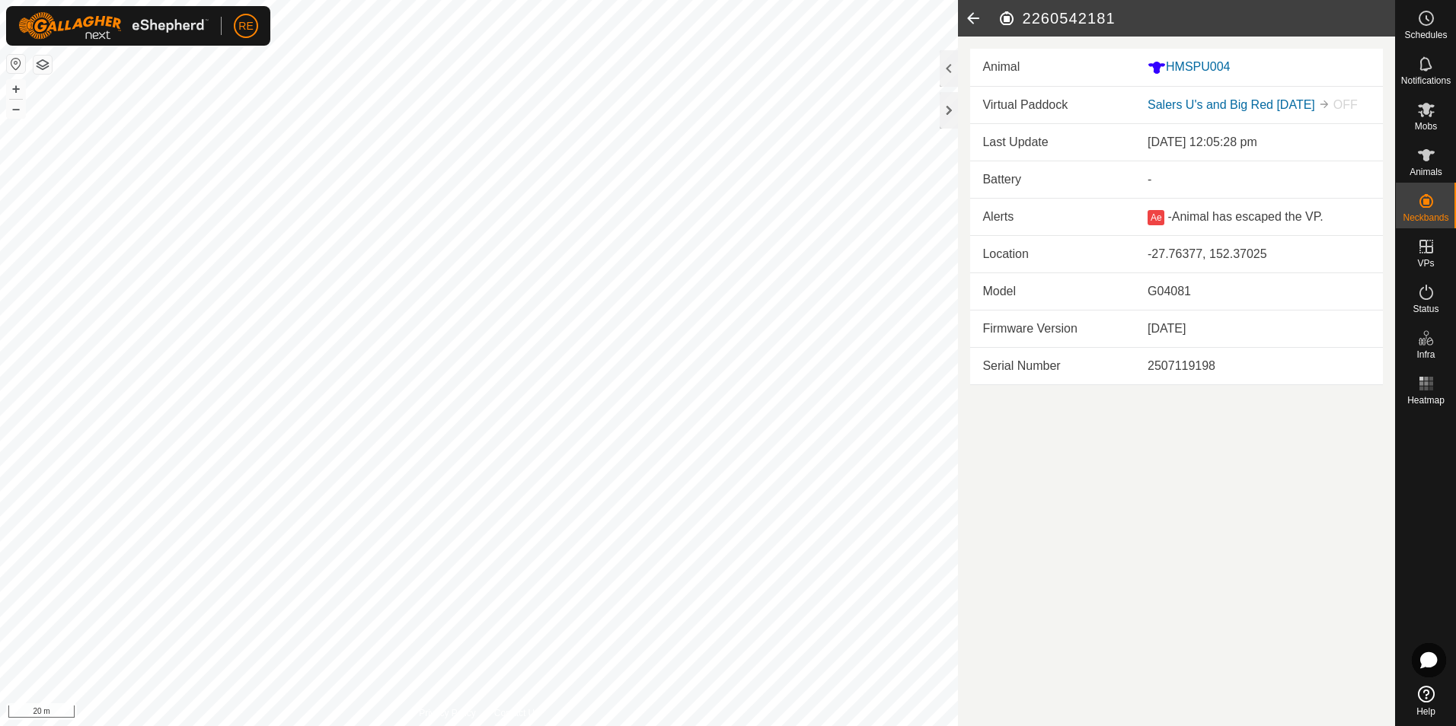
click at [972, 16] on icon at bounding box center [973, 18] width 30 height 37
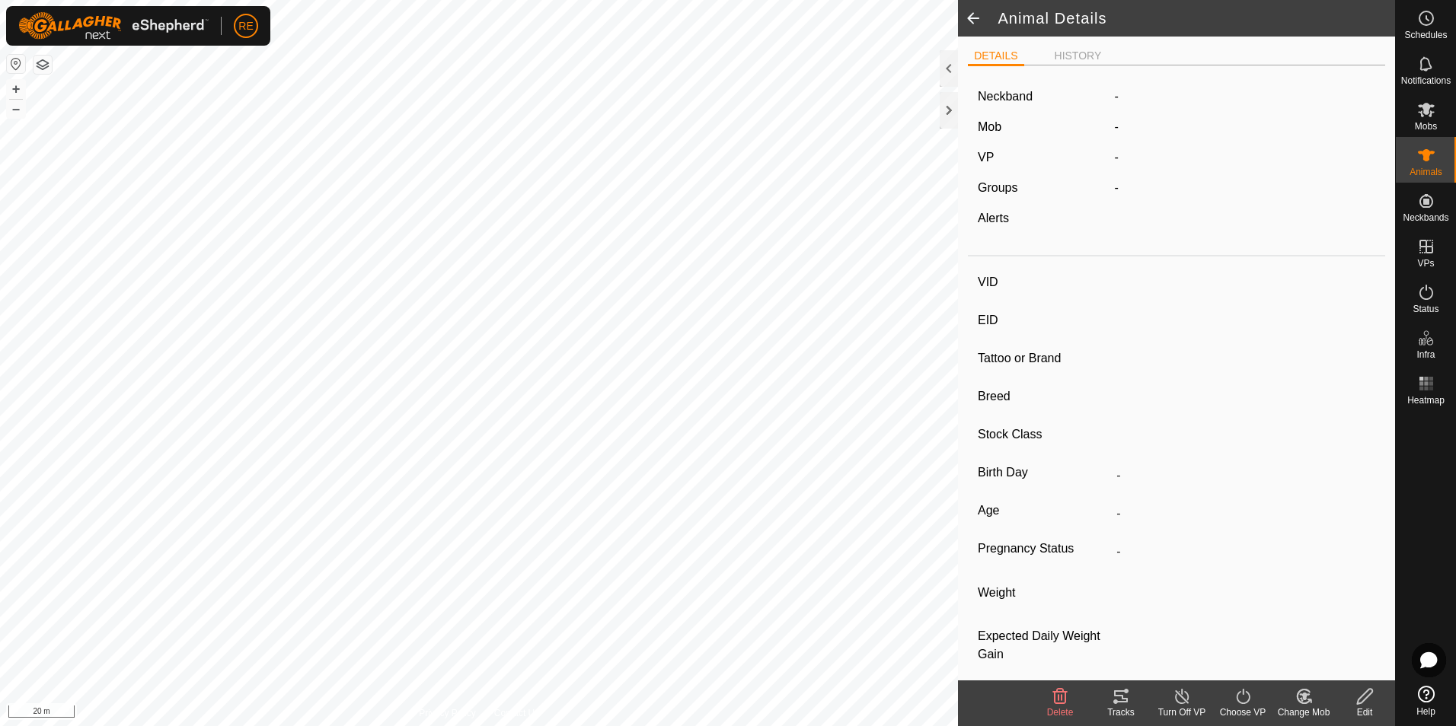
type input "HMSPU004"
type input "982123826379040"
type input "-"
type input "Salers"
type input "-"
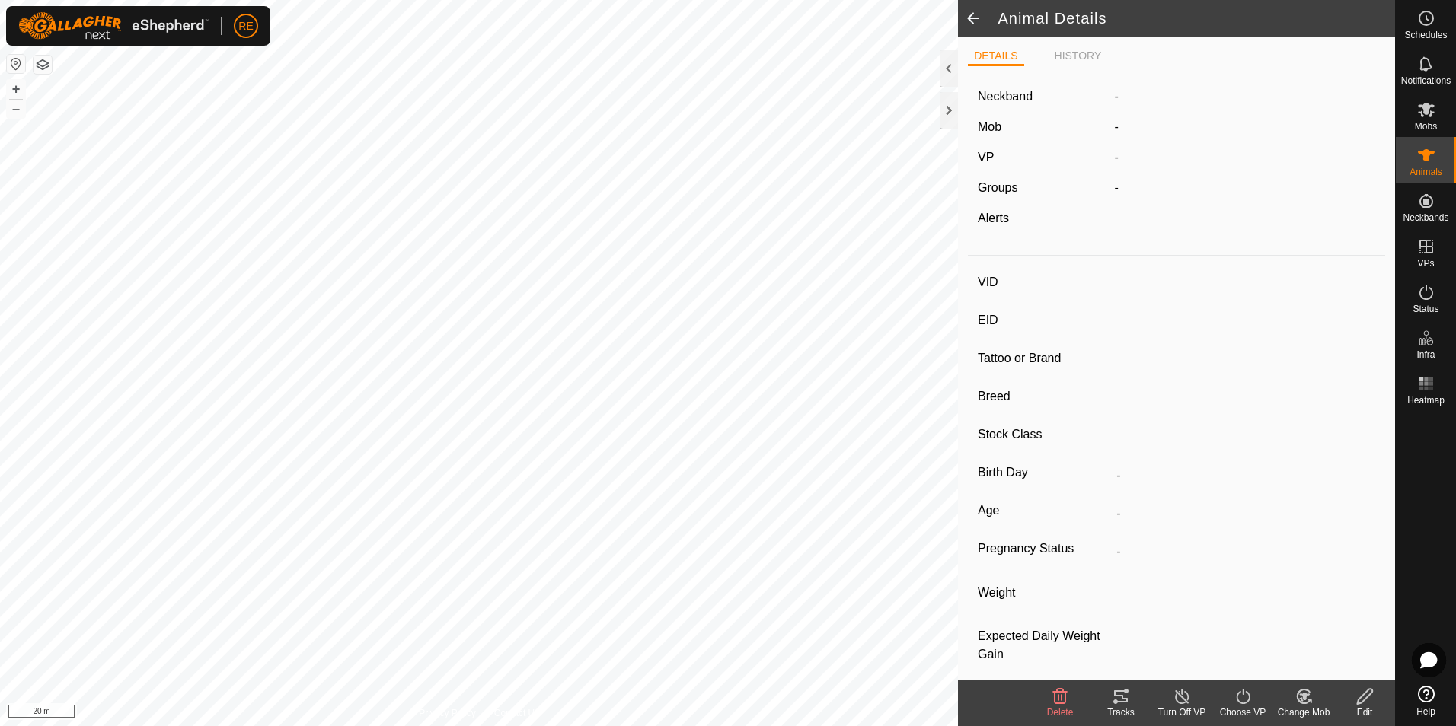
type input "Empty"
type input "0 kg"
type input "-"
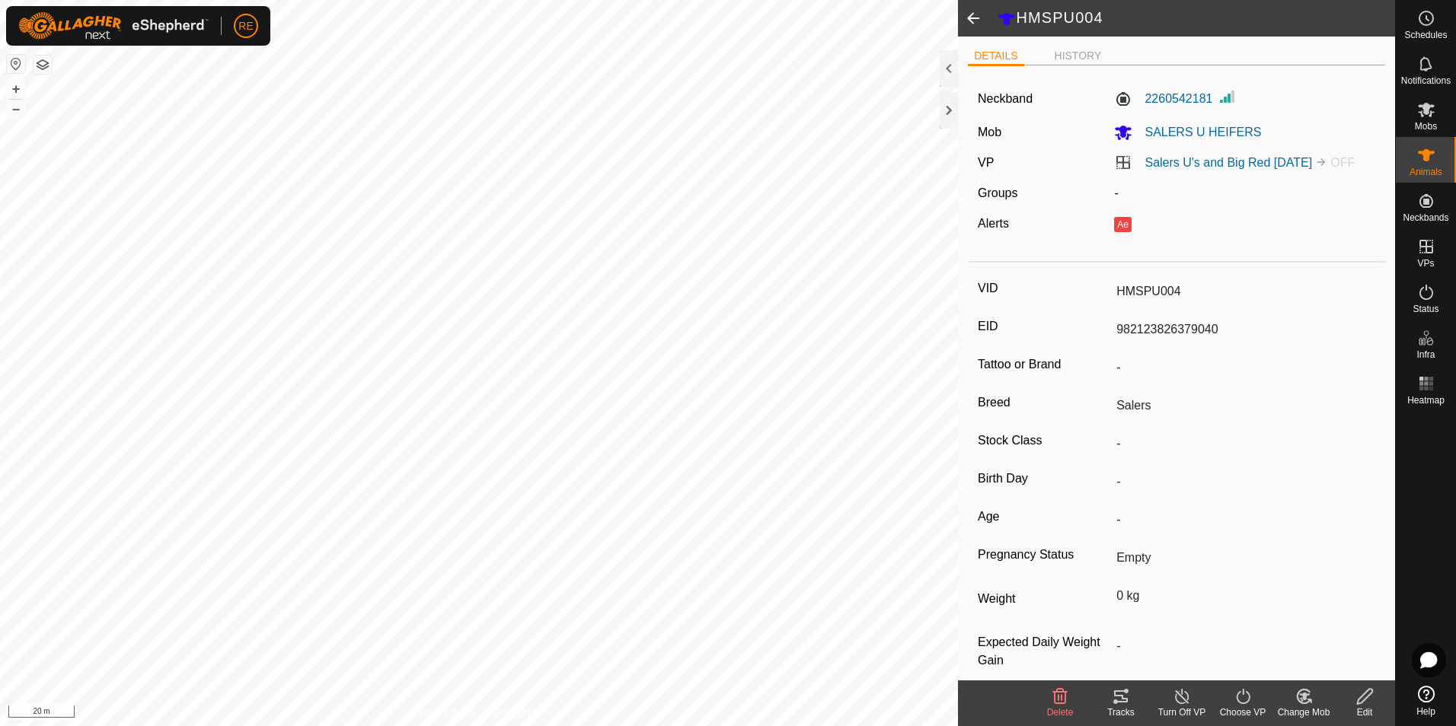
click at [1368, 704] on icon at bounding box center [1364, 697] width 19 height 18
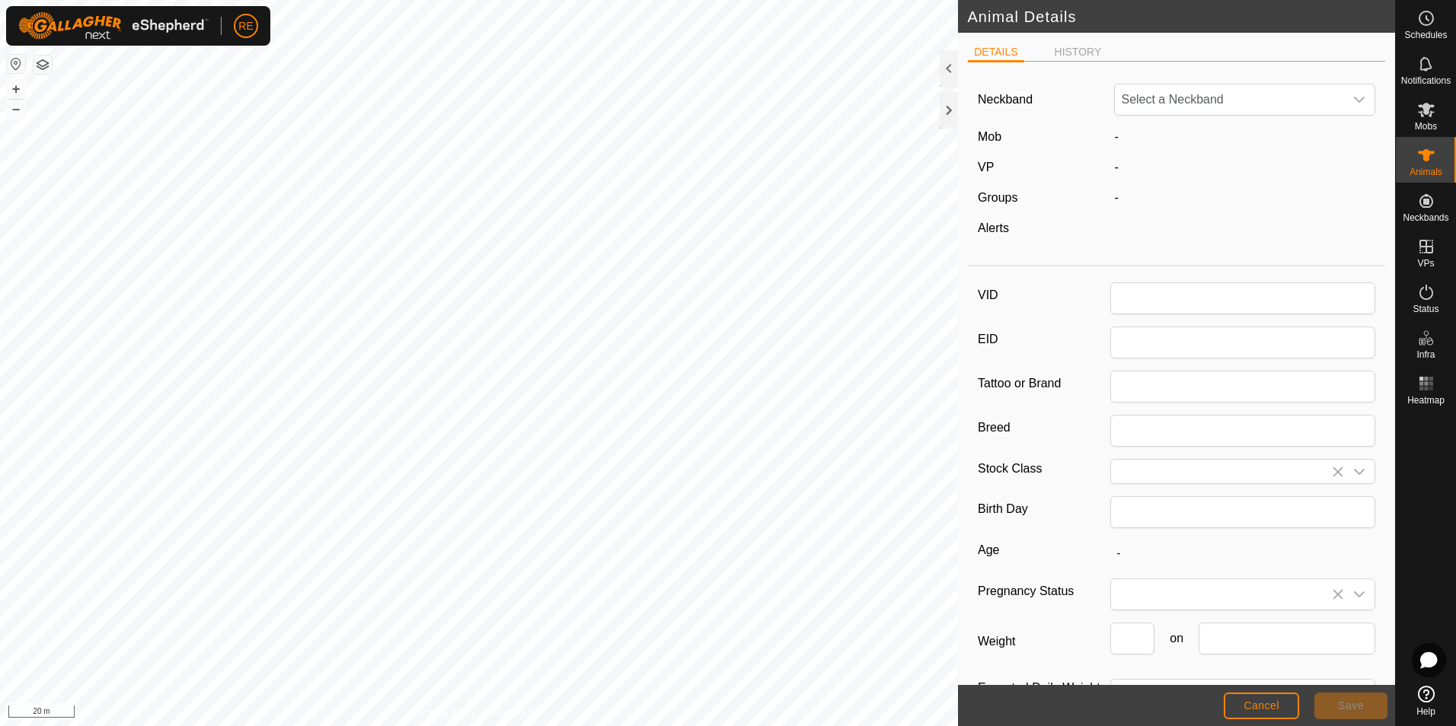
type input "HMSPU004"
type input "982123826379040"
type input "Salers"
type input "0"
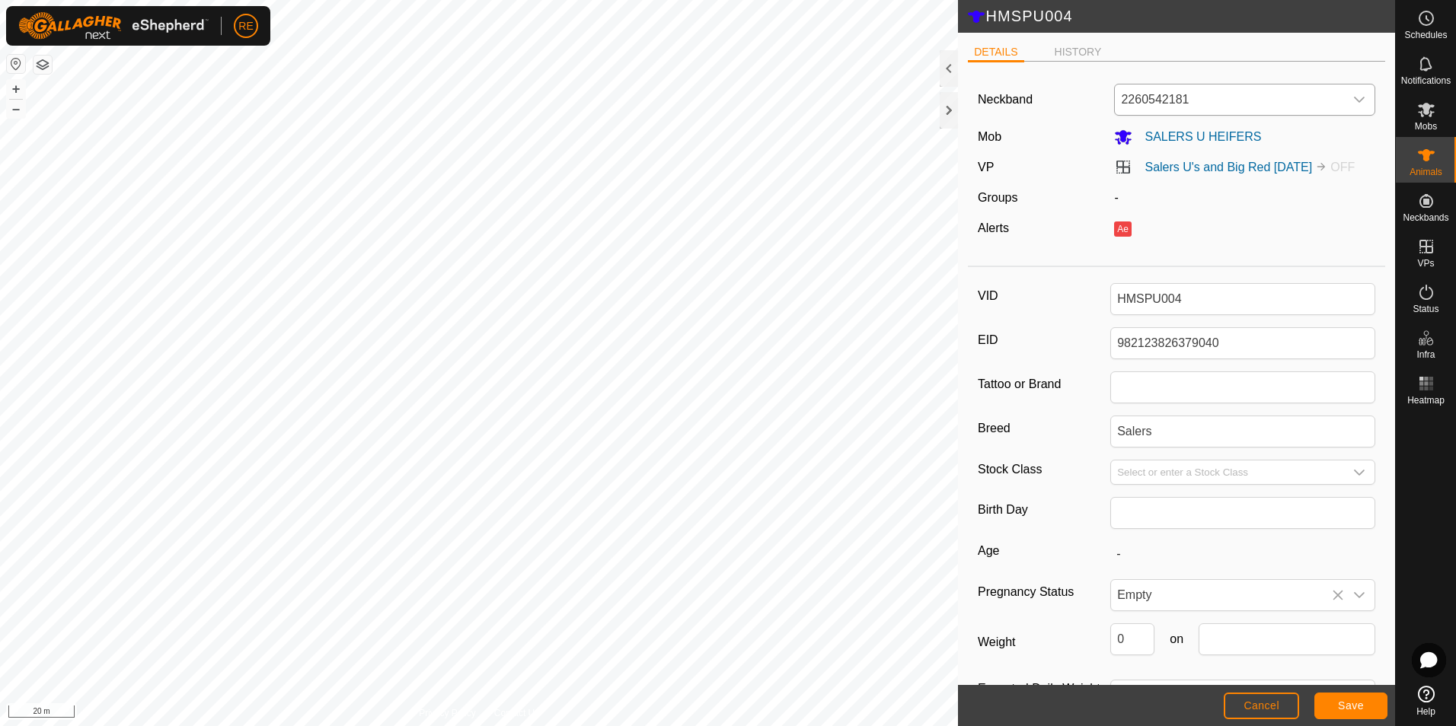
click at [1353, 95] on icon "dropdown trigger" at bounding box center [1359, 100] width 12 height 12
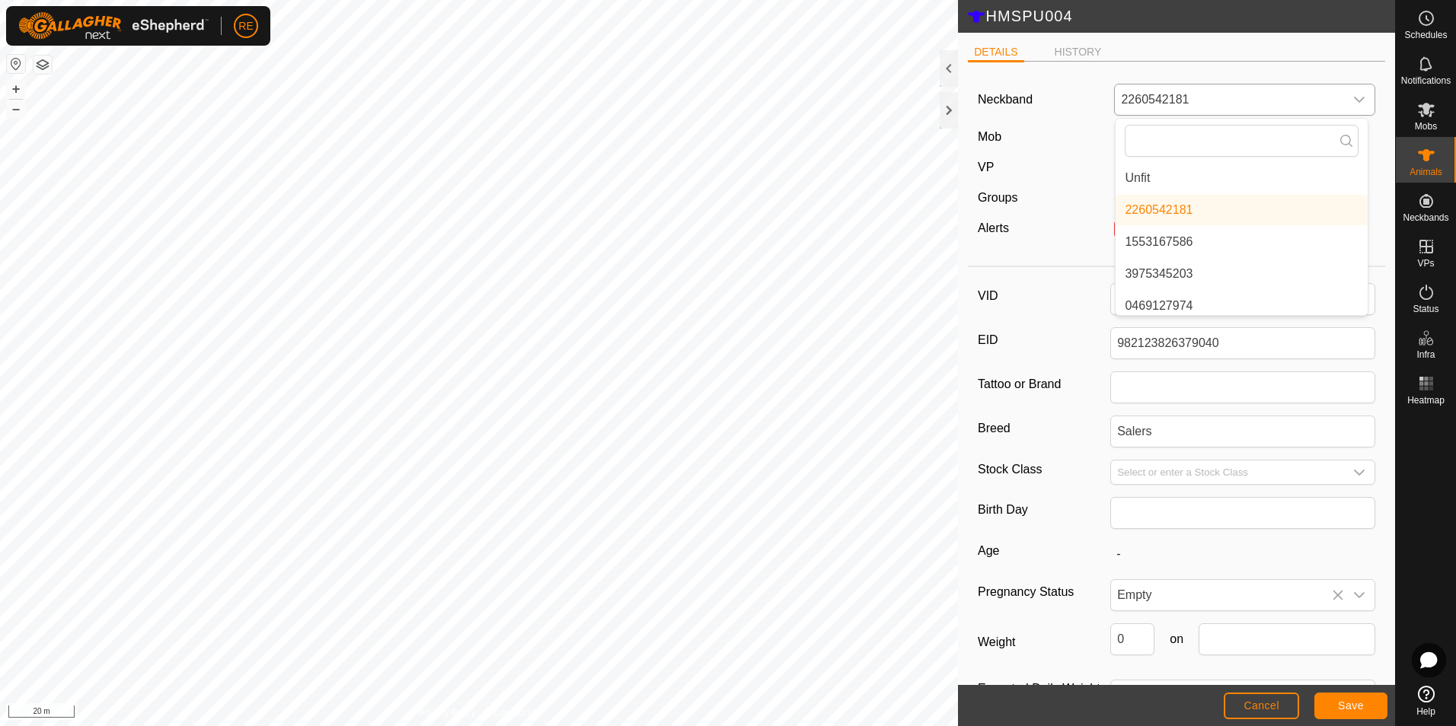
click at [1161, 177] on li "Unfit" at bounding box center [1241, 178] width 252 height 30
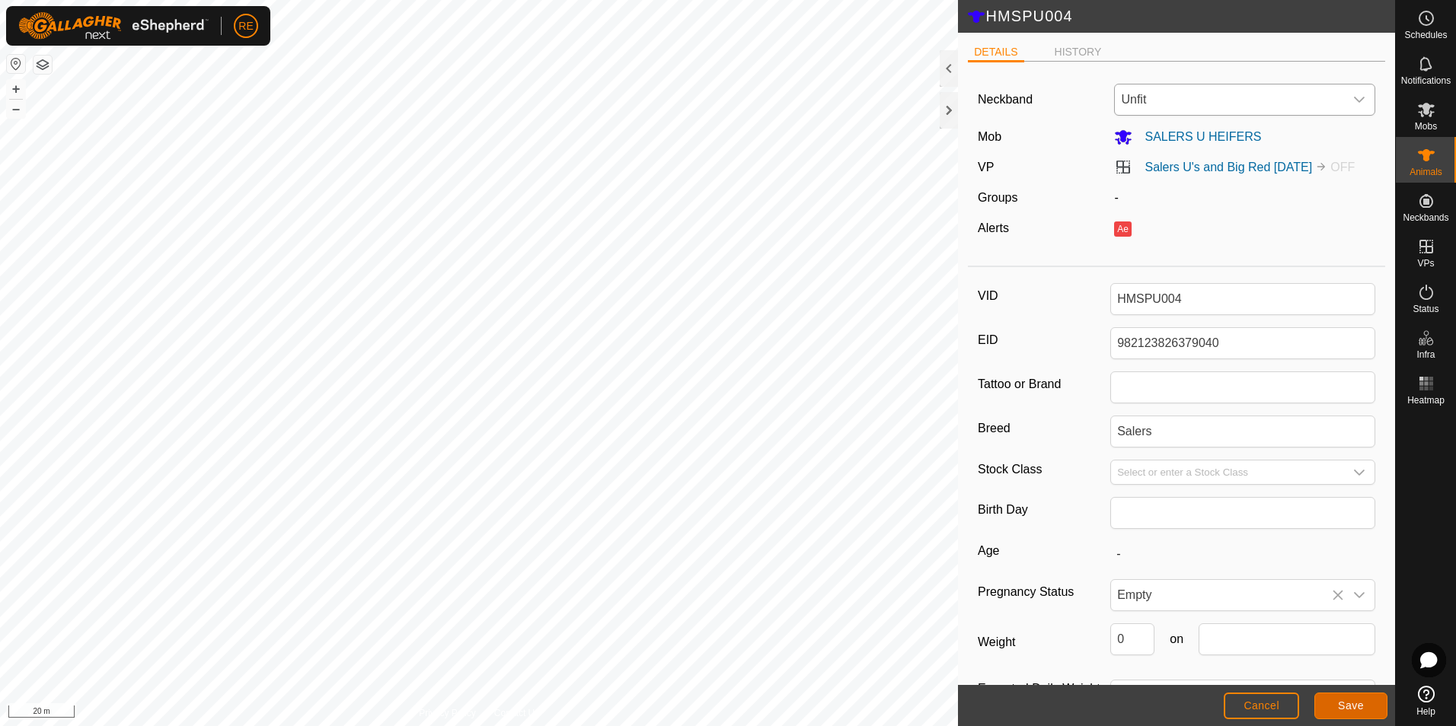
click at [1350, 704] on span "Save" at bounding box center [1351, 706] width 26 height 12
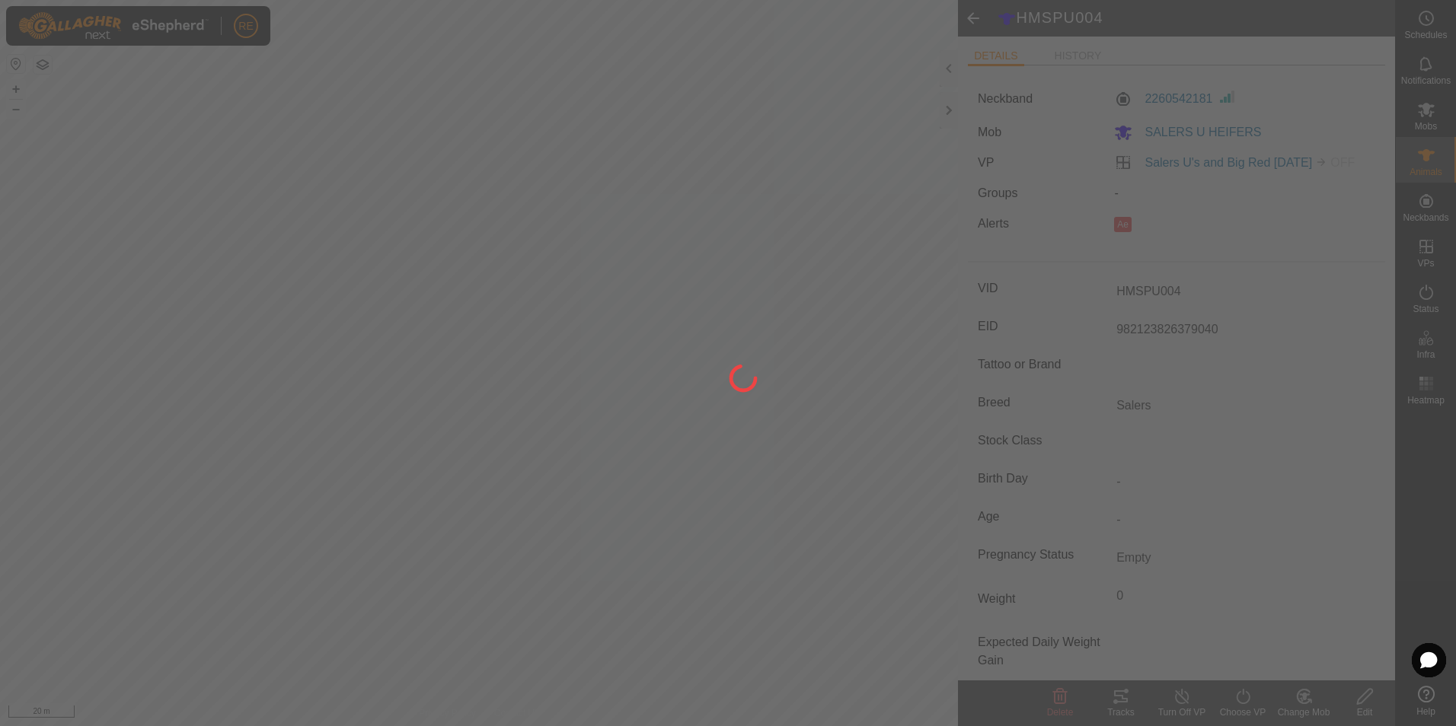
type input "-"
type input "0 kg"
type input "-"
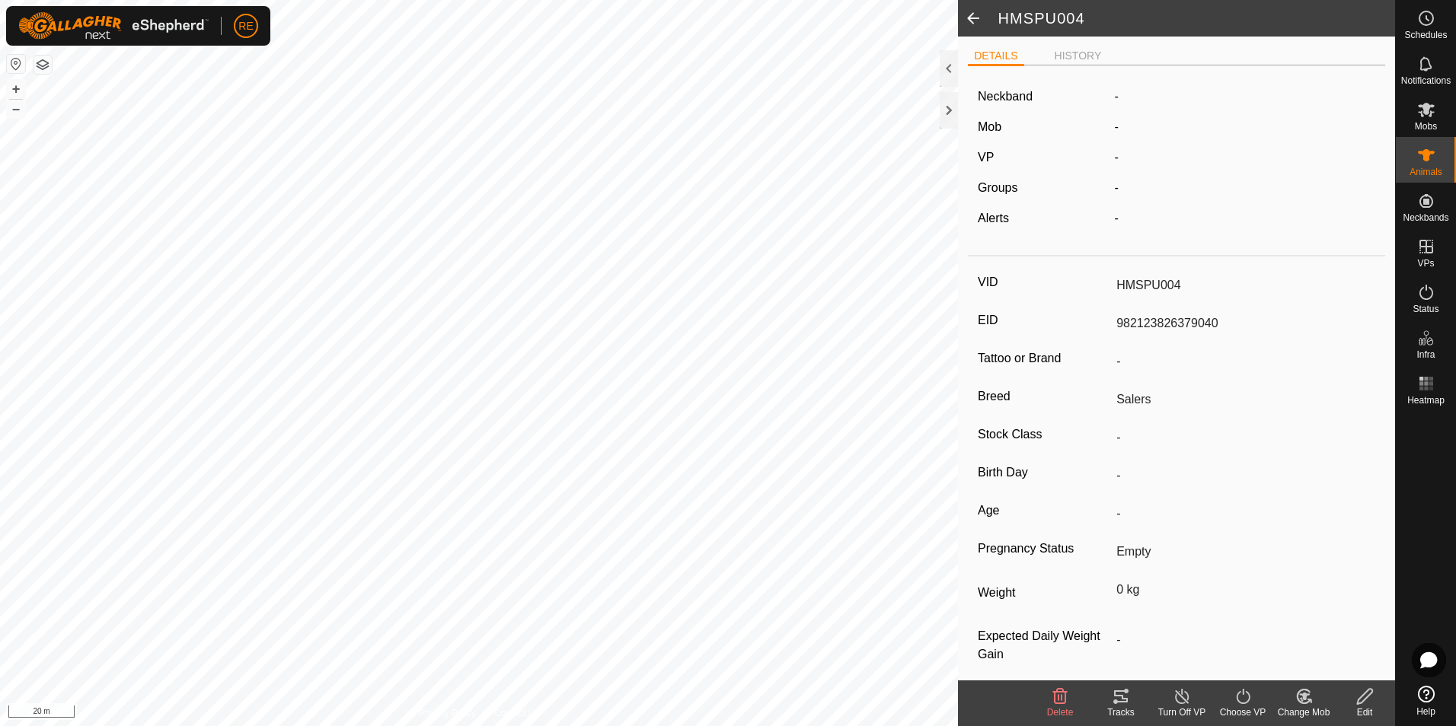
click at [978, 16] on span at bounding box center [973, 18] width 30 height 37
type input "HMSPU004"
type input "982123826379040"
type input "-"
type input "Salers"
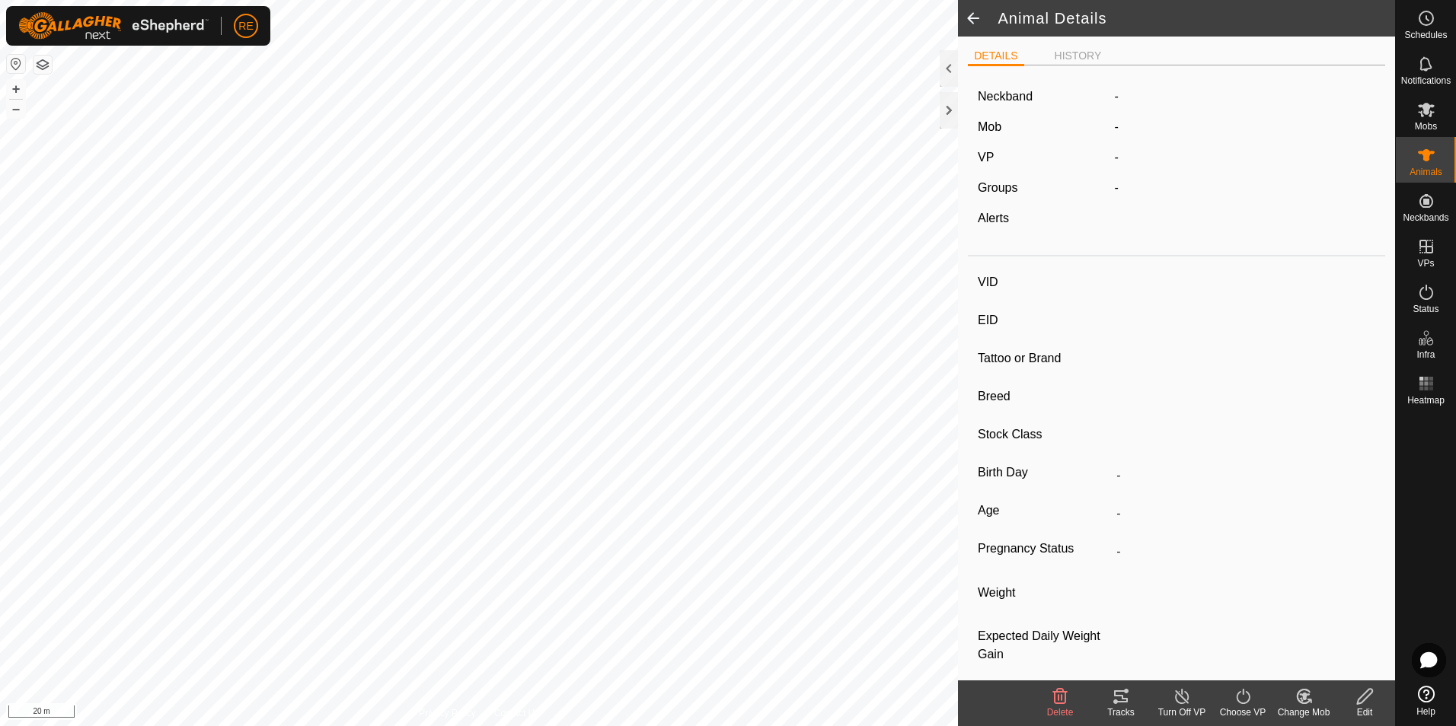
type input "-"
type input "Empty"
type input "0 kg"
type input "-"
click at [978, 16] on span at bounding box center [973, 18] width 30 height 37
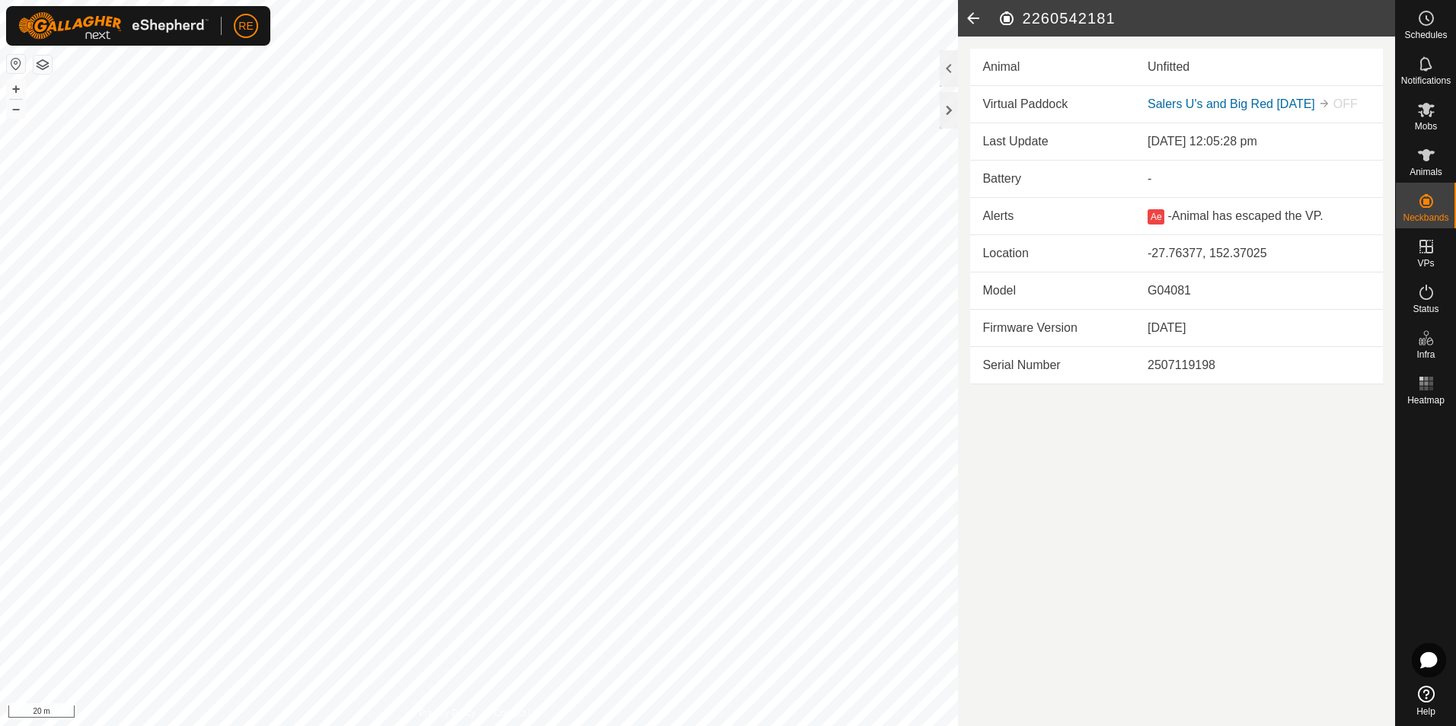
click at [978, 16] on icon at bounding box center [973, 18] width 30 height 37
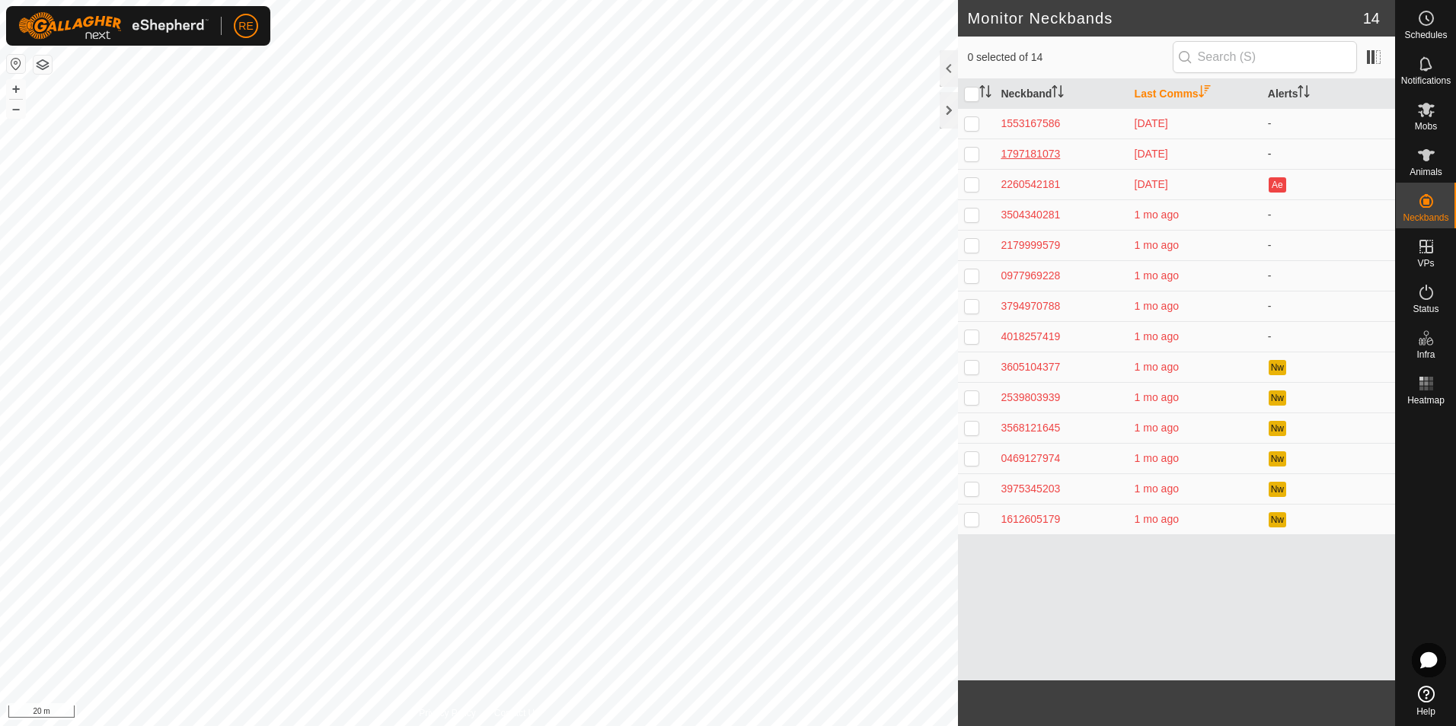
click at [1044, 160] on div "1797181073" at bounding box center [1061, 154] width 121 height 16
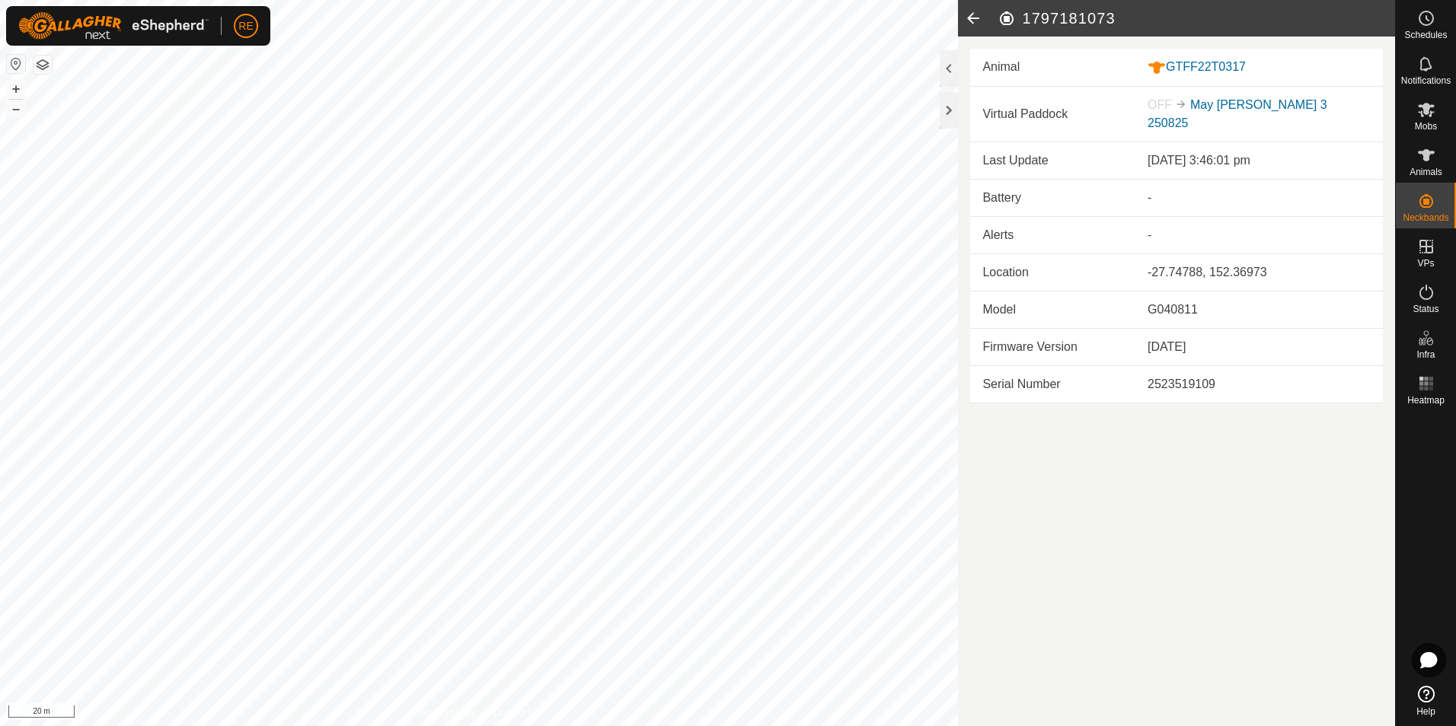
click at [973, 23] on icon at bounding box center [973, 18] width 30 height 37
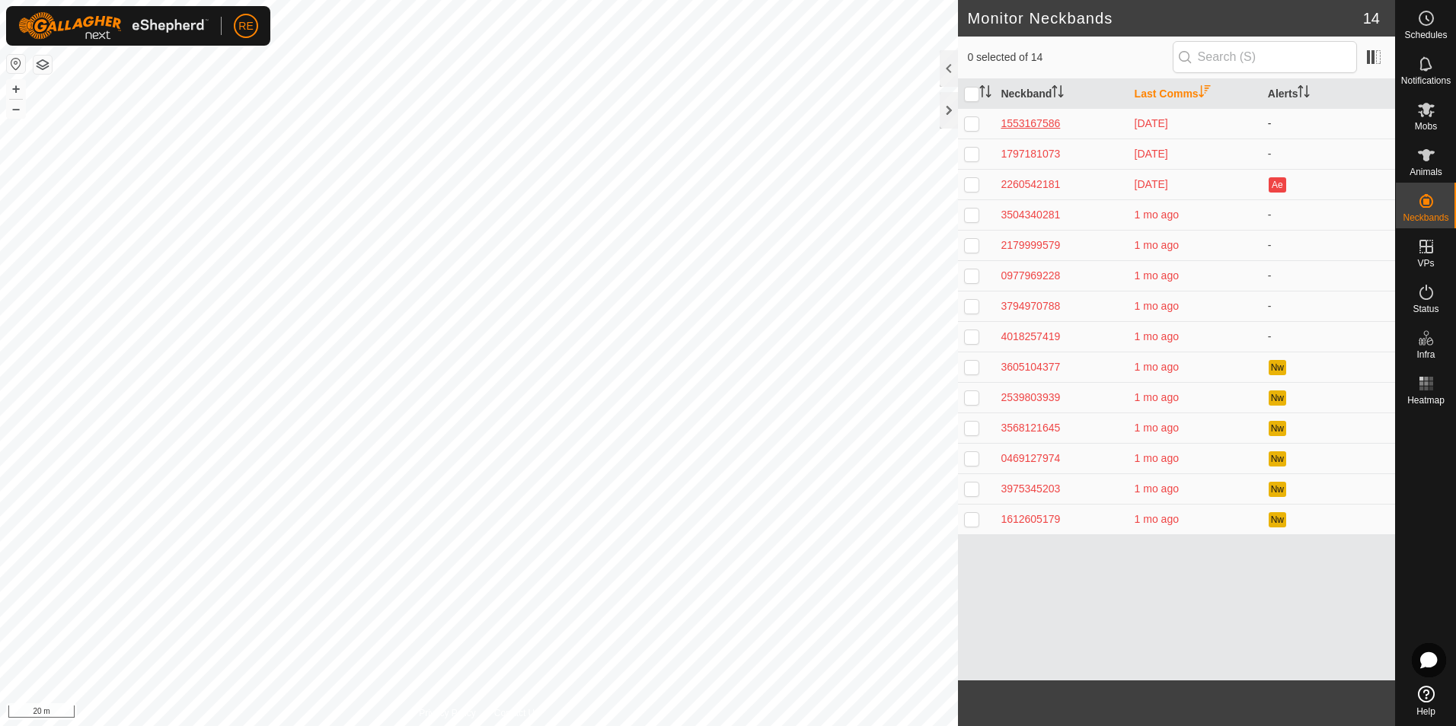
click at [1033, 127] on div "1553167586" at bounding box center [1061, 124] width 121 height 16
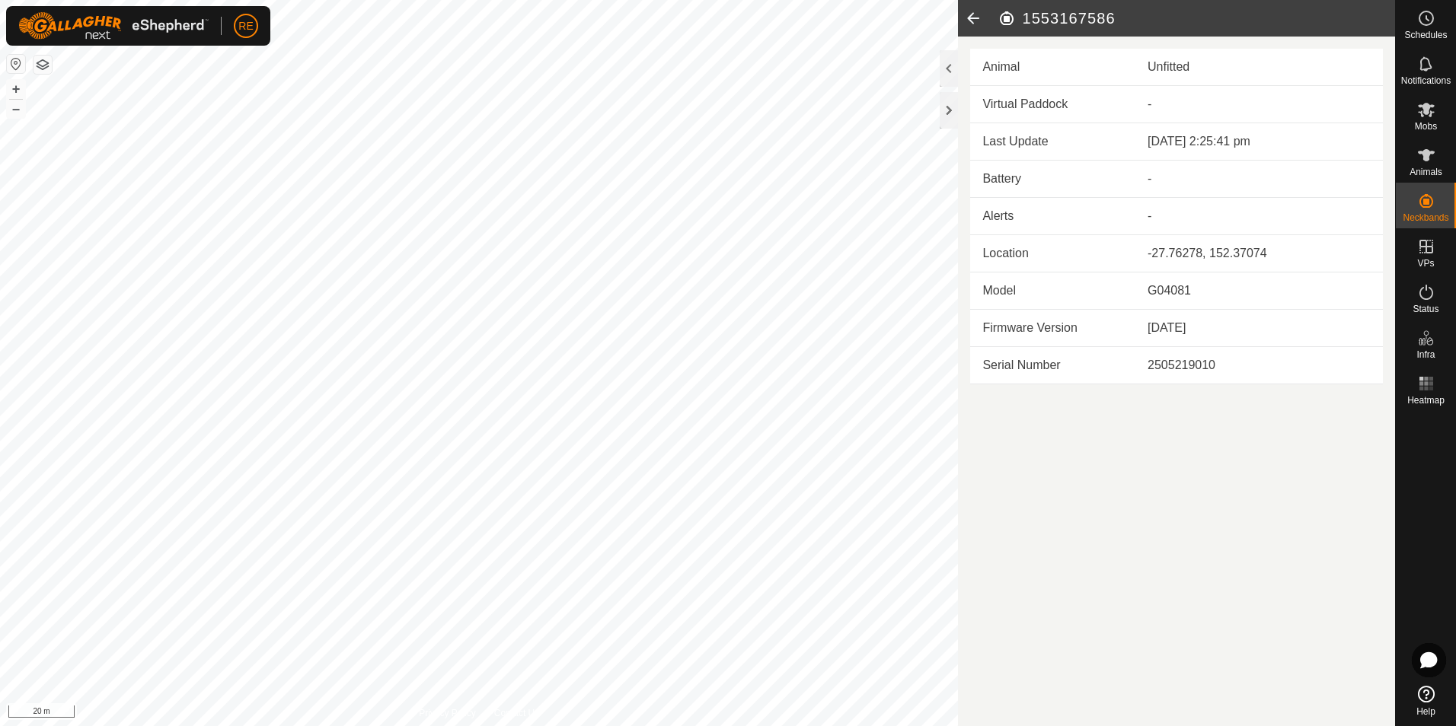
click at [972, 17] on icon at bounding box center [973, 18] width 30 height 37
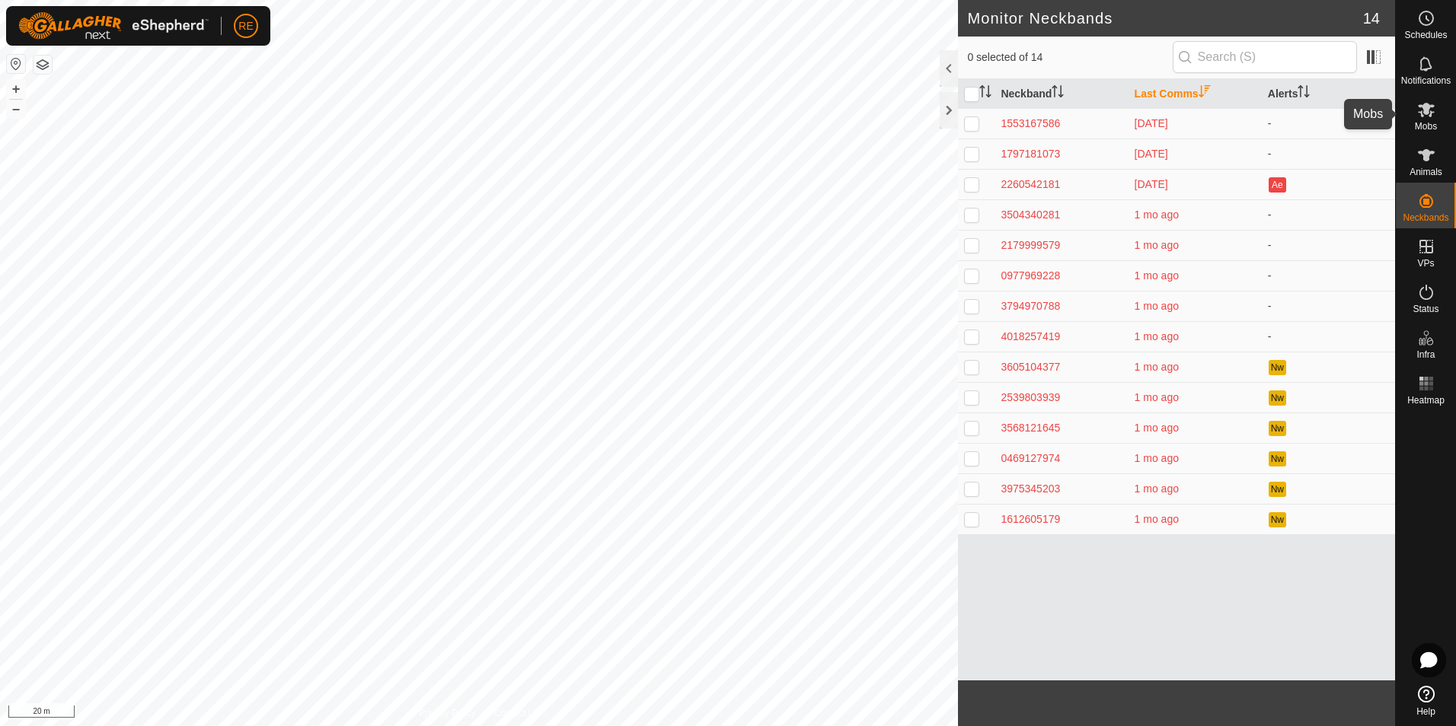
click at [1429, 123] on span "Mobs" at bounding box center [1426, 126] width 22 height 9
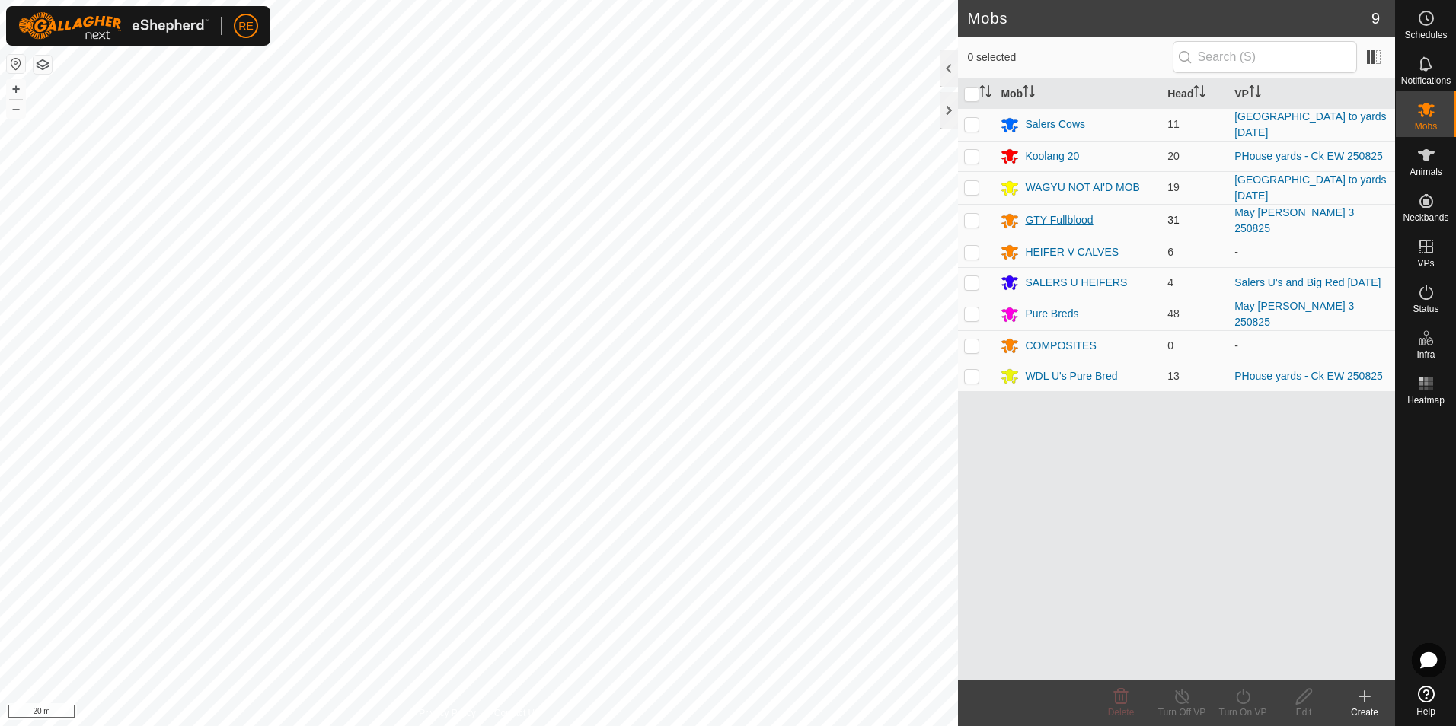
click at [1065, 219] on div "GTY Fullblood" at bounding box center [1059, 220] width 68 height 16
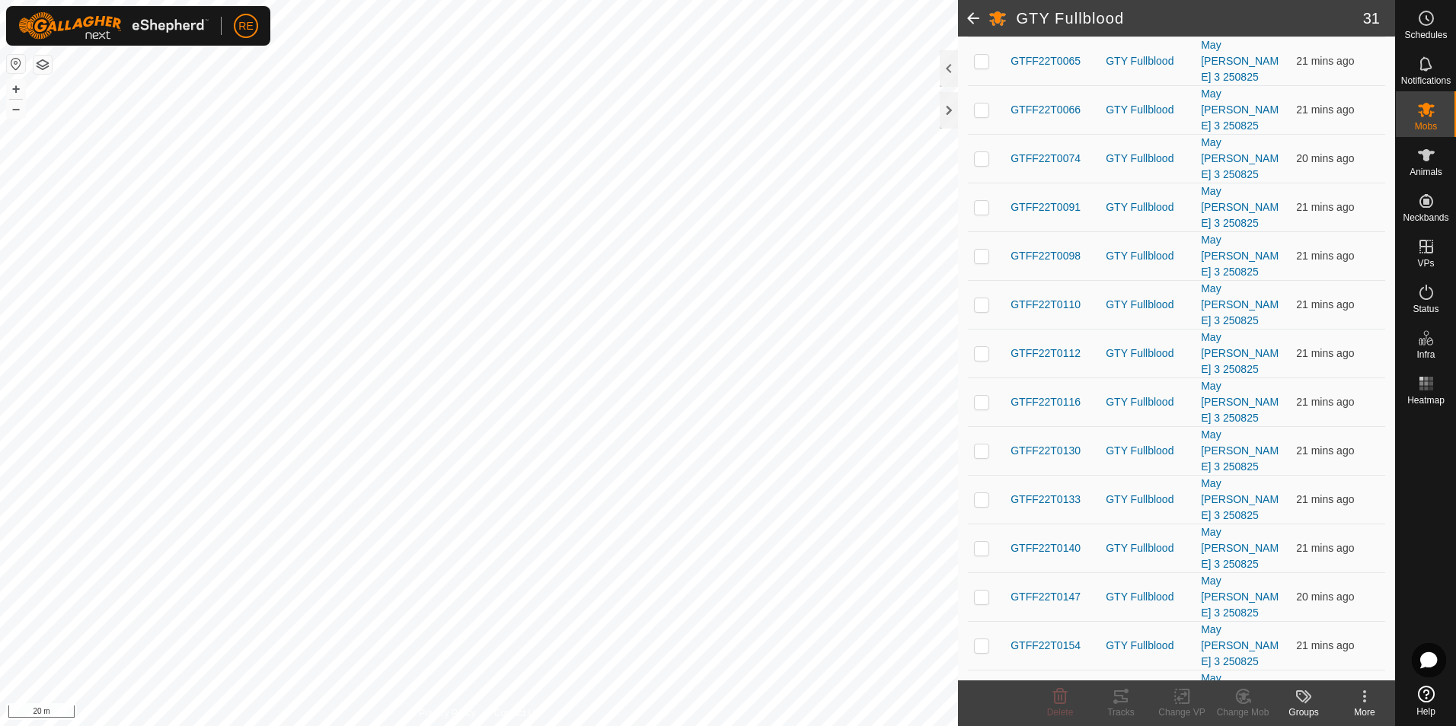
scroll to position [580, 0]
